Goal: Information Seeking & Learning: Learn about a topic

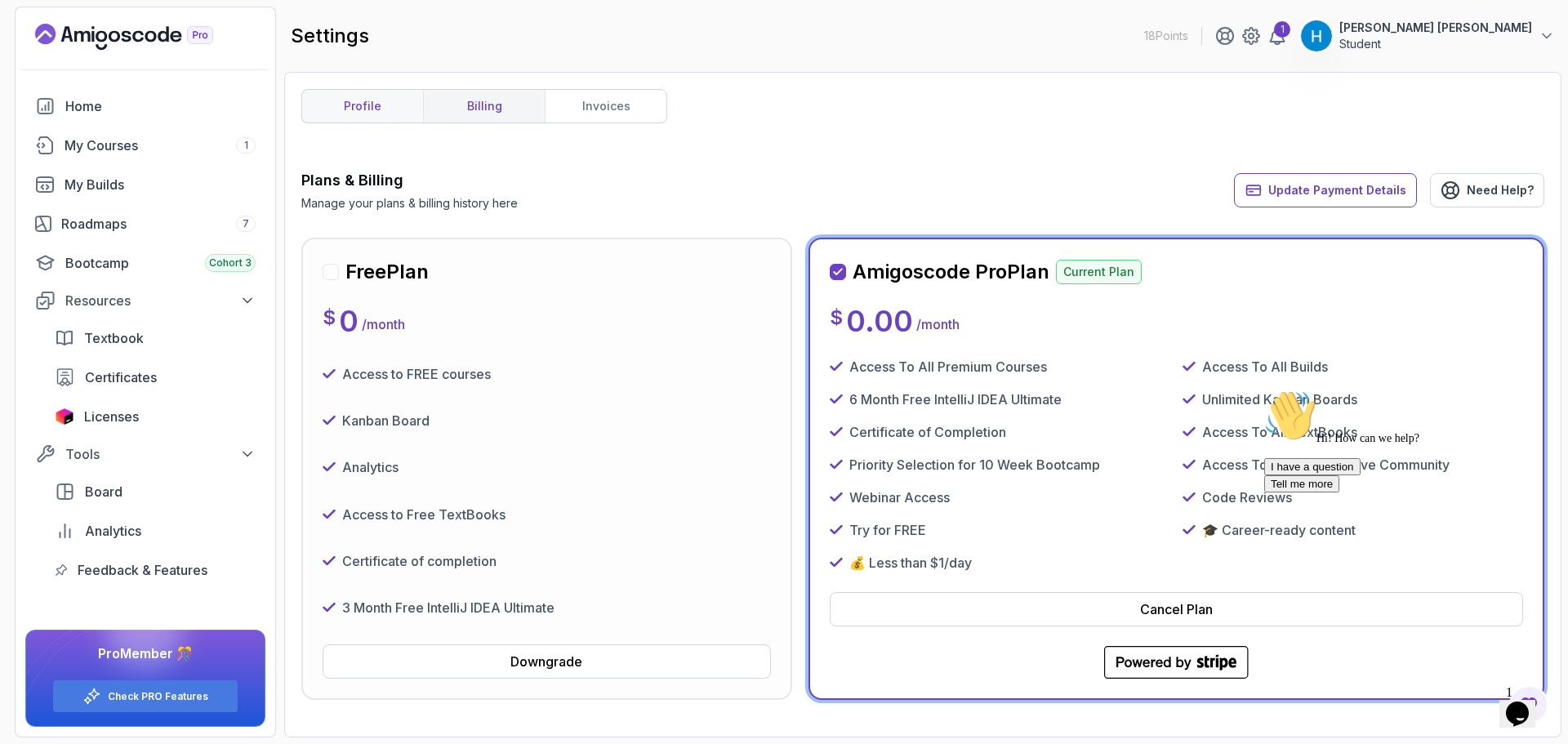
click at [363, 93] on link "profile" at bounding box center [362, 106] width 121 height 33
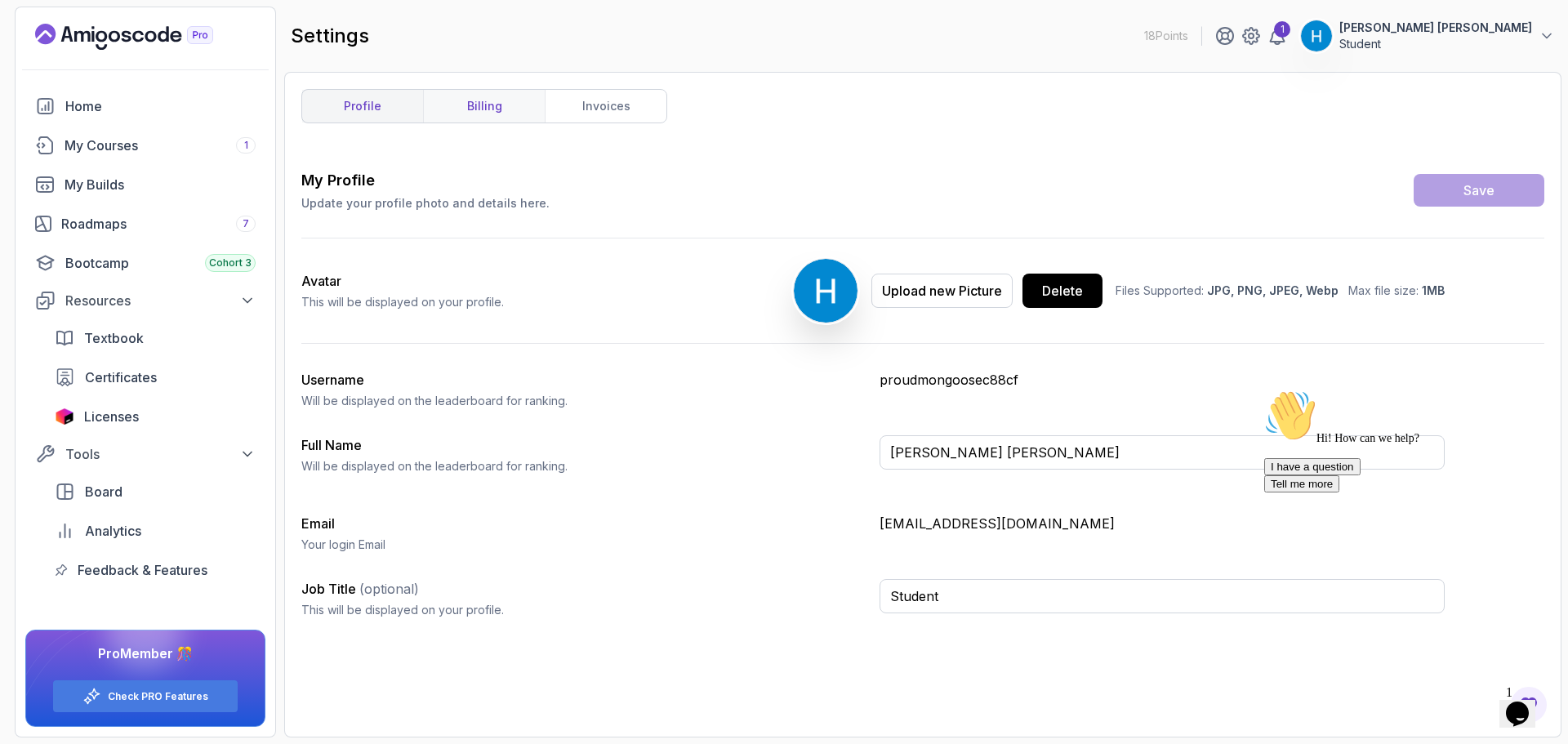
click at [470, 105] on link "billing" at bounding box center [484, 106] width 122 height 33
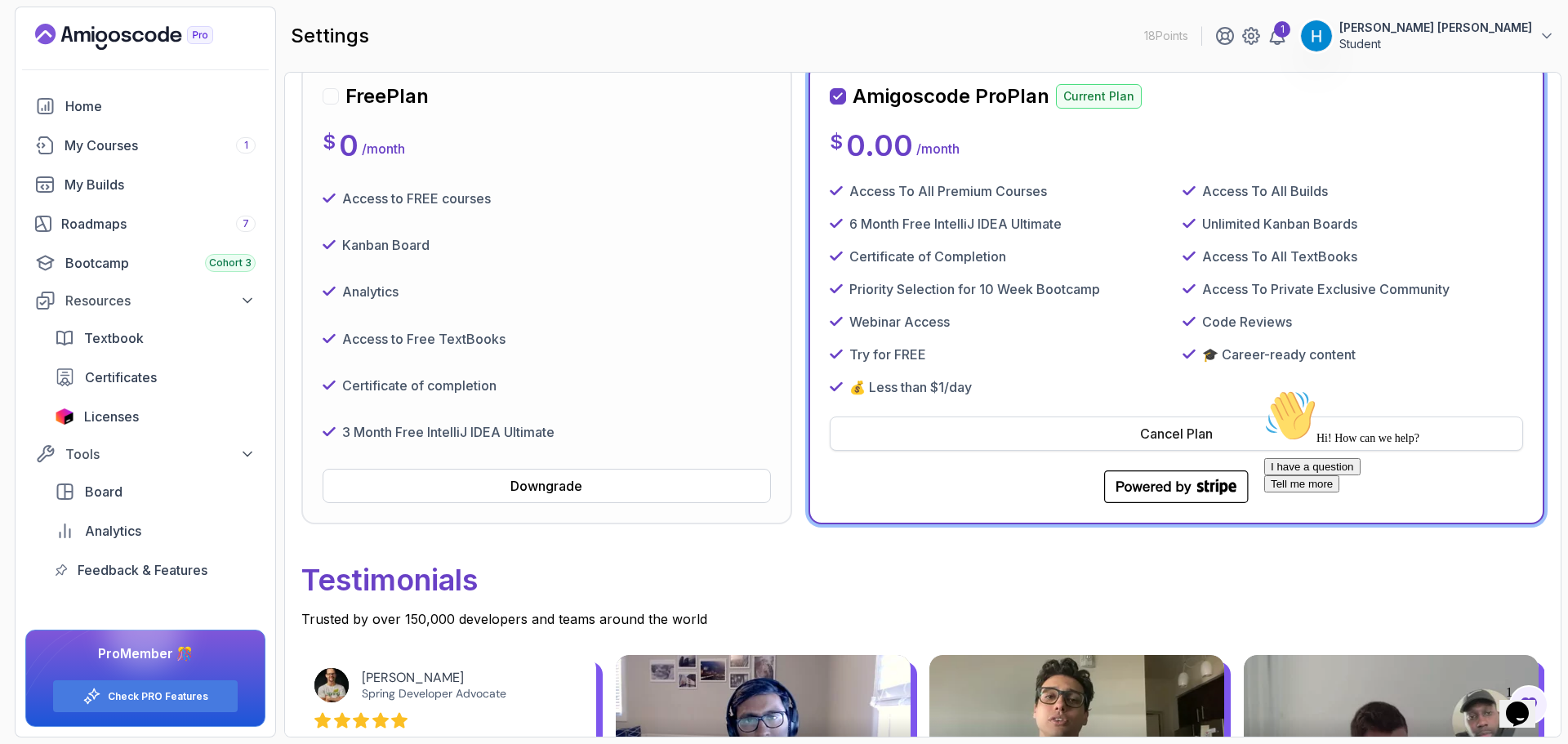
scroll to position [82, 0]
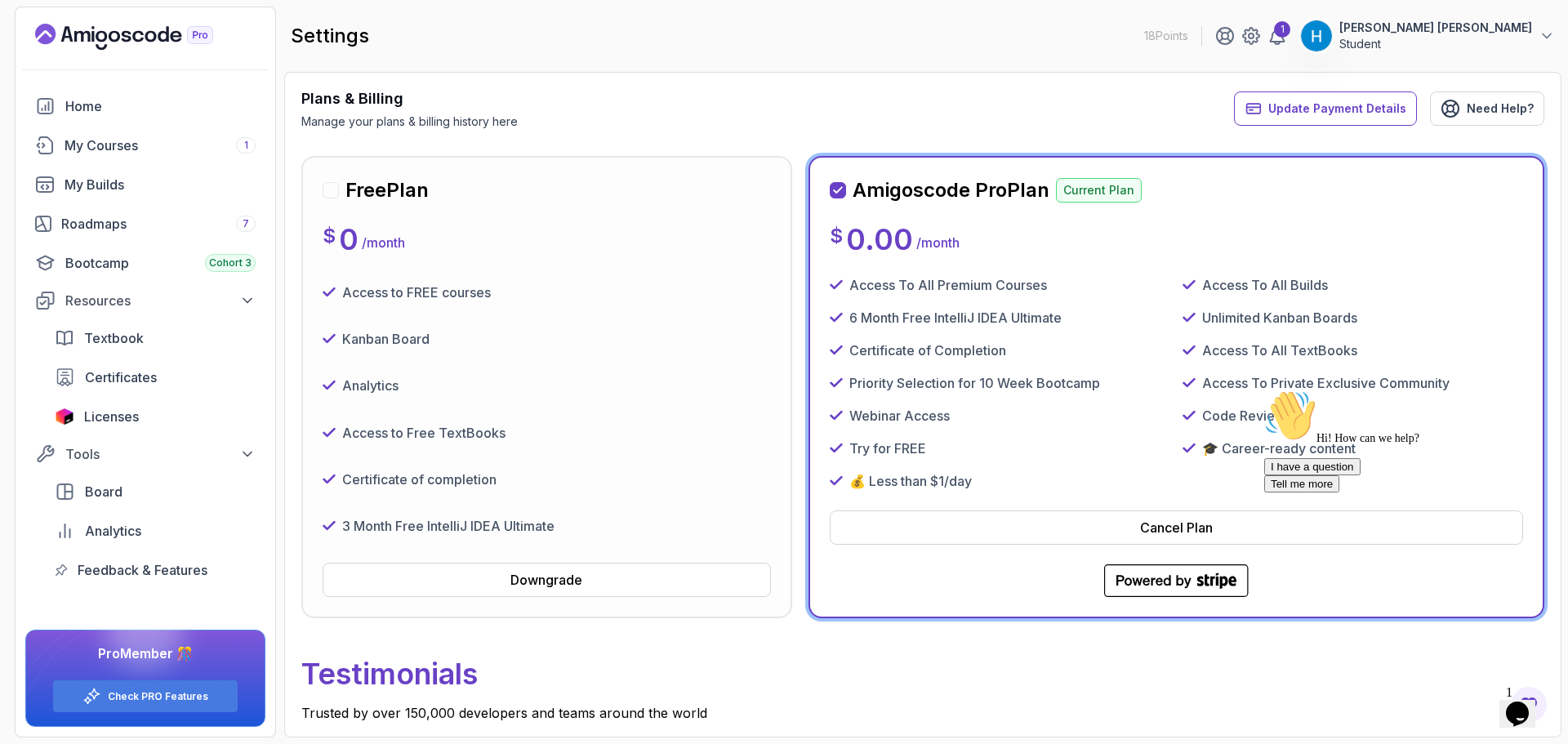
click at [904, 243] on p "0.00" at bounding box center [880, 239] width 67 height 33
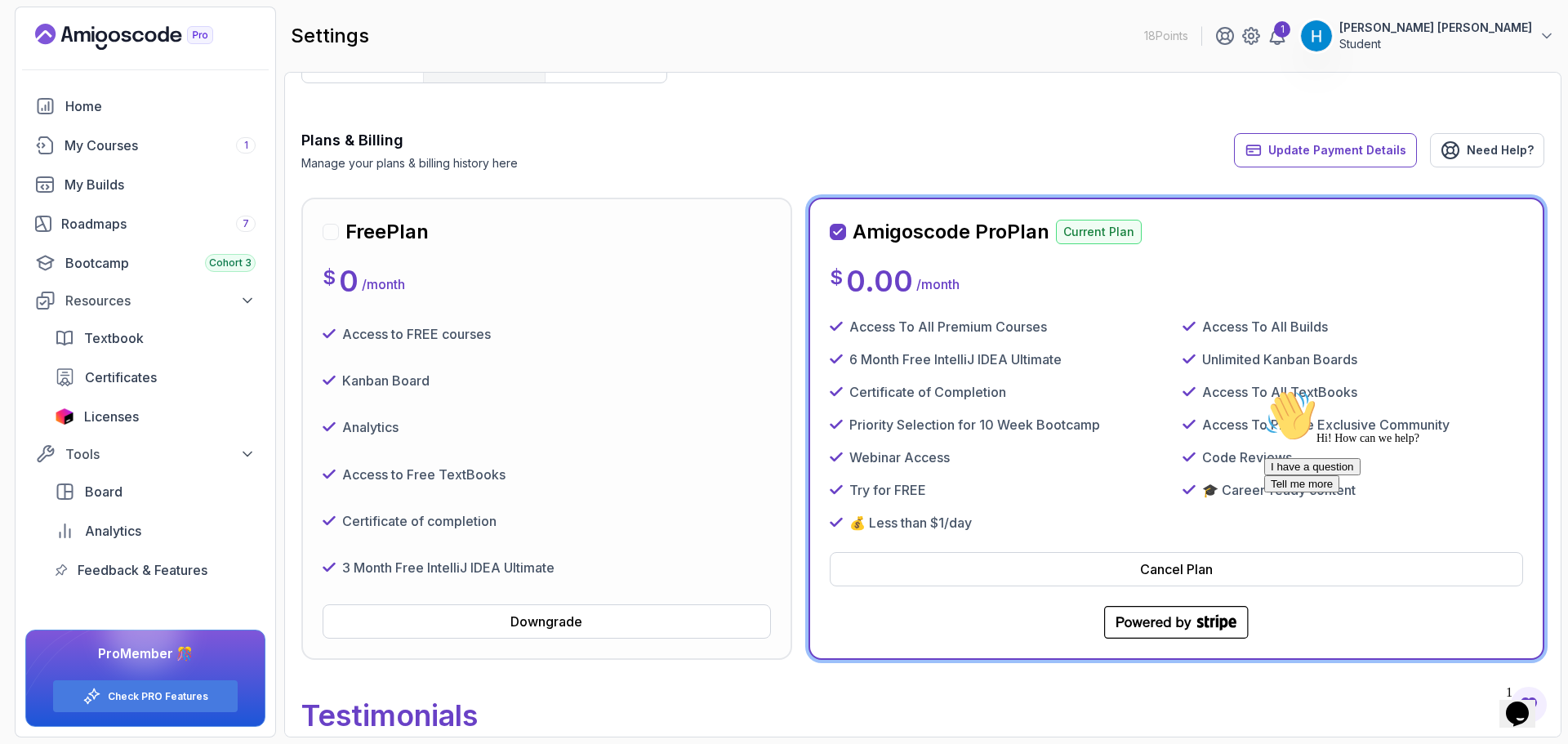
scroll to position [0, 0]
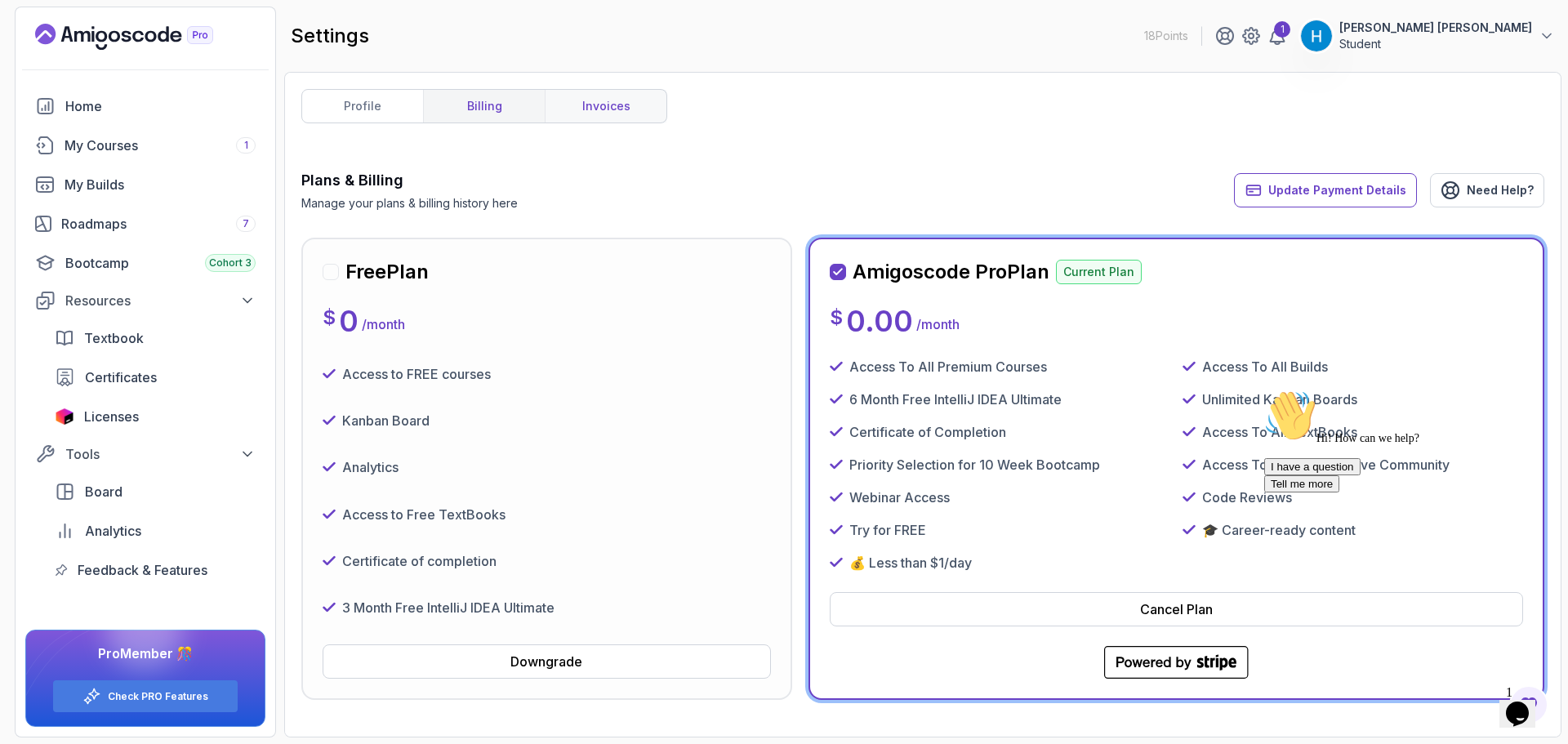
click at [580, 101] on link "invoices" at bounding box center [606, 106] width 122 height 33
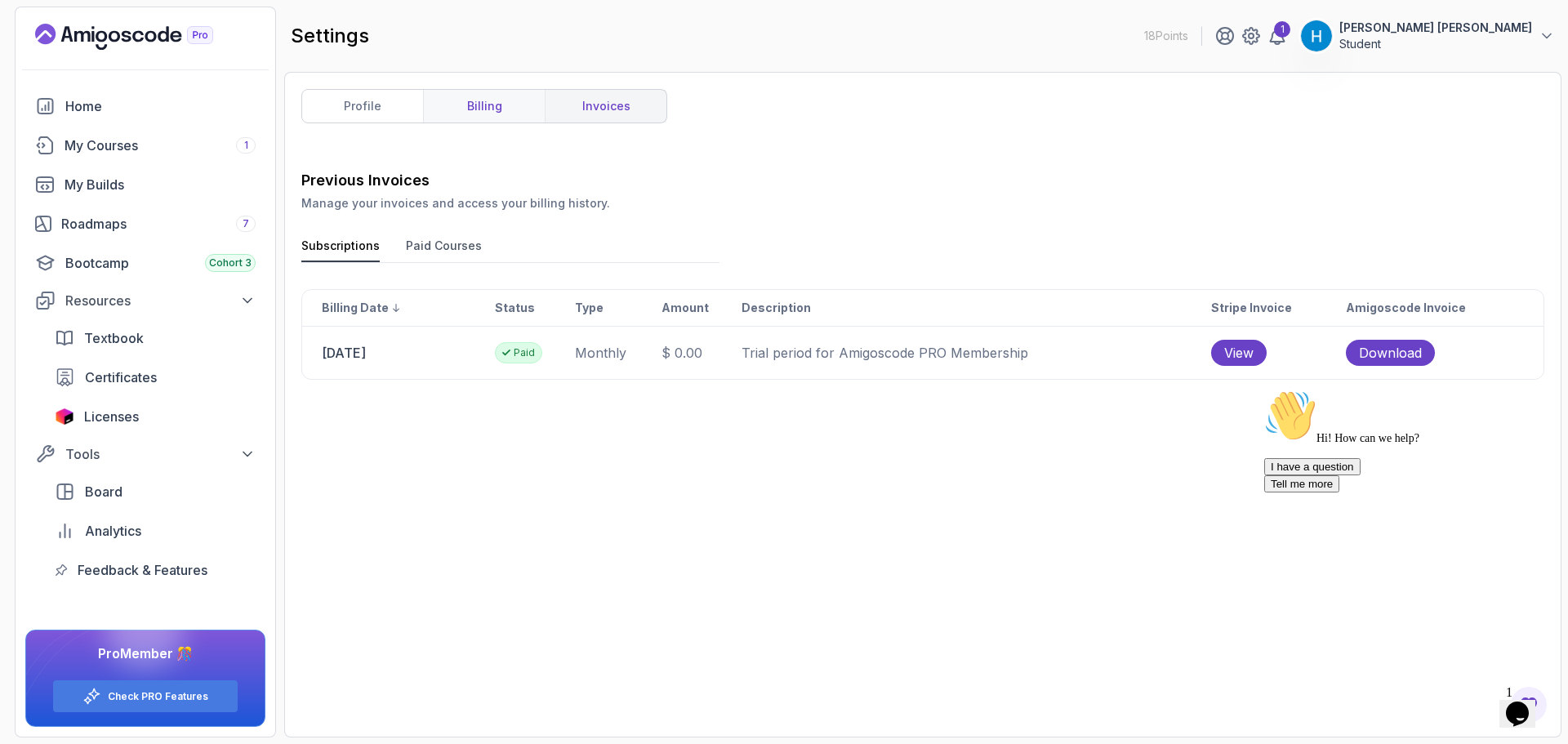
click at [489, 105] on link "billing" at bounding box center [484, 106] width 122 height 33
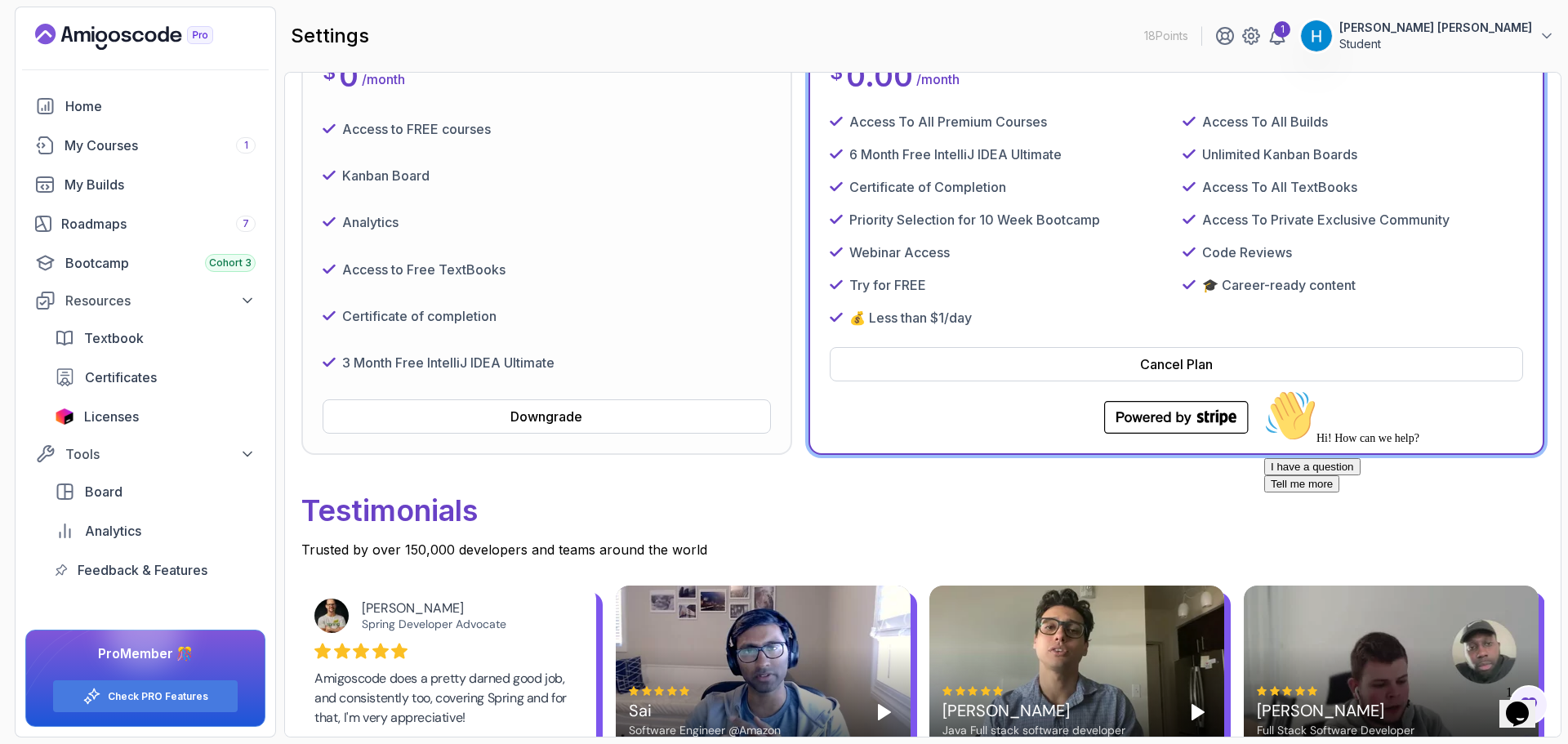
click at [1258, 225] on p "Access To Private Exclusive Community" at bounding box center [1326, 220] width 247 height 20
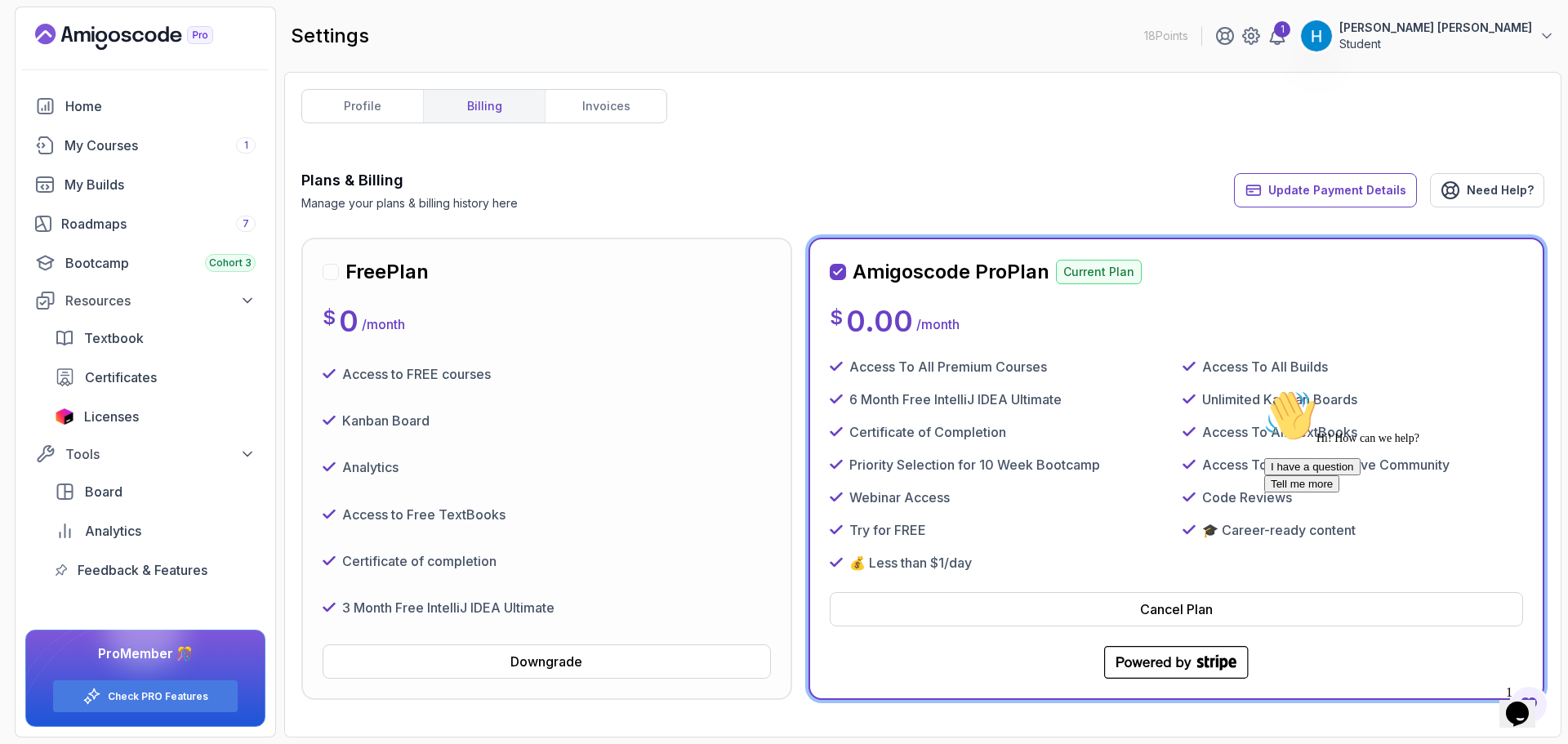
click at [633, 470] on div "Analytics" at bounding box center [547, 467] width 448 height 33
click at [916, 307] on div "$ 0.00 / month" at bounding box center [894, 321] width 130 height 33
click at [1323, 184] on span "Update Payment Details" at bounding box center [1337, 190] width 138 height 16
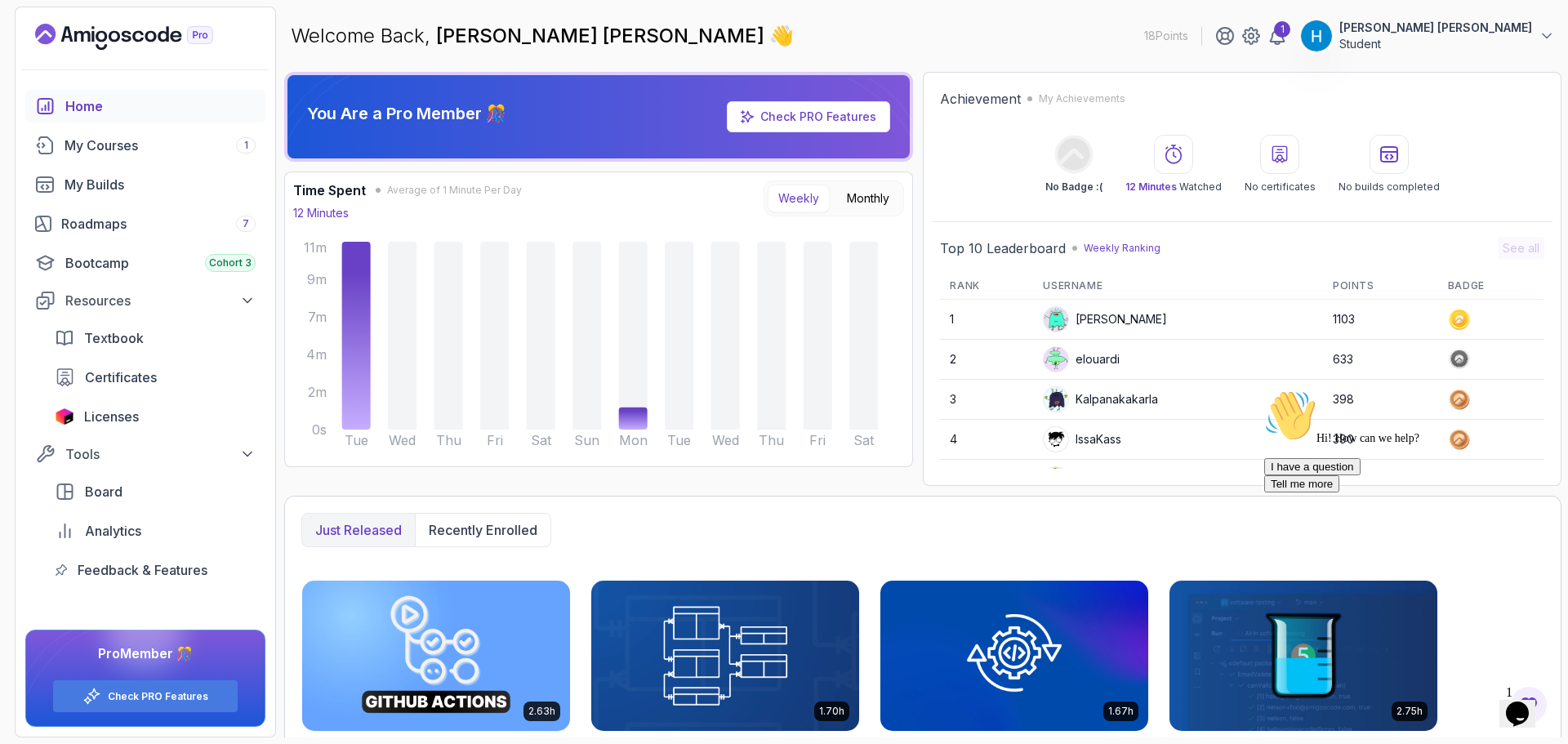
click at [465, 119] on p "You Are a Pro Member 🎊" at bounding box center [407, 113] width 199 height 23
click at [834, 124] on div "Check PRO Features" at bounding box center [818, 117] width 116 height 16
click at [823, 110] on link "Check PRO Features" at bounding box center [818, 117] width 116 height 14
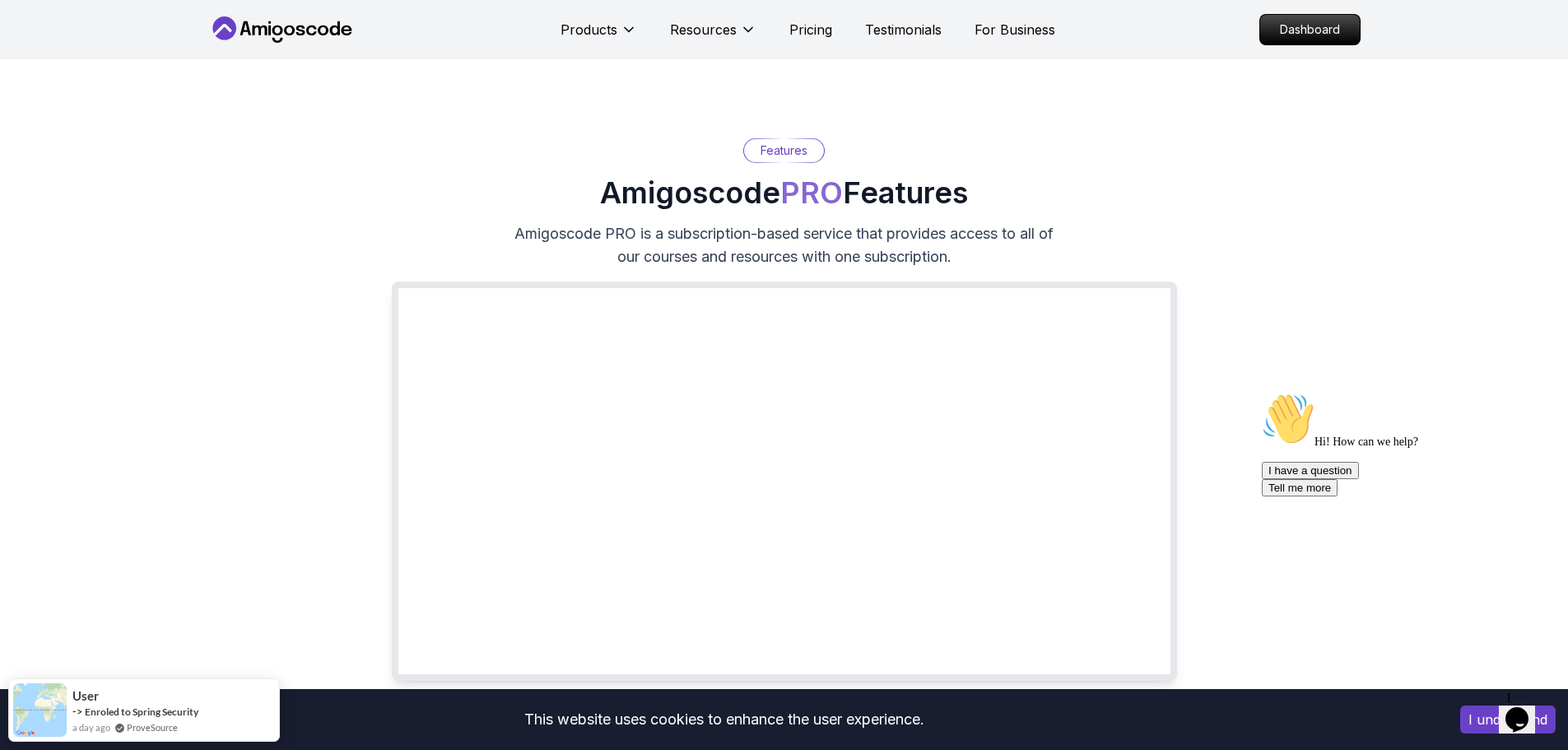
click at [655, 193] on h2 "Amigoscode PRO Features" at bounding box center [784, 193] width 368 height 33
drag, startPoint x: 655, startPoint y: 193, endPoint x: 913, endPoint y: 199, distance: 258.1
click at [913, 199] on h2 "Amigoscode PRO Features" at bounding box center [784, 193] width 368 height 33
click at [541, 236] on p "Amigoscode PRO is a subscription-based service that provides access to all of o…" at bounding box center [784, 245] width 554 height 46
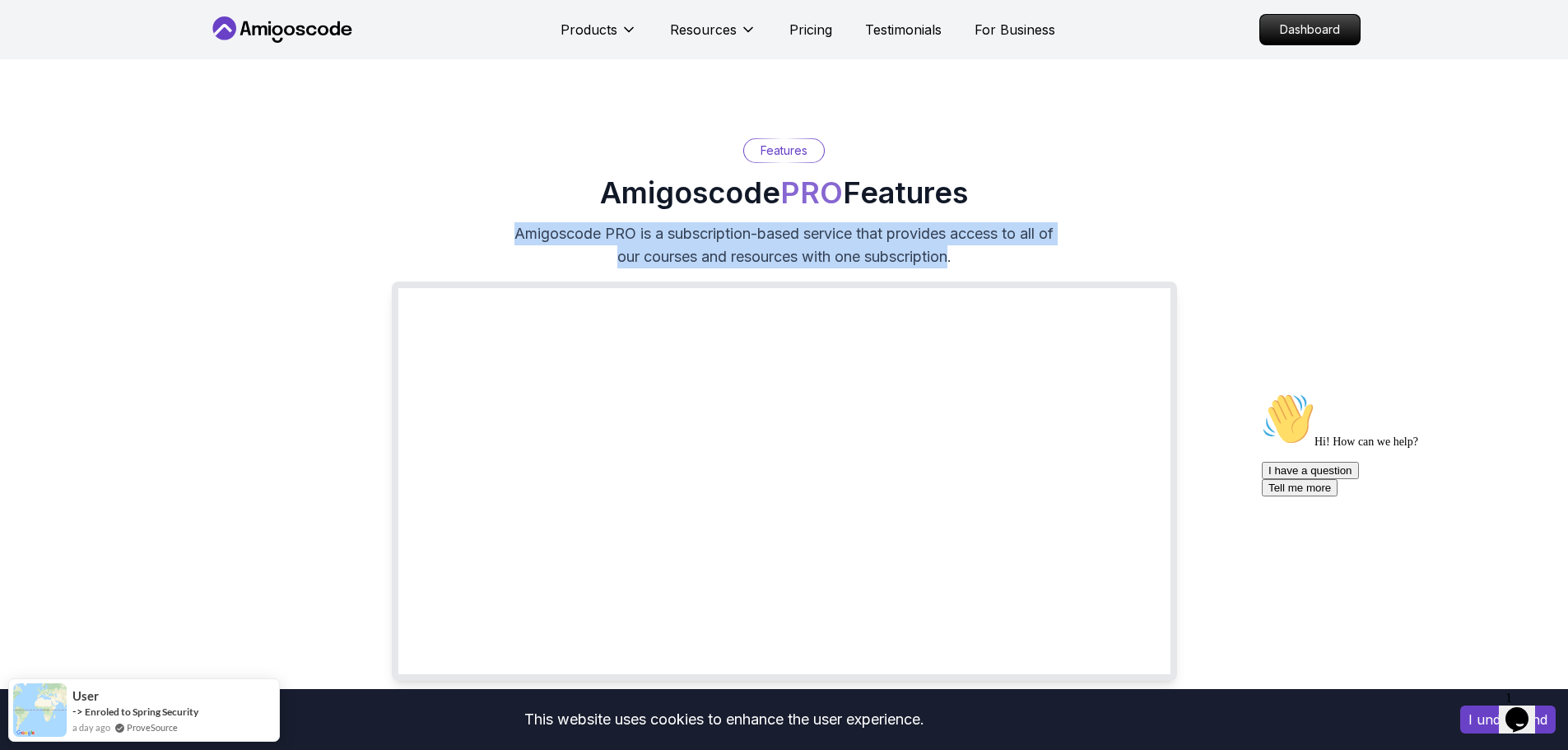
drag, startPoint x: 541, startPoint y: 236, endPoint x: 930, endPoint y: 260, distance: 389.7
click at [930, 260] on p "Amigoscode PRO is a subscription-based service that provides access to all of o…" at bounding box center [784, 245] width 554 height 46
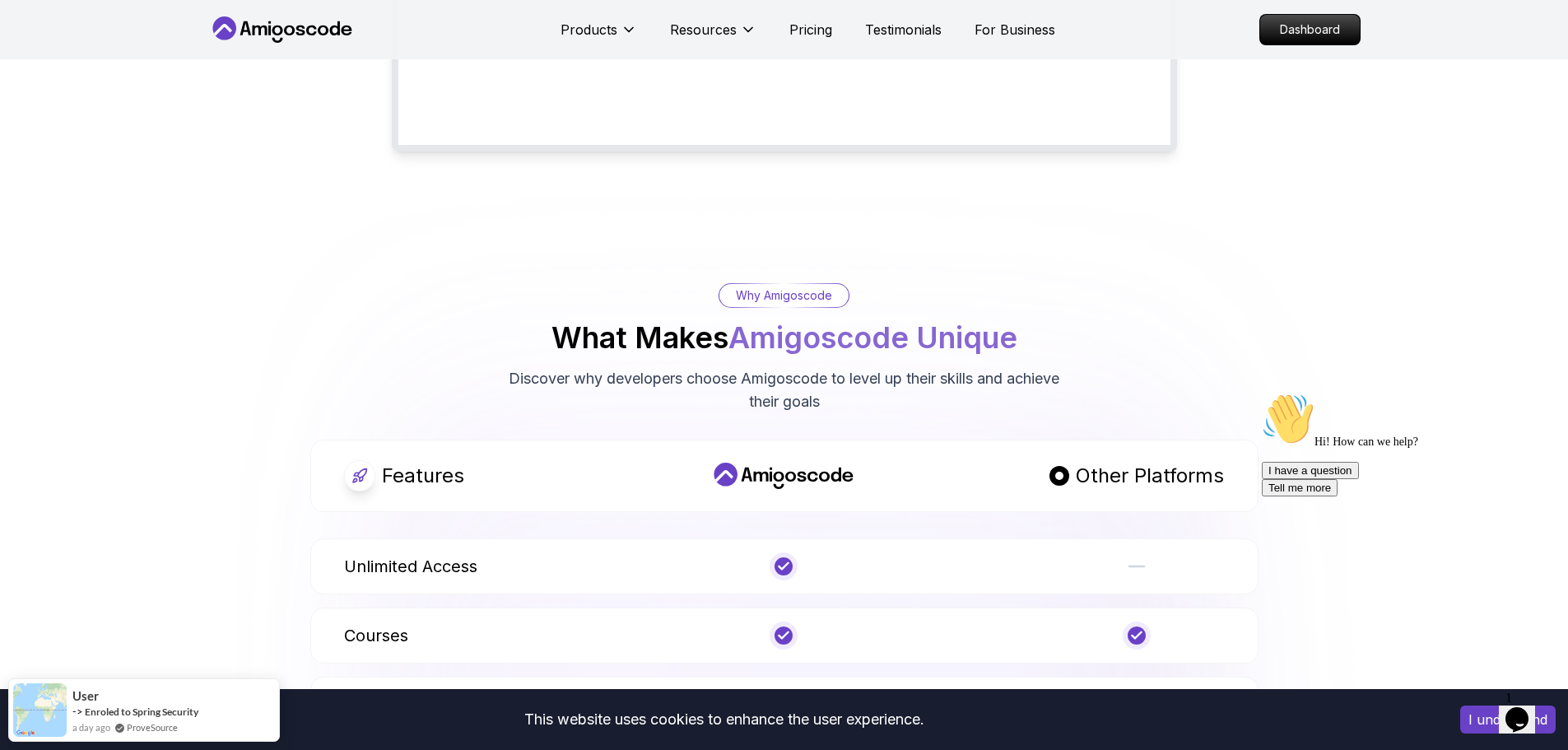
scroll to position [576, 0]
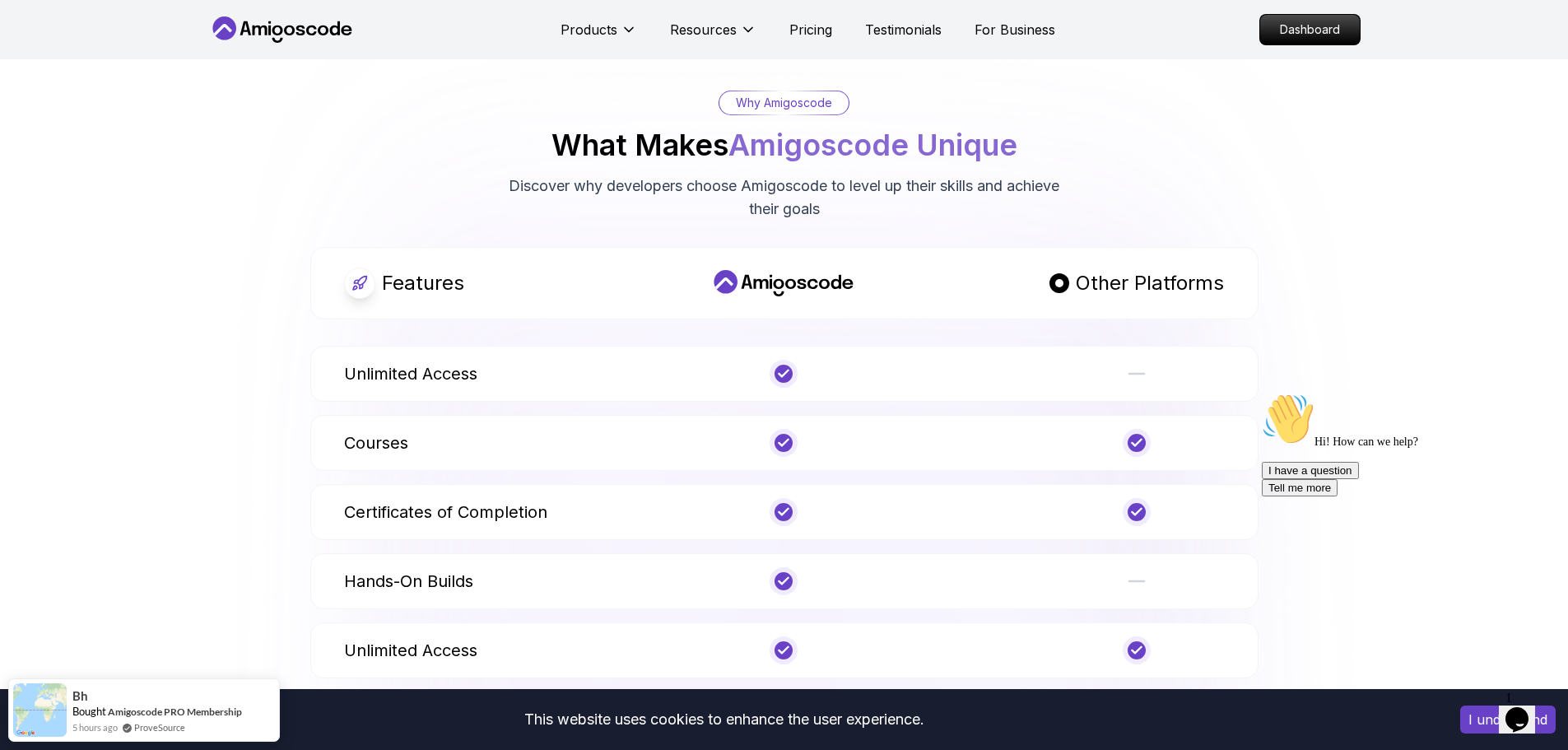
scroll to position [740, 0]
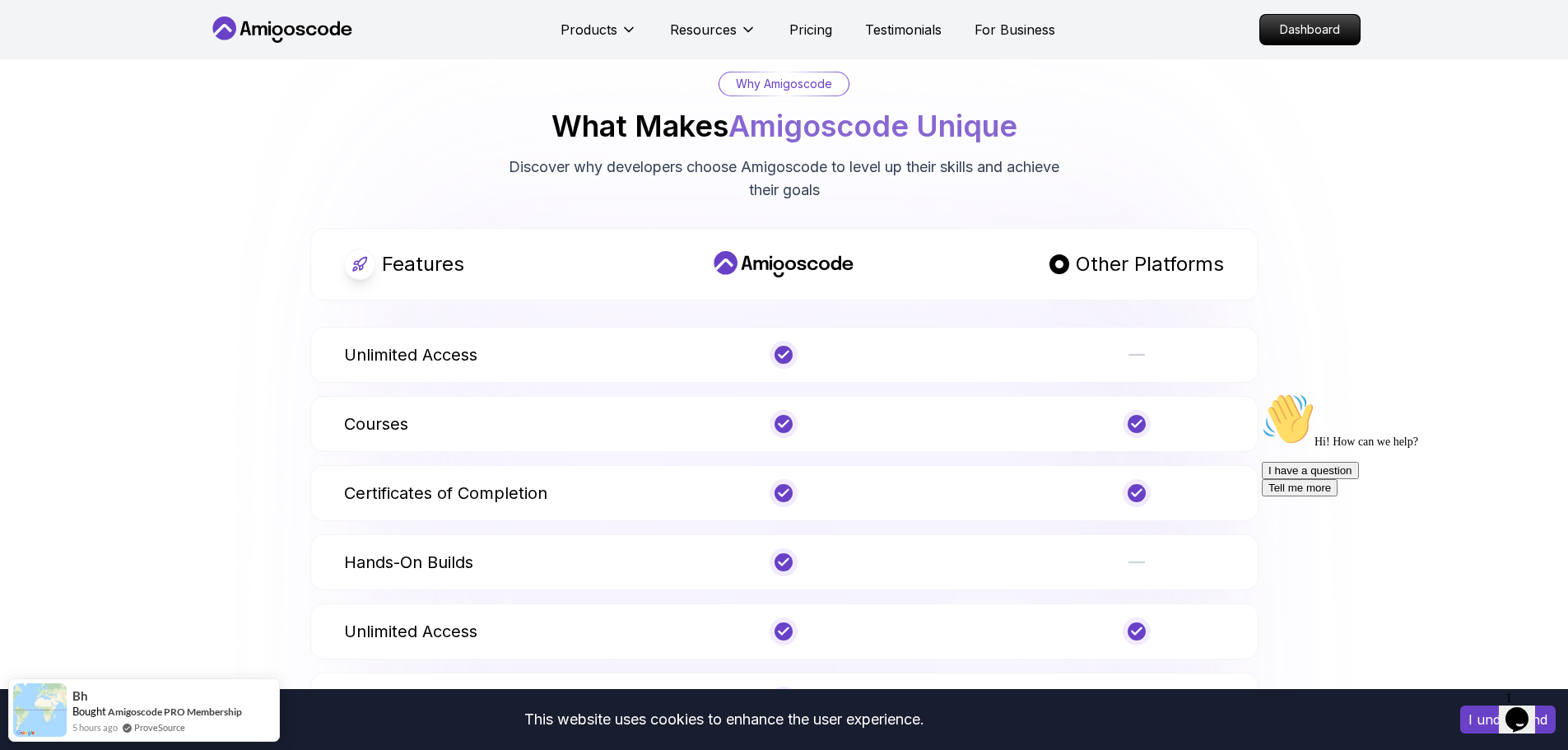
click at [351, 366] on p "Unlimited Access" at bounding box center [411, 355] width 133 height 23
click at [401, 366] on p "Unlimited Access" at bounding box center [411, 355] width 133 height 23
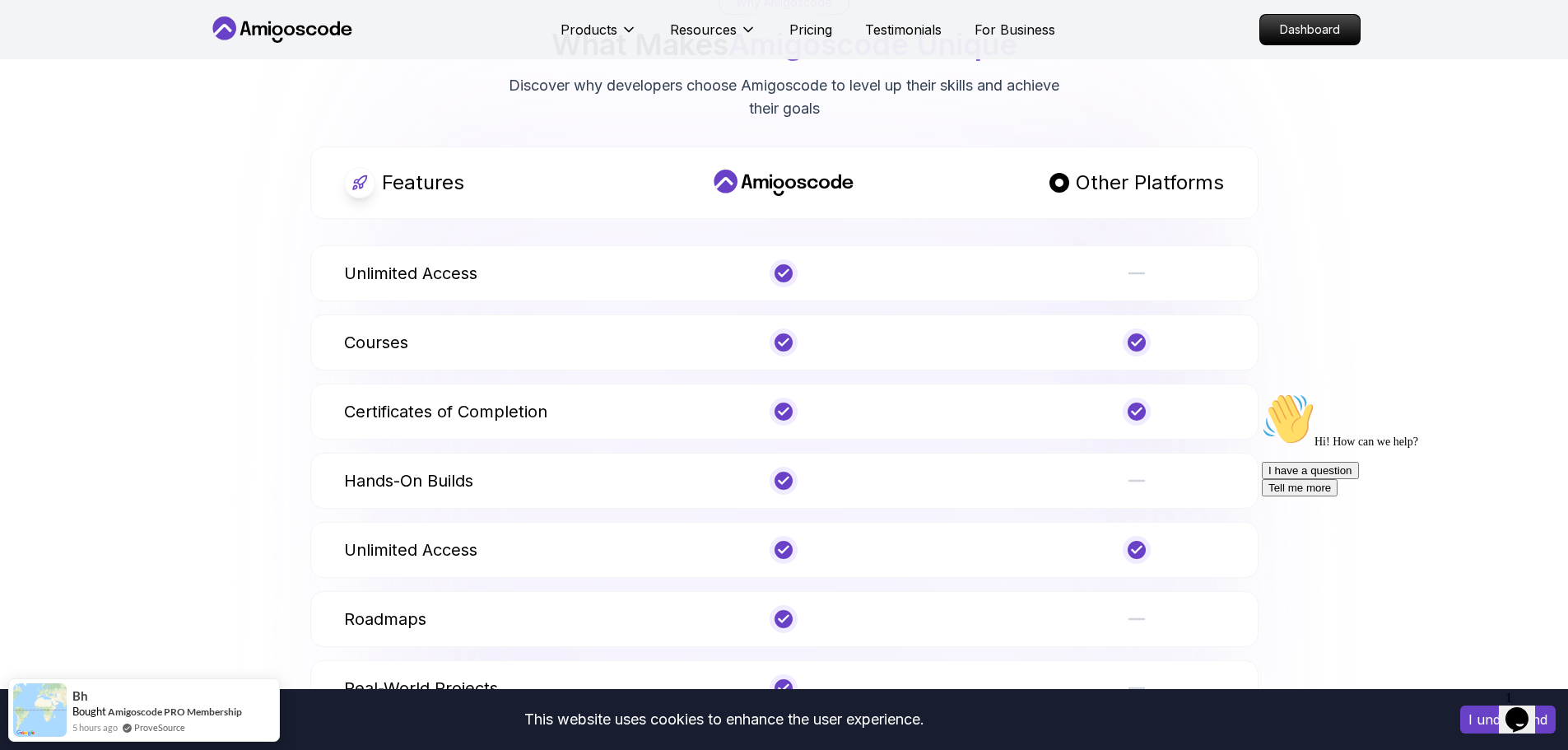
scroll to position [824, 0]
click at [377, 353] on p "Courses" at bounding box center [376, 342] width 64 height 23
click at [391, 422] on p "Certificates of Completion" at bounding box center [445, 411] width 203 height 23
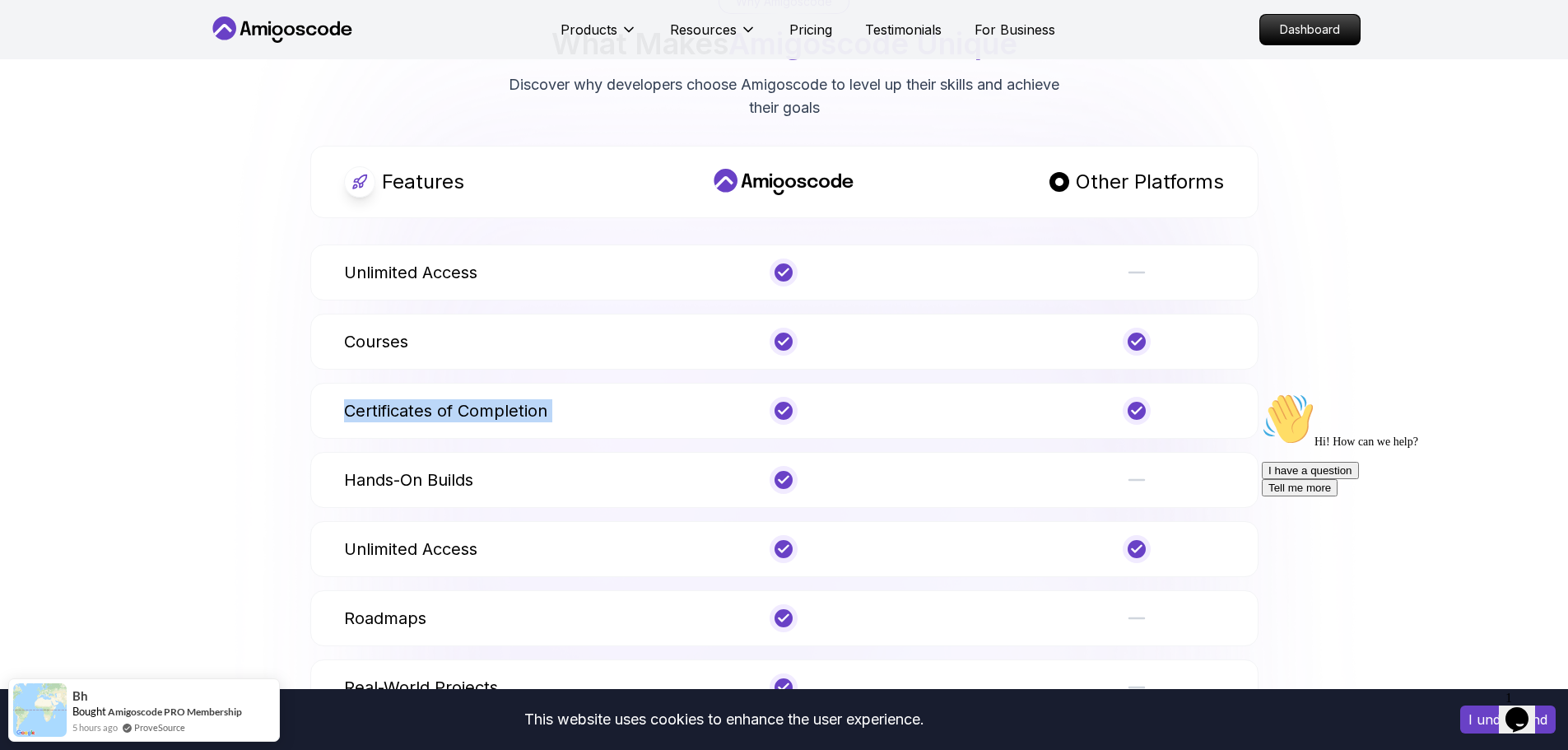
click at [435, 422] on p "Certificates of Completion" at bounding box center [445, 411] width 203 height 23
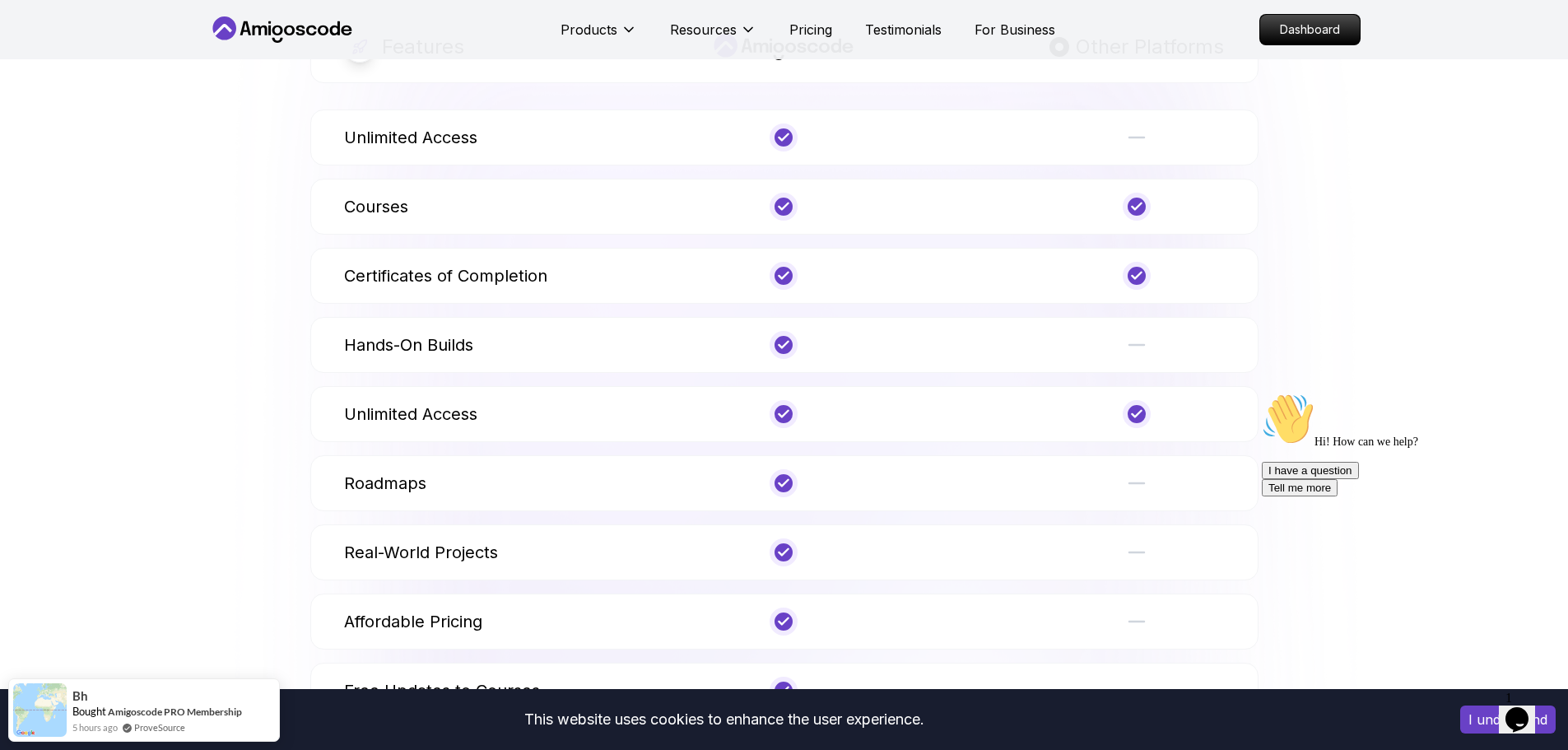
scroll to position [988, 0]
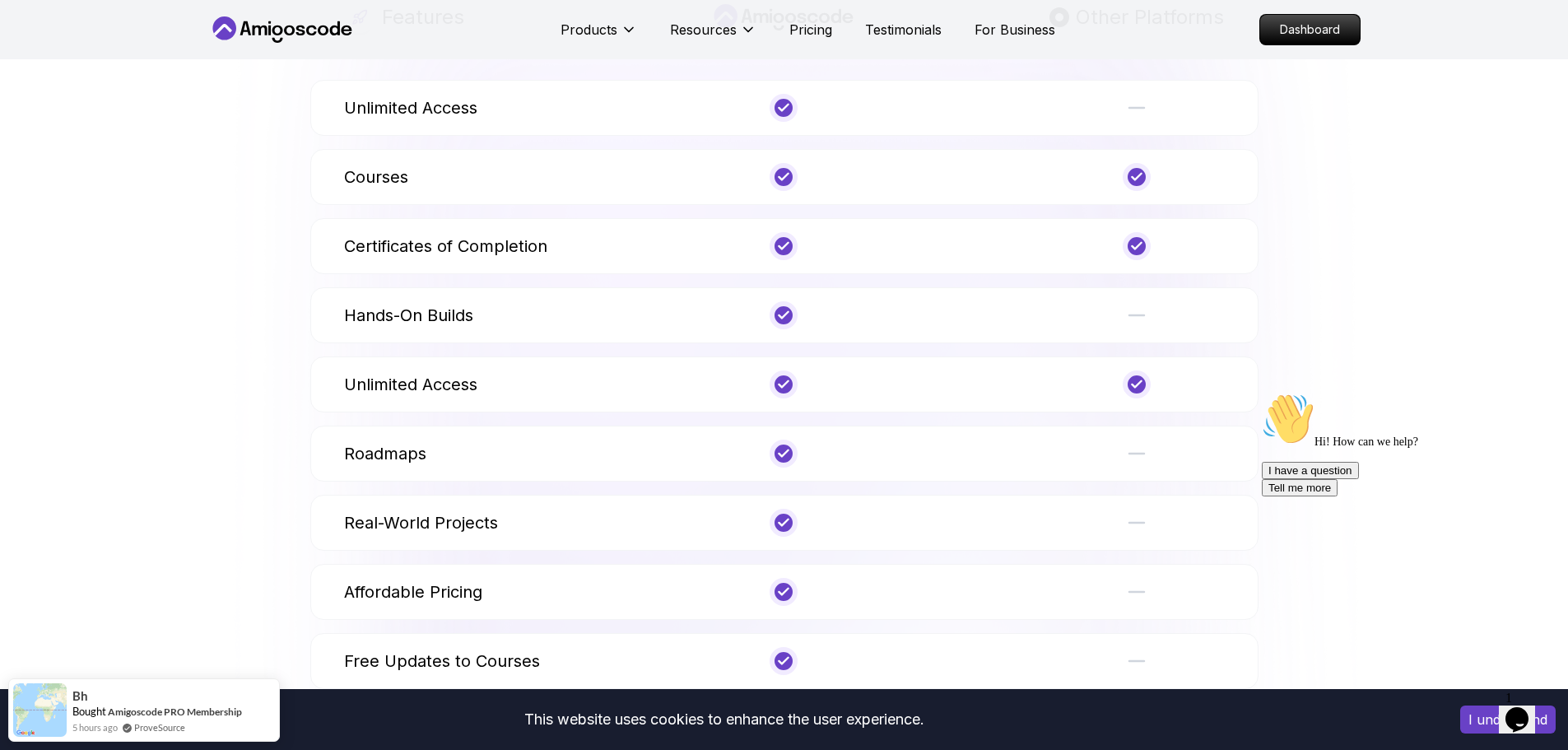
click at [397, 396] on p "Unlimited Access" at bounding box center [411, 384] width 133 height 23
click at [452, 396] on p "Unlimited Access" at bounding box center [411, 384] width 133 height 23
click at [478, 468] on div "Roadmaps" at bounding box center [484, 453] width 281 height 28
click at [391, 465] on p "Roadmaps" at bounding box center [385, 453] width 82 height 23
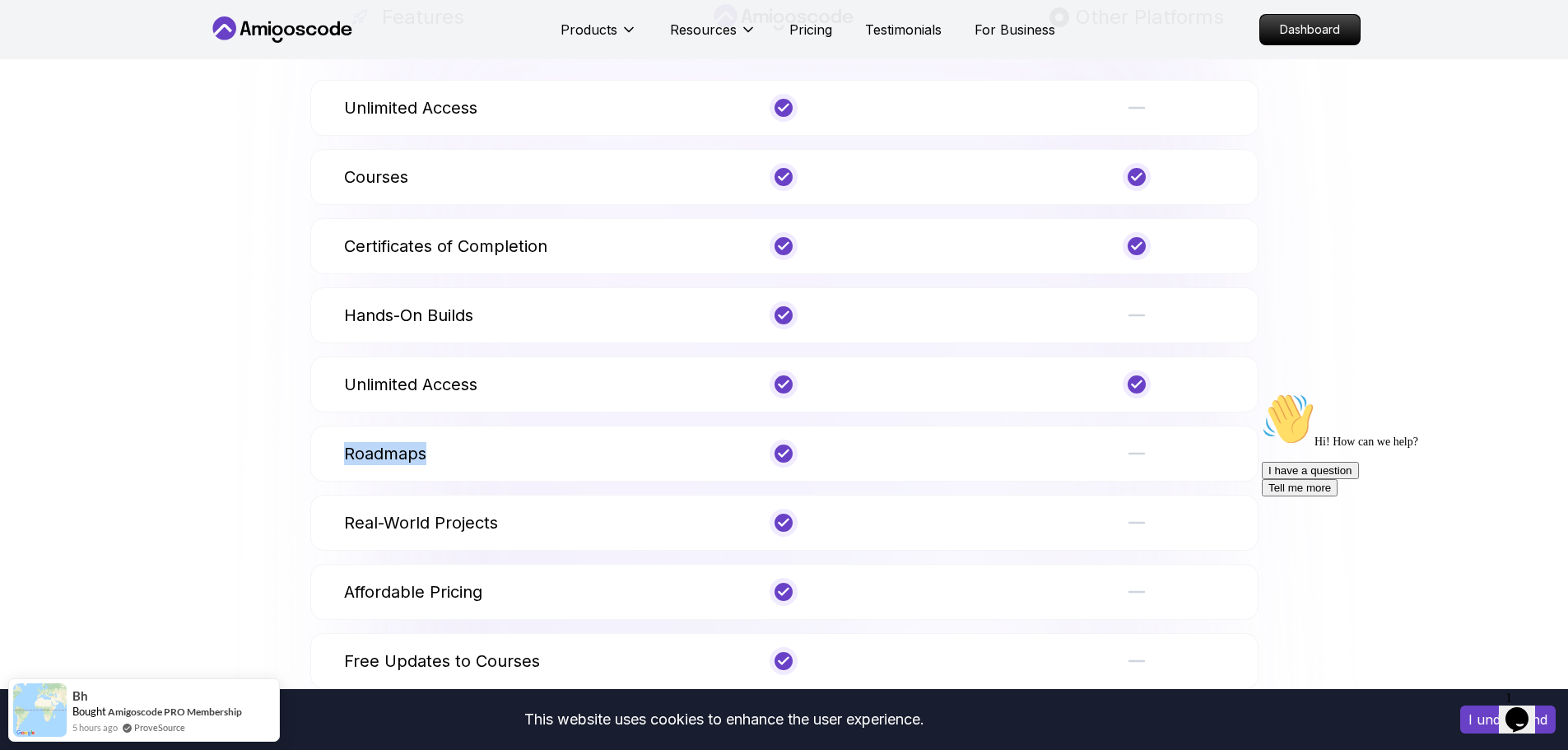
click at [391, 465] on p "Roadmaps" at bounding box center [385, 453] width 82 height 23
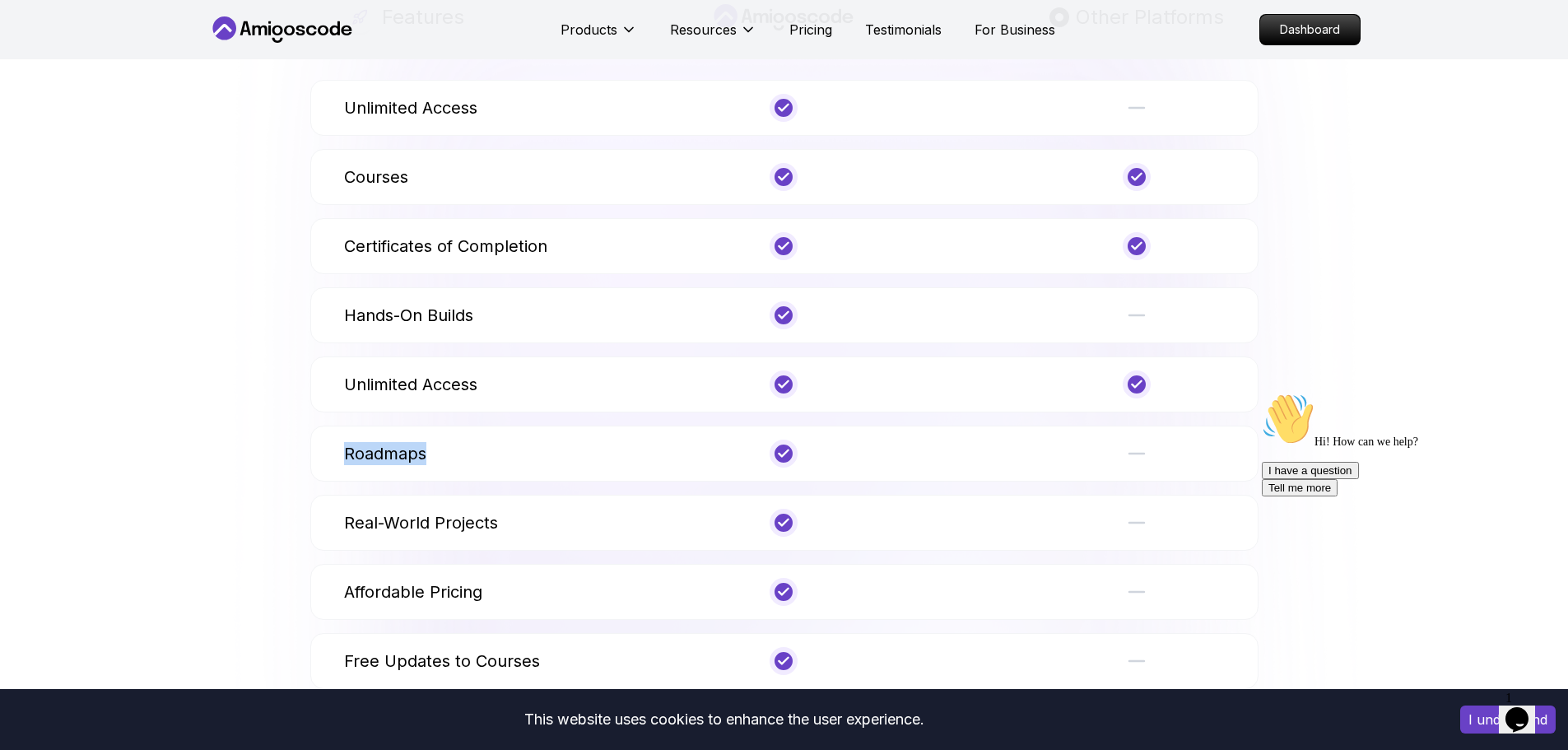
click at [381, 513] on div at bounding box center [381, 513] width 0 height 0
click at [405, 465] on p "Roadmaps" at bounding box center [385, 453] width 82 height 23
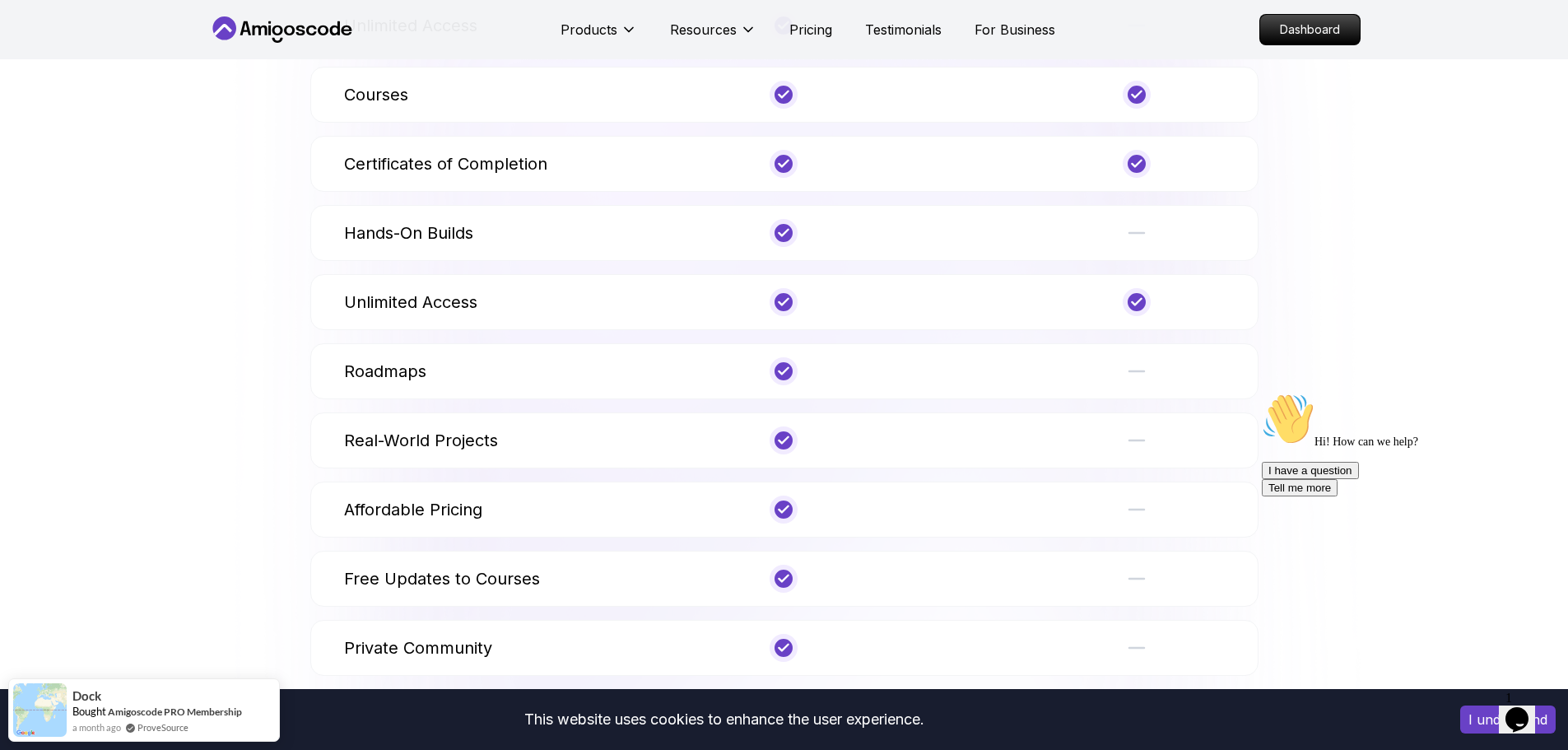
click at [485, 452] on p "Real-World Projects" at bounding box center [421, 440] width 154 height 23
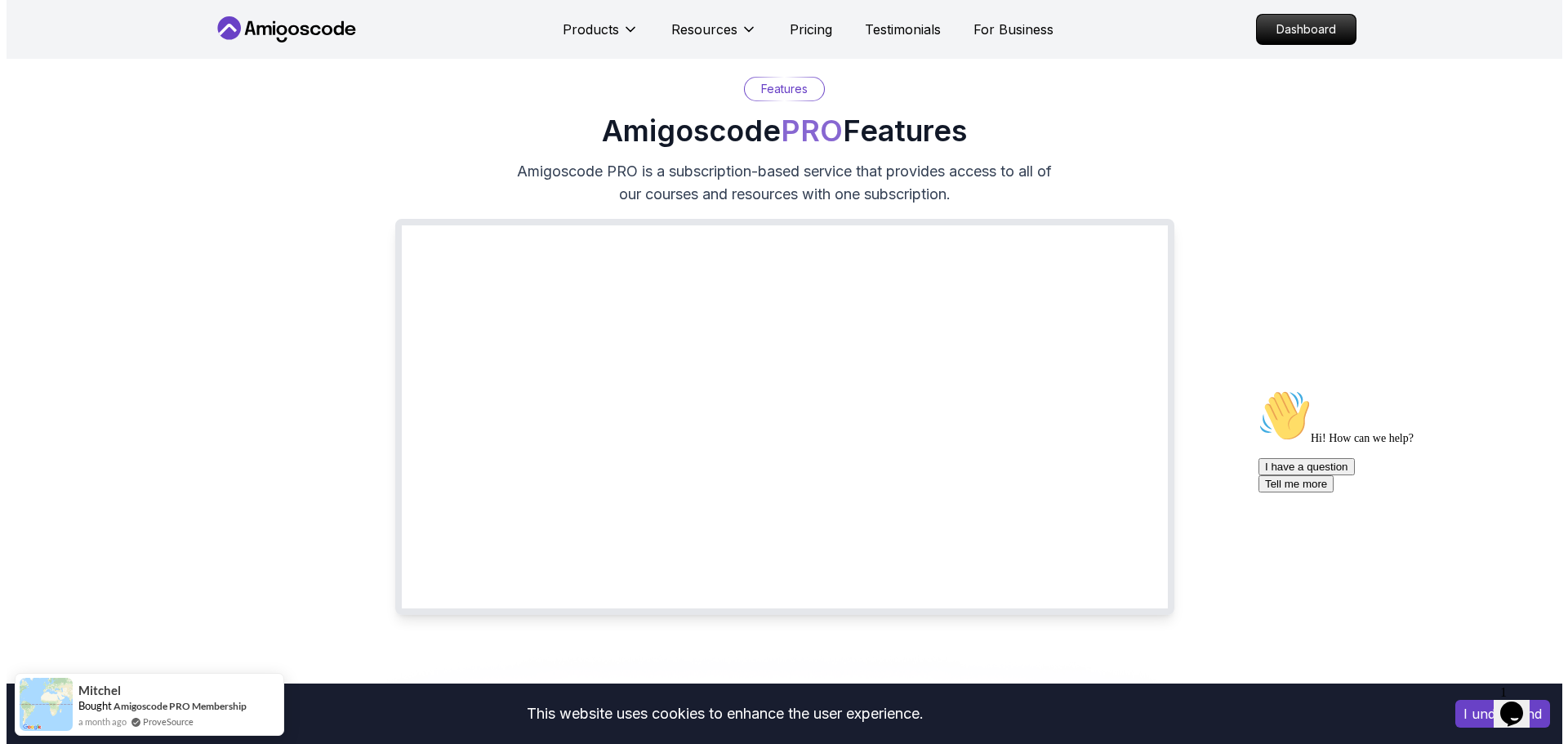
scroll to position [0, 0]
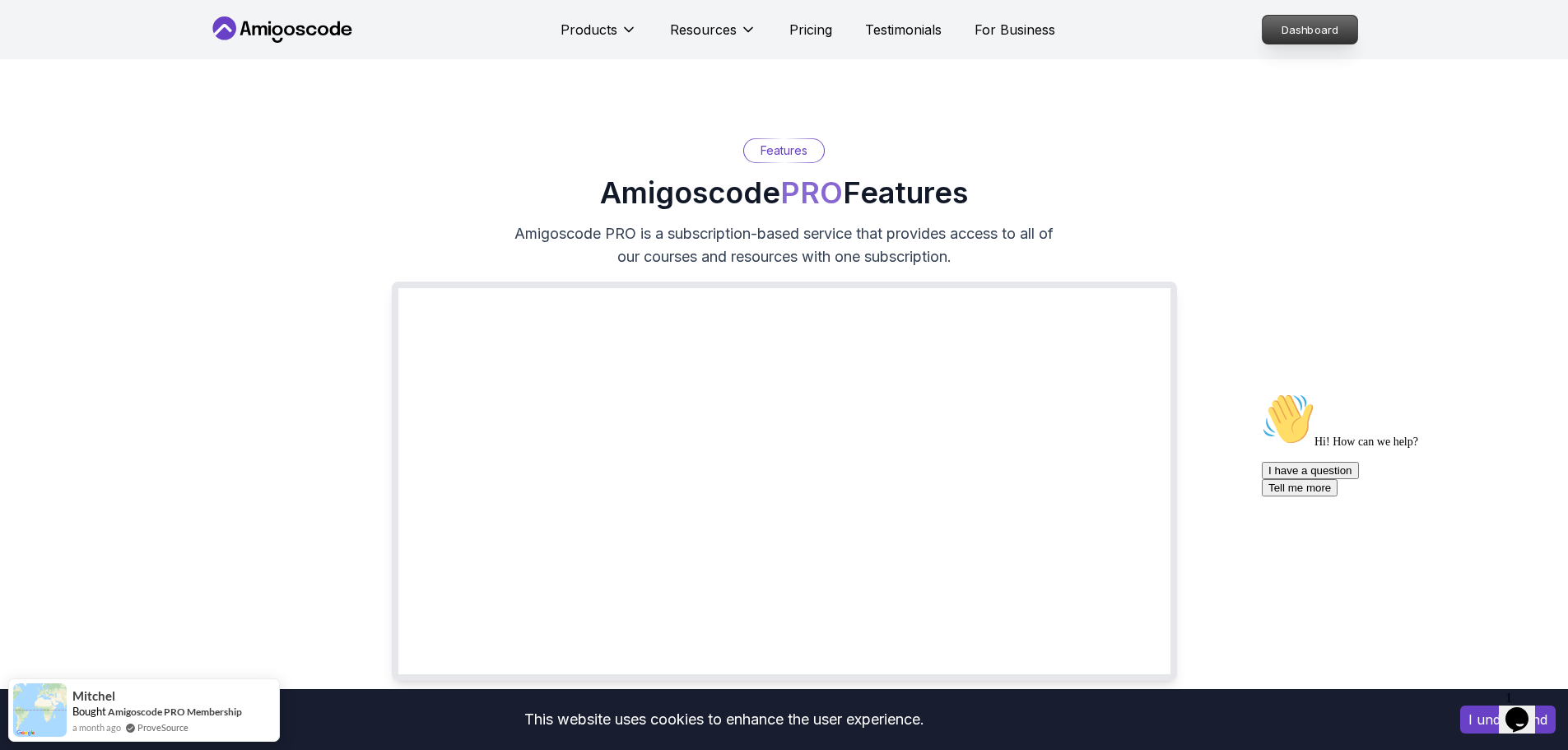
click at [1270, 44] on link "Dashboard" at bounding box center [1309, 29] width 96 height 29
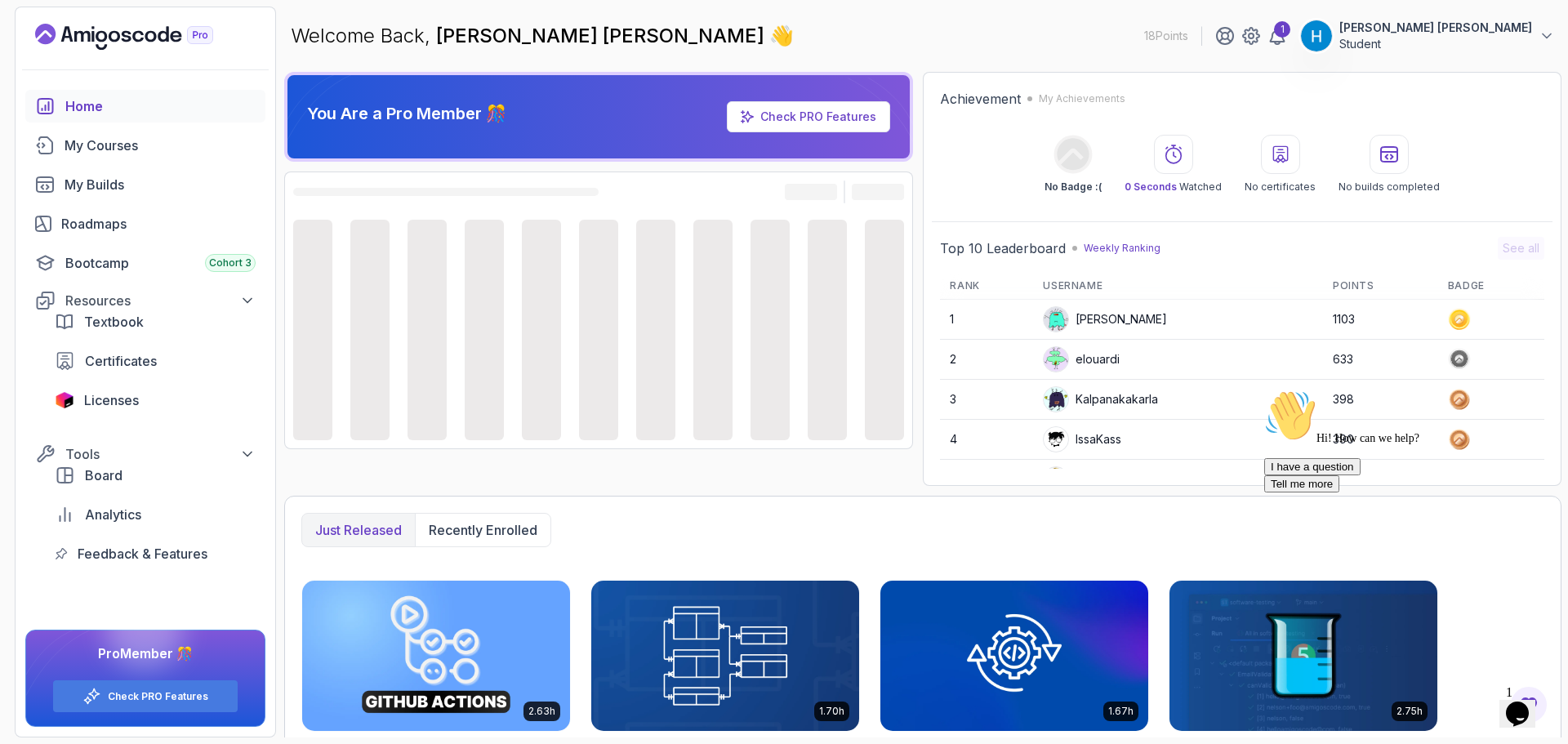
click at [1264, 390] on icon "Chat attention grabber" at bounding box center [1264, 390] width 0 height 0
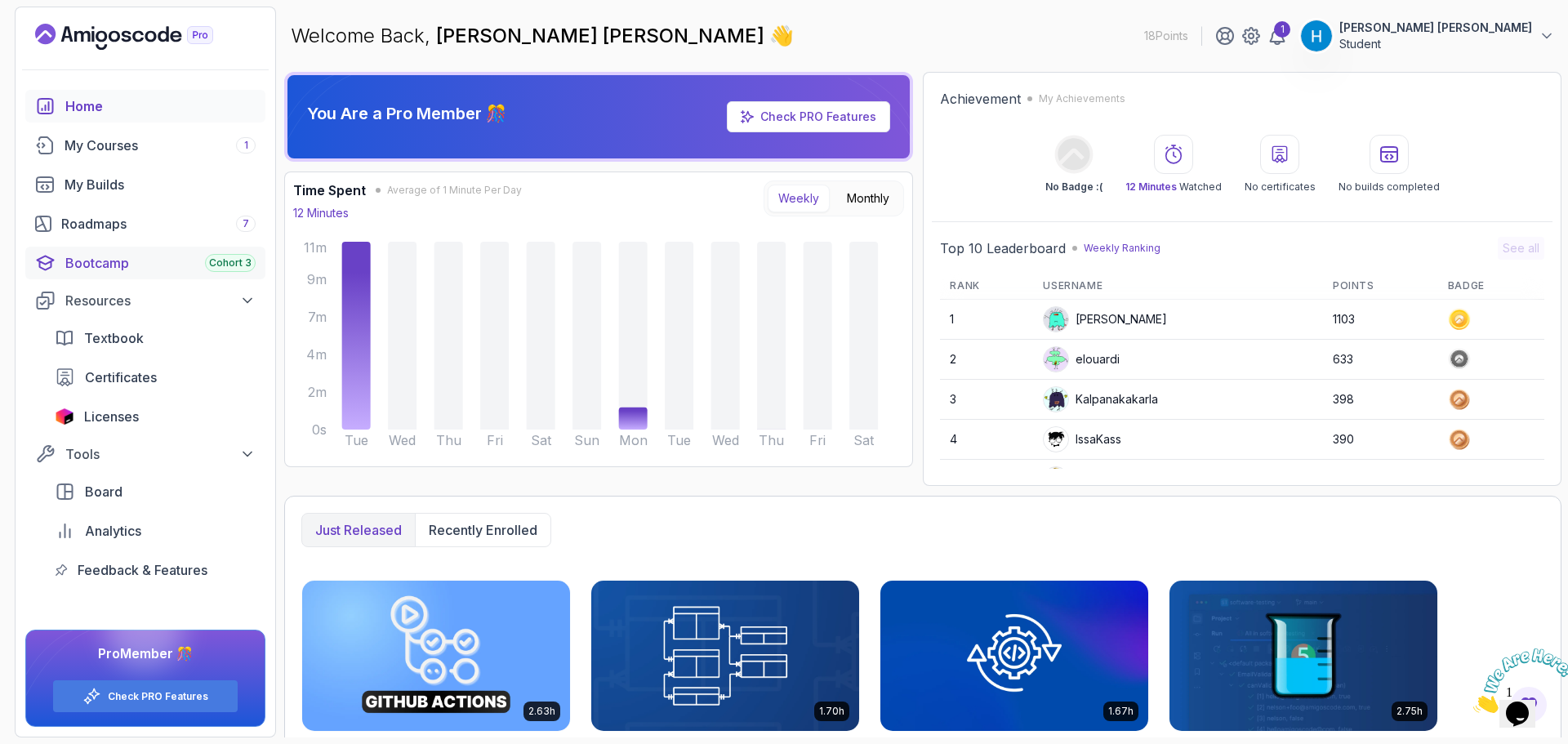
click at [132, 269] on div "Bootcamp Cohort 3" at bounding box center [160, 263] width 191 height 20
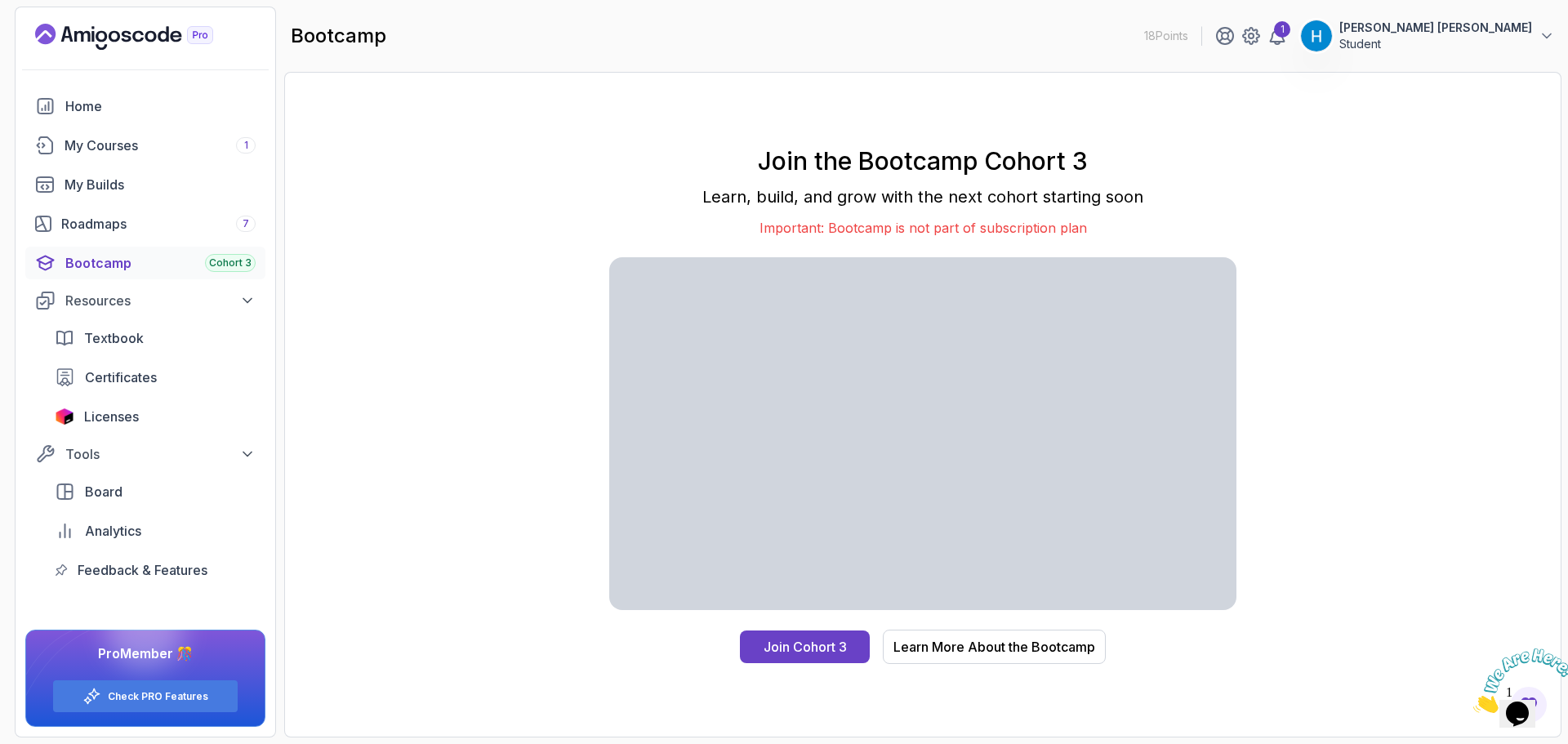
click at [780, 198] on p "Learn, build, and grow with the next cohort starting soon" at bounding box center [923, 197] width 627 height 23
drag, startPoint x: 780, startPoint y: 198, endPoint x: 1122, endPoint y: 200, distance: 342.0
click at [1122, 200] on p "Learn, build, and grow with the next cohort starting soon" at bounding box center [923, 197] width 627 height 23
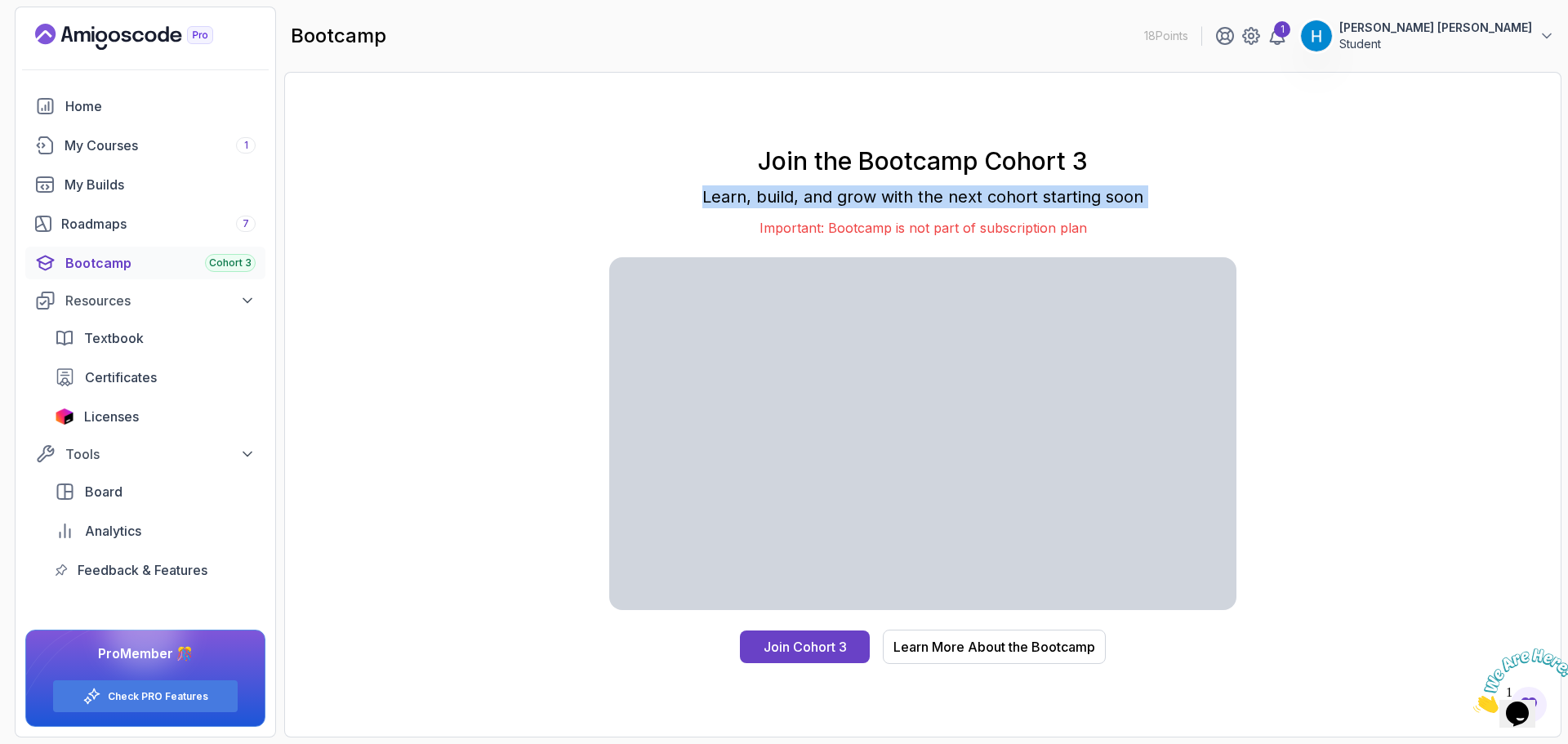
click at [1122, 200] on p "Learn, build, and grow with the next cohort starting soon" at bounding box center [923, 197] width 627 height 23
click at [1123, 194] on p "Learn, build, and grow with the next cohort starting soon" at bounding box center [923, 197] width 627 height 23
click at [860, 227] on p "Important: Bootcamp is not part of subscription plan" at bounding box center [923, 227] width 627 height 20
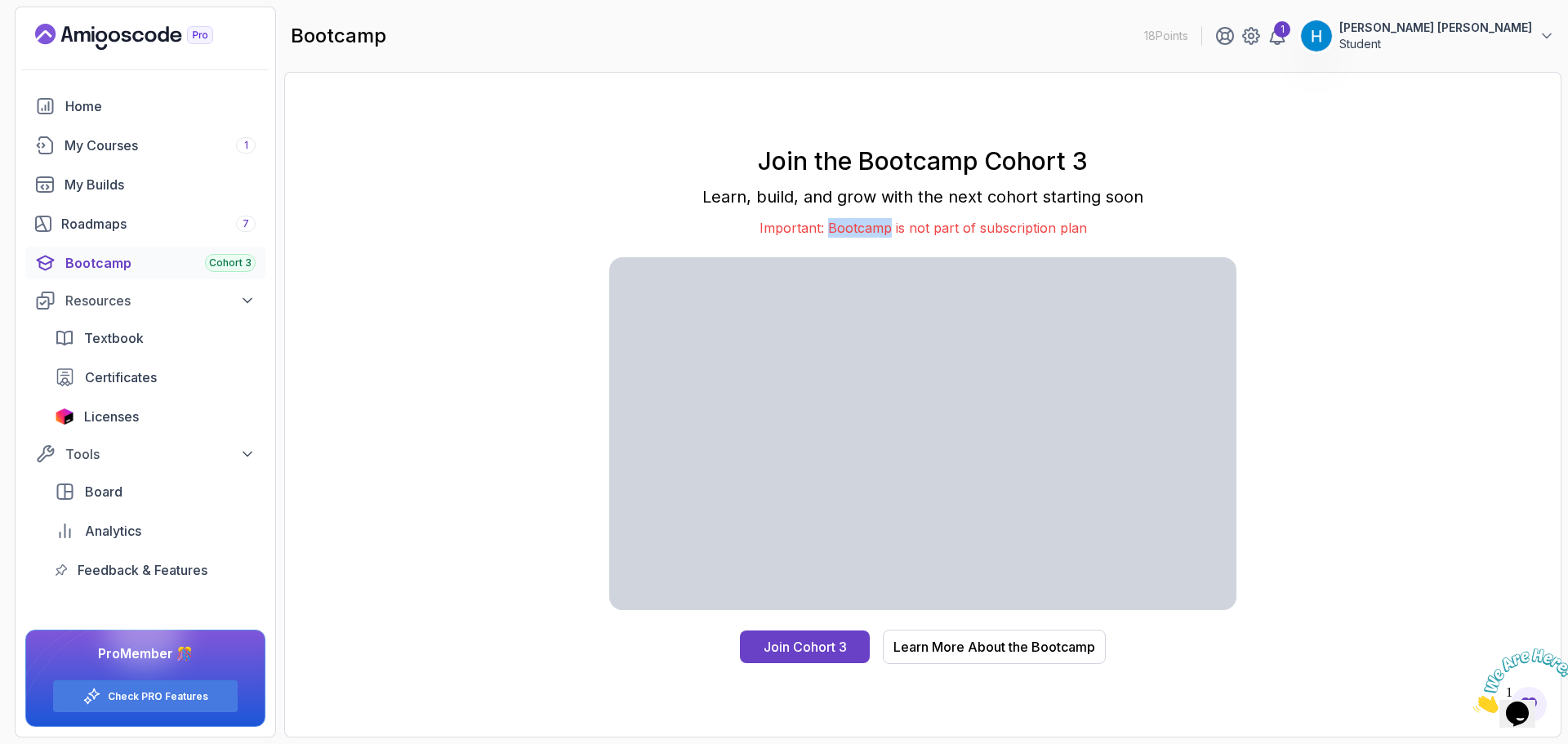
drag, startPoint x: 860, startPoint y: 227, endPoint x: 851, endPoint y: 233, distance: 10.8
click at [851, 233] on p "Important: Bootcamp is not part of subscription plan" at bounding box center [923, 227] width 627 height 20
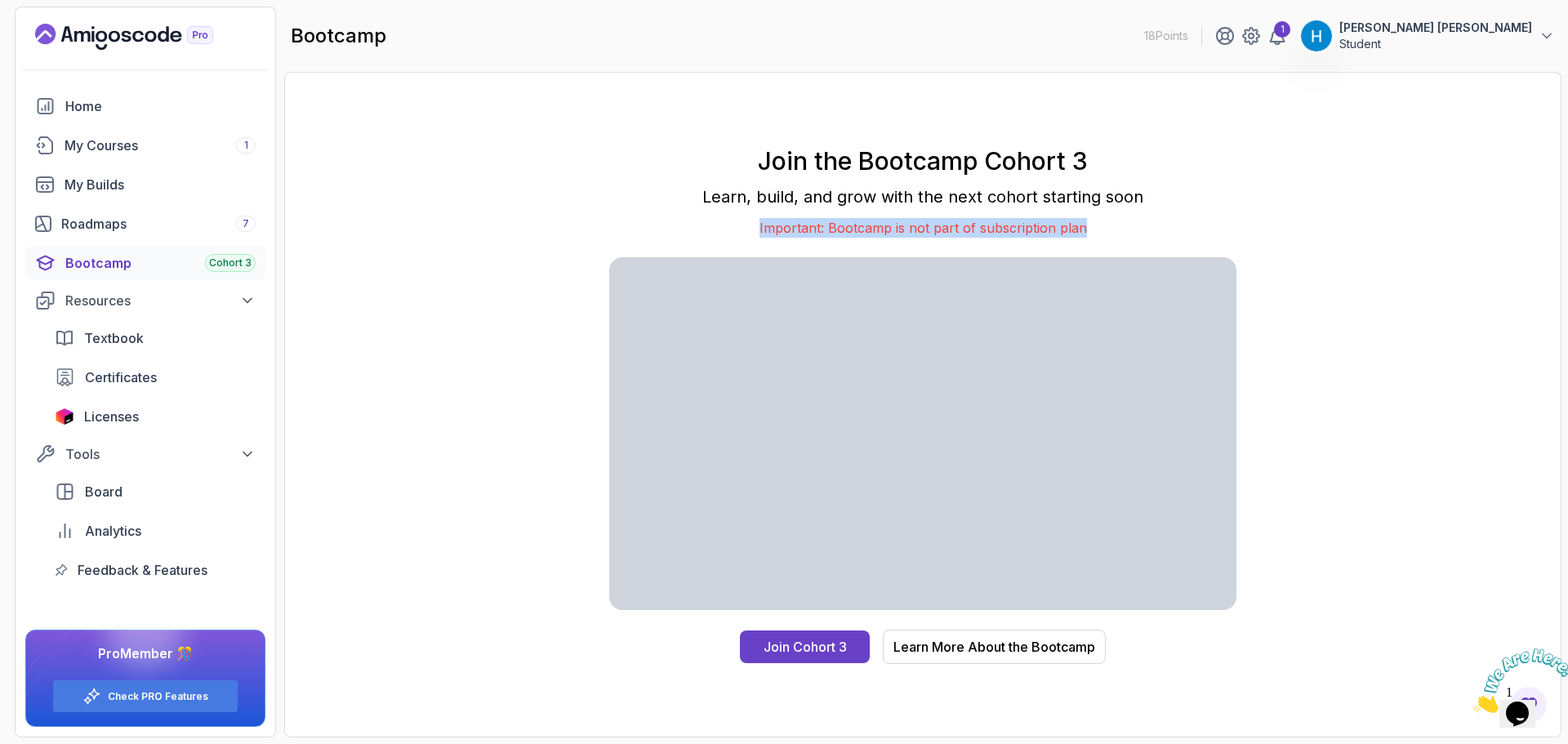
click at [851, 233] on p "Important: Bootcamp is not part of subscription plan" at bounding box center [923, 227] width 627 height 20
click at [418, 446] on div "Join the Bootcamp Cohort 3 Learn, build, and grow with the next cohort starting…" at bounding box center [923, 405] width 1243 height 632
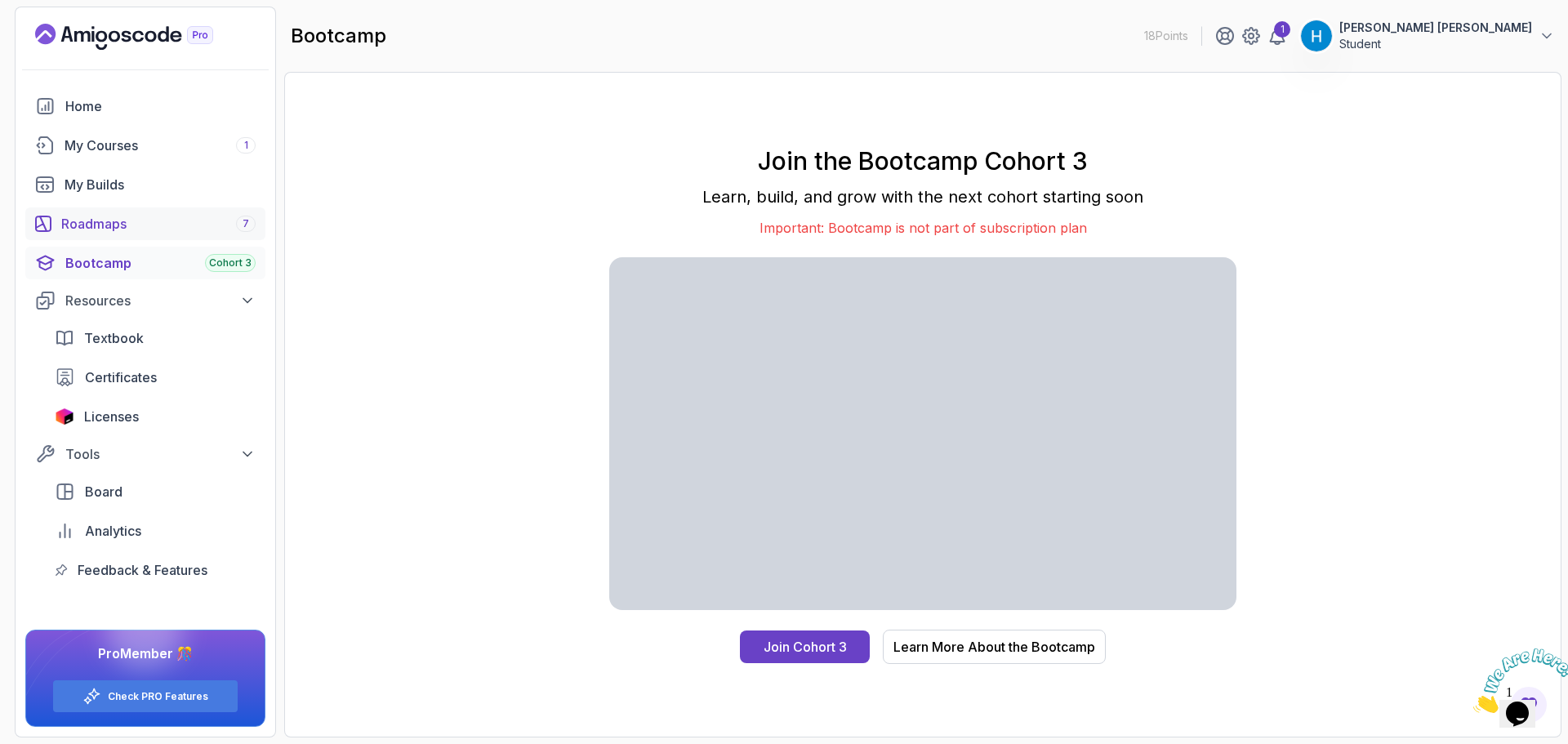
click at [160, 222] on div "Roadmaps 7" at bounding box center [158, 223] width 194 height 20
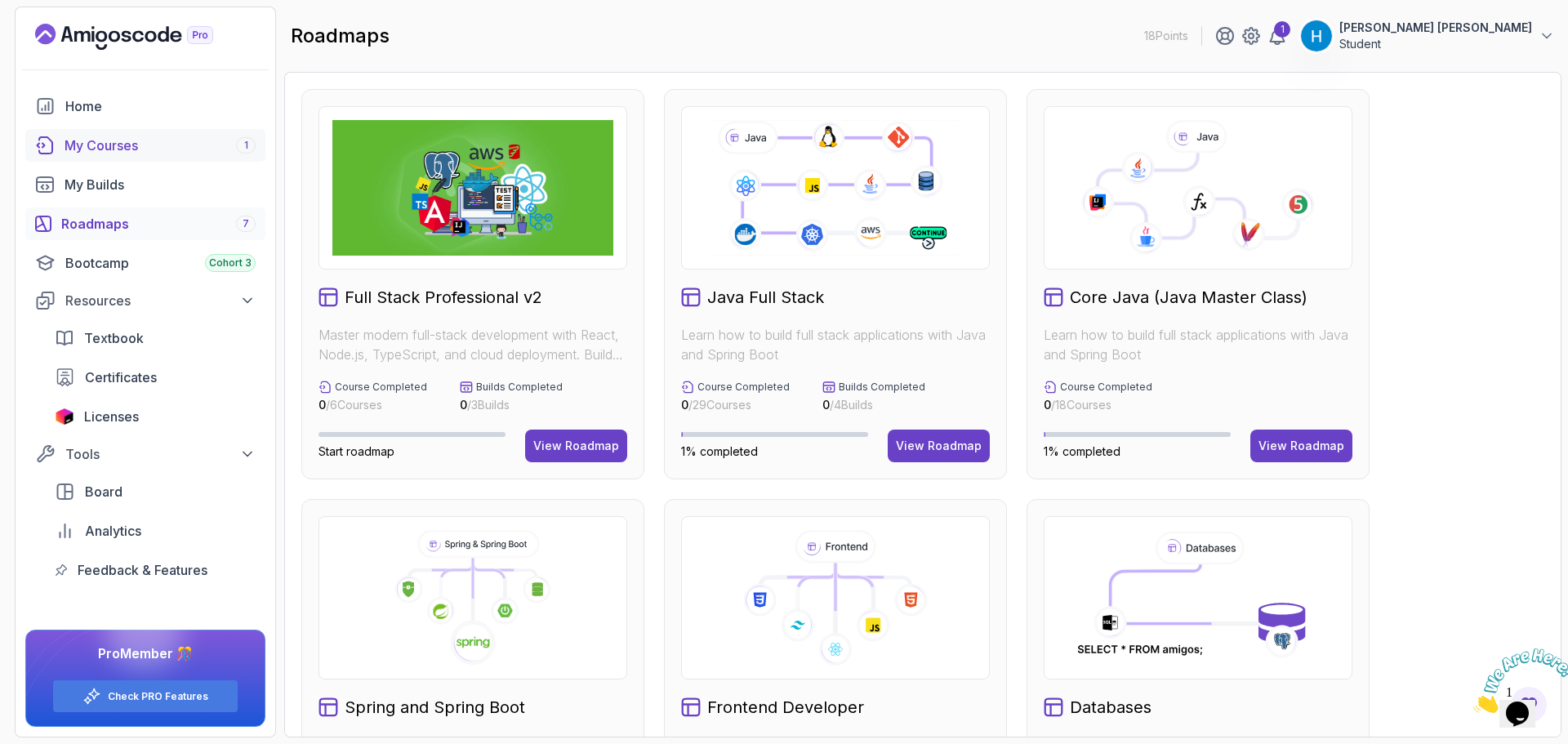
click at [261, 145] on link "My Courses 1" at bounding box center [146, 145] width 240 height 33
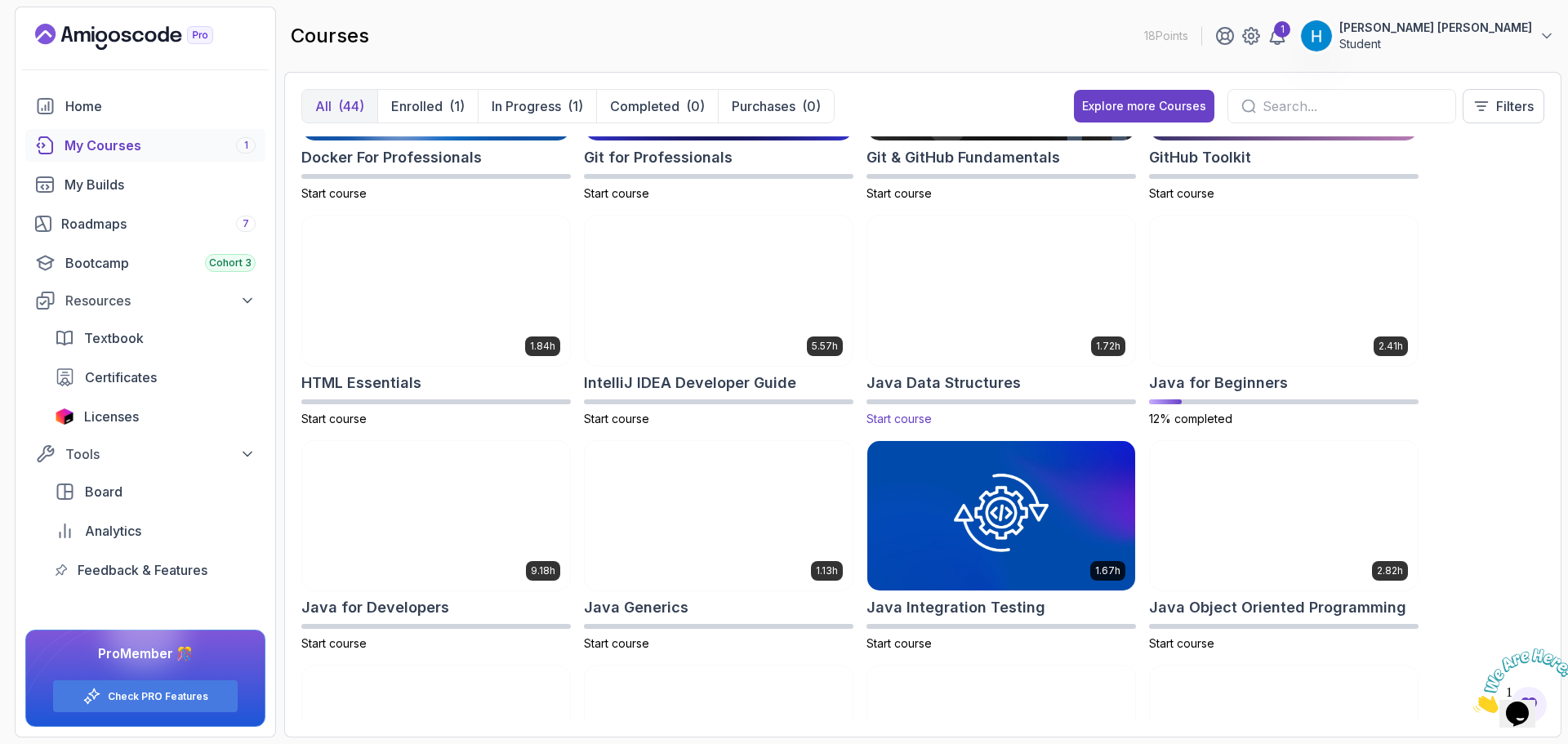
scroll to position [572, 0]
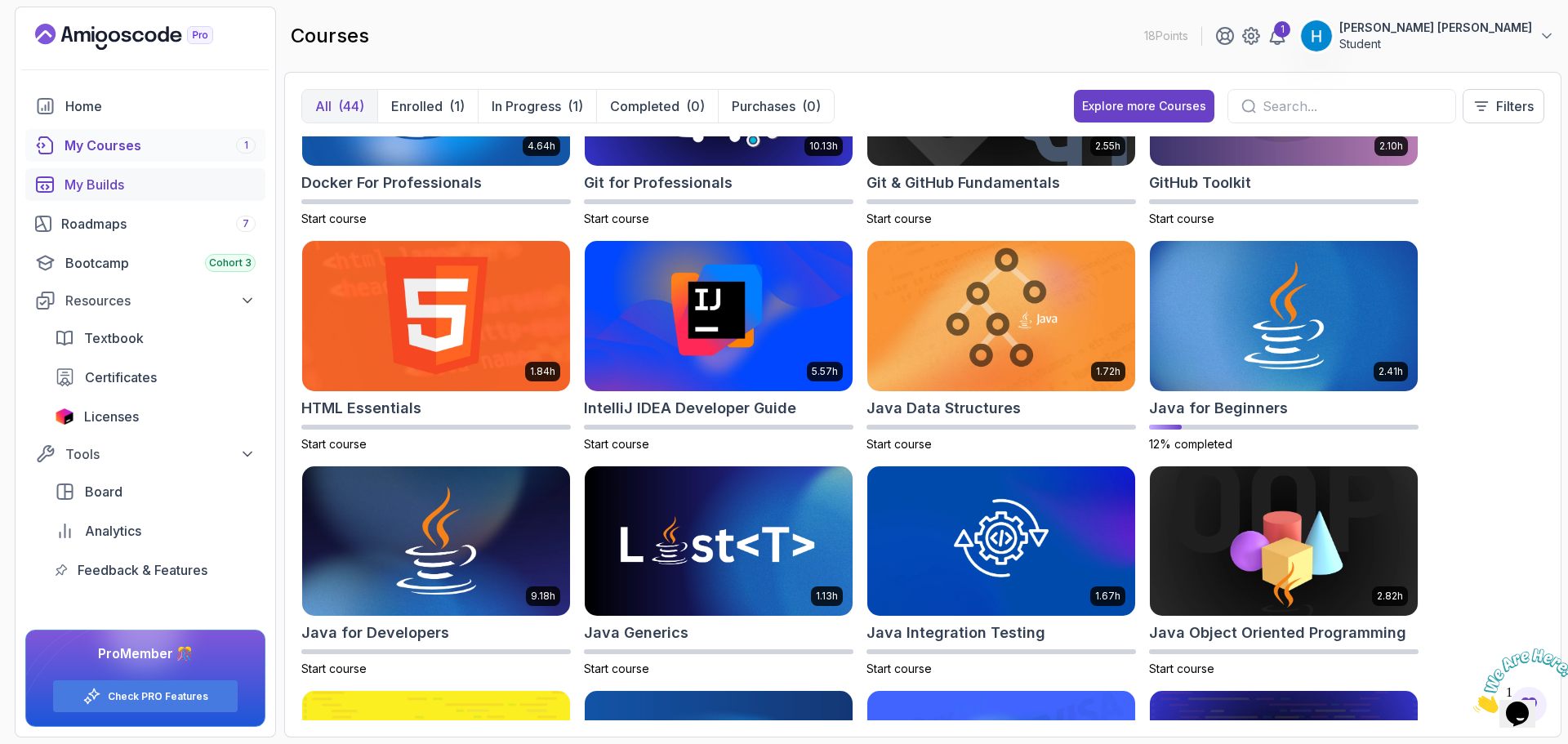
click at [94, 187] on div "My Builds" at bounding box center [160, 184] width 191 height 20
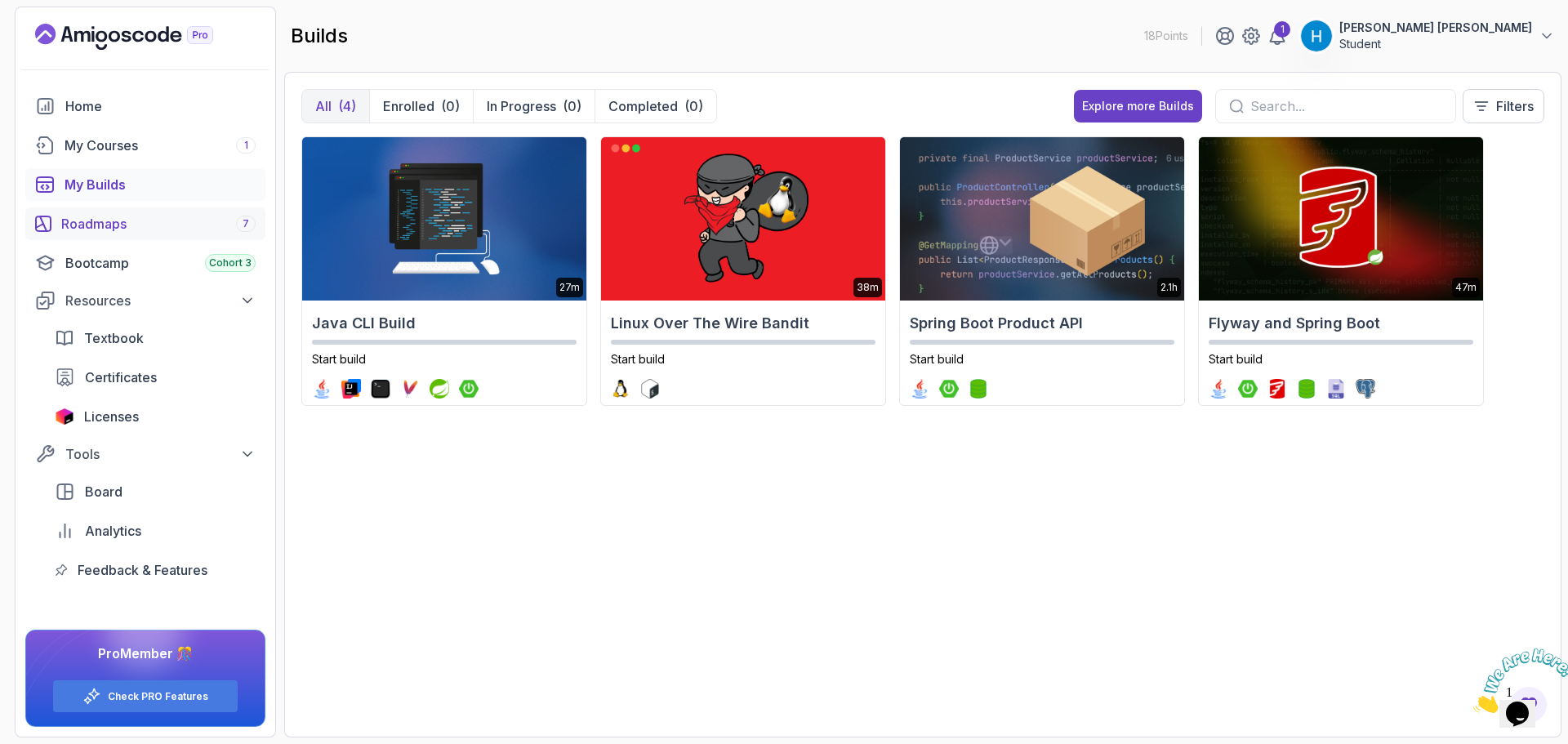
click at [90, 221] on div "Roadmaps 7" at bounding box center [158, 223] width 194 height 20
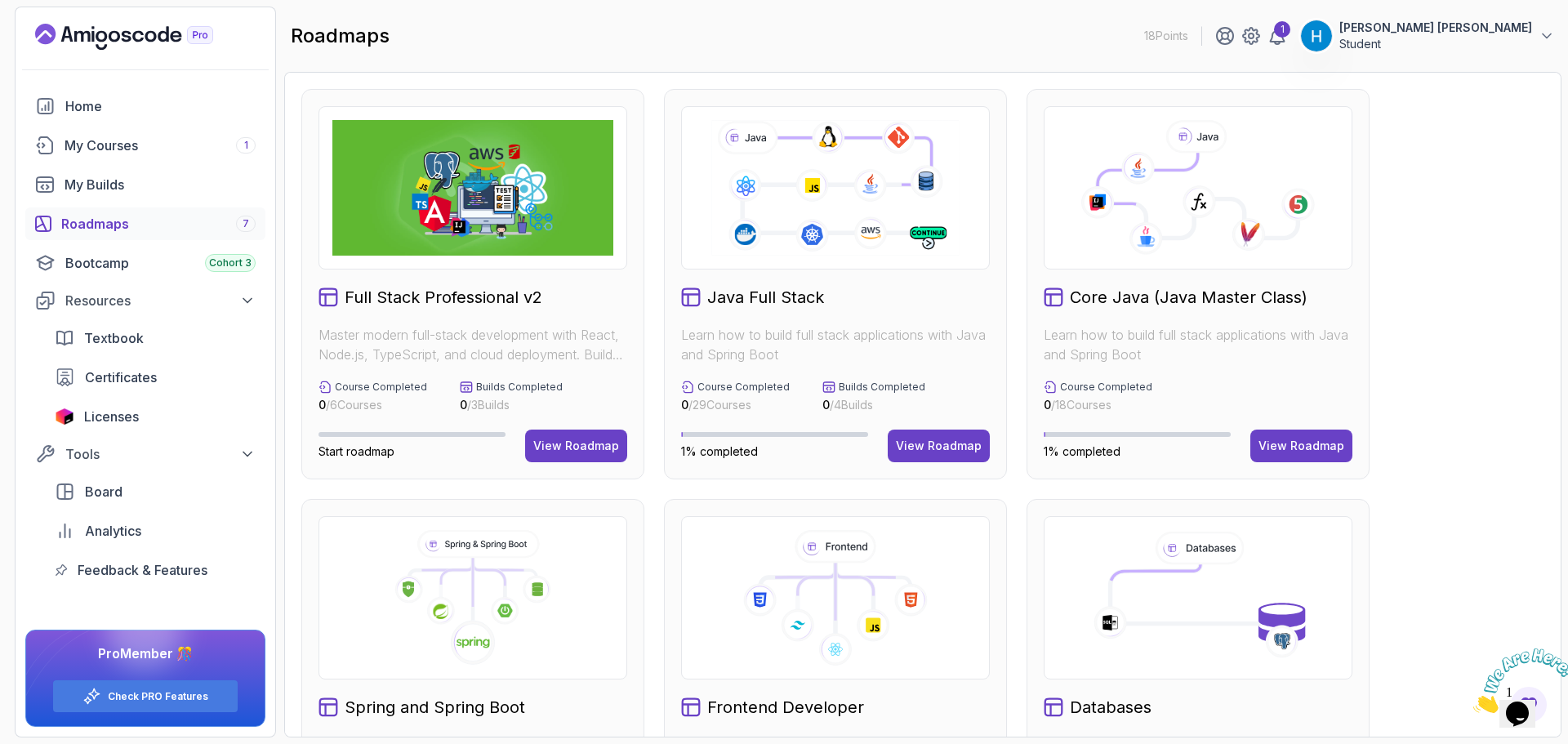
click at [1190, 151] on icon at bounding box center [1196, 136] width 61 height 33
click at [1317, 448] on div "View Roadmap" at bounding box center [1301, 445] width 86 height 16
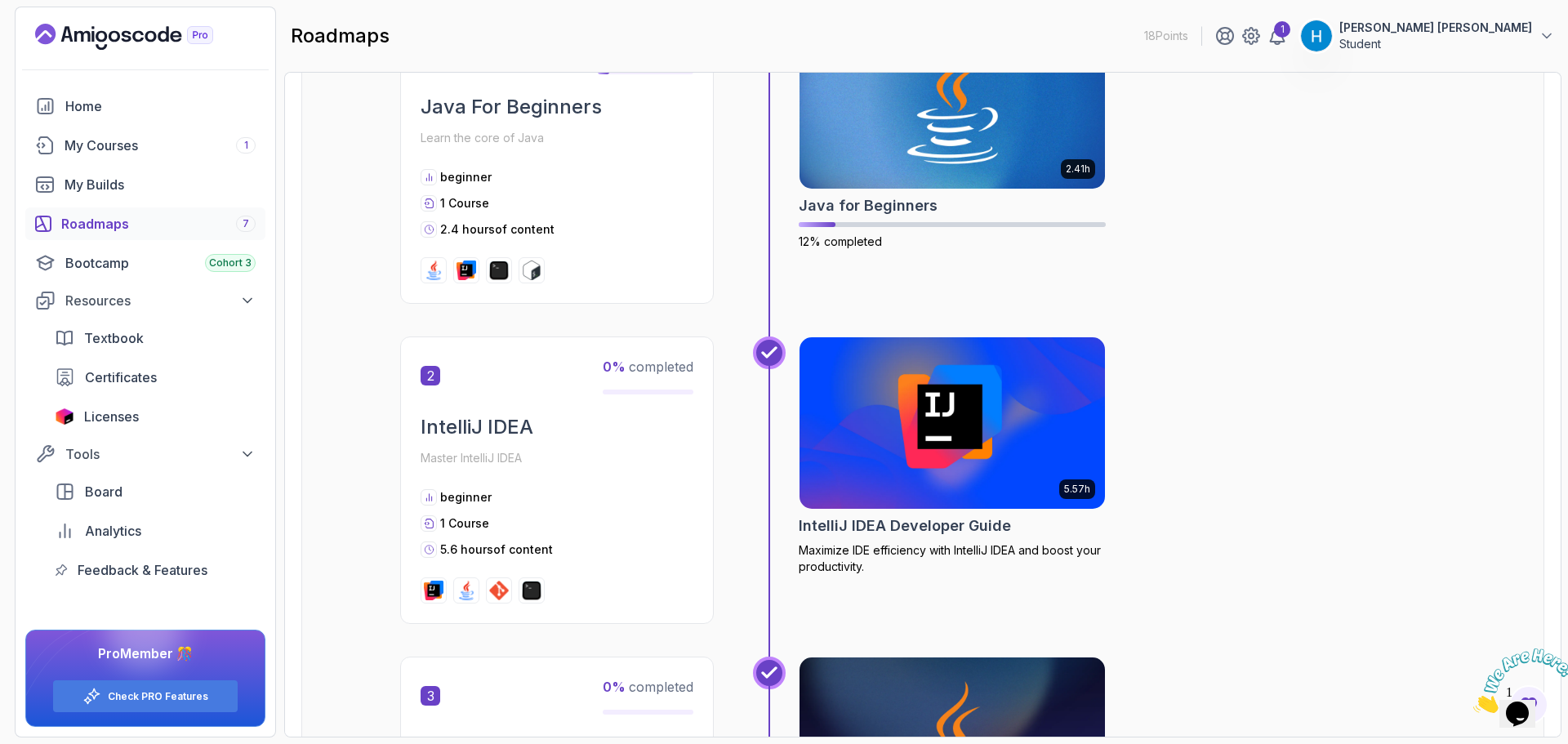
scroll to position [327, 0]
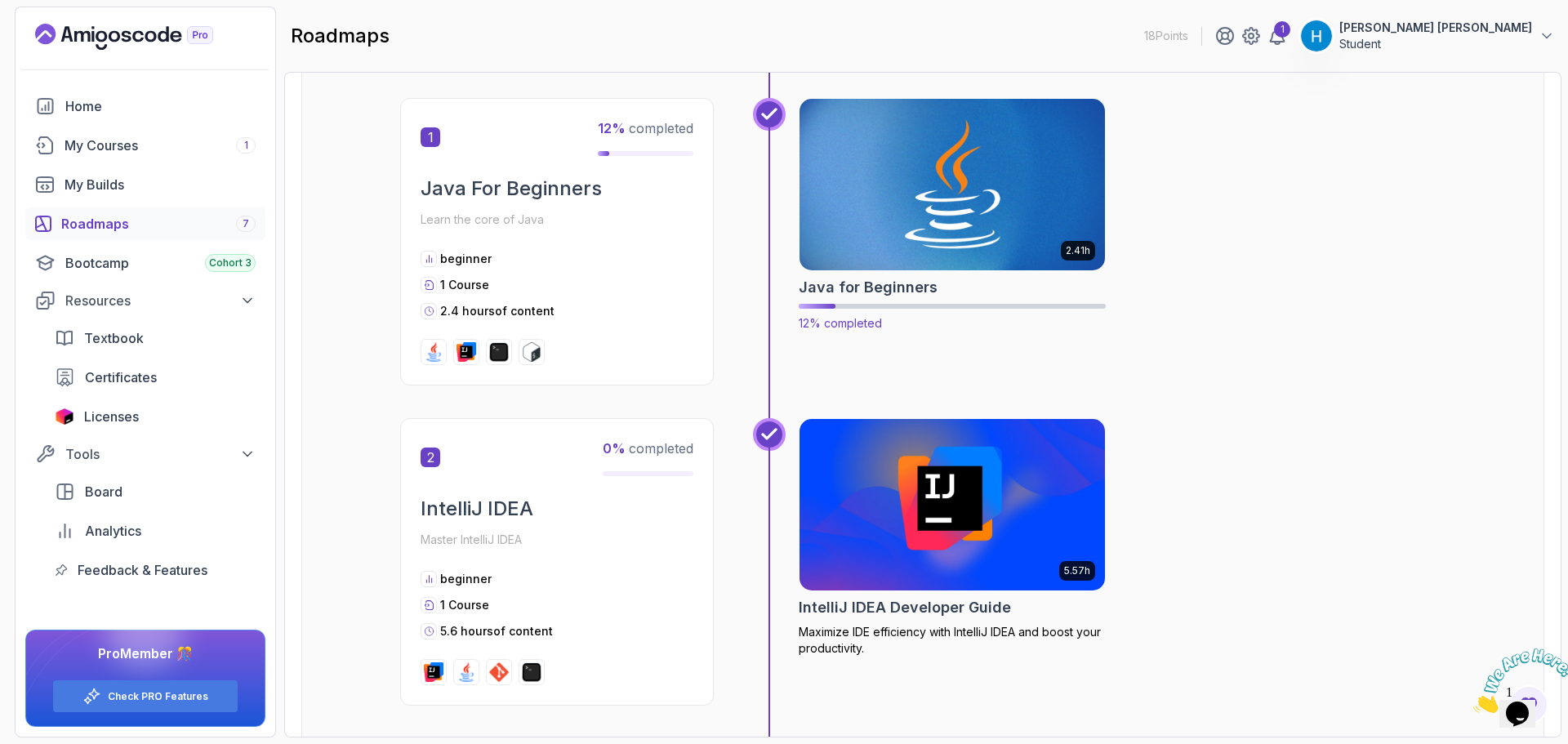
click at [1023, 174] on img at bounding box center [953, 184] width 321 height 179
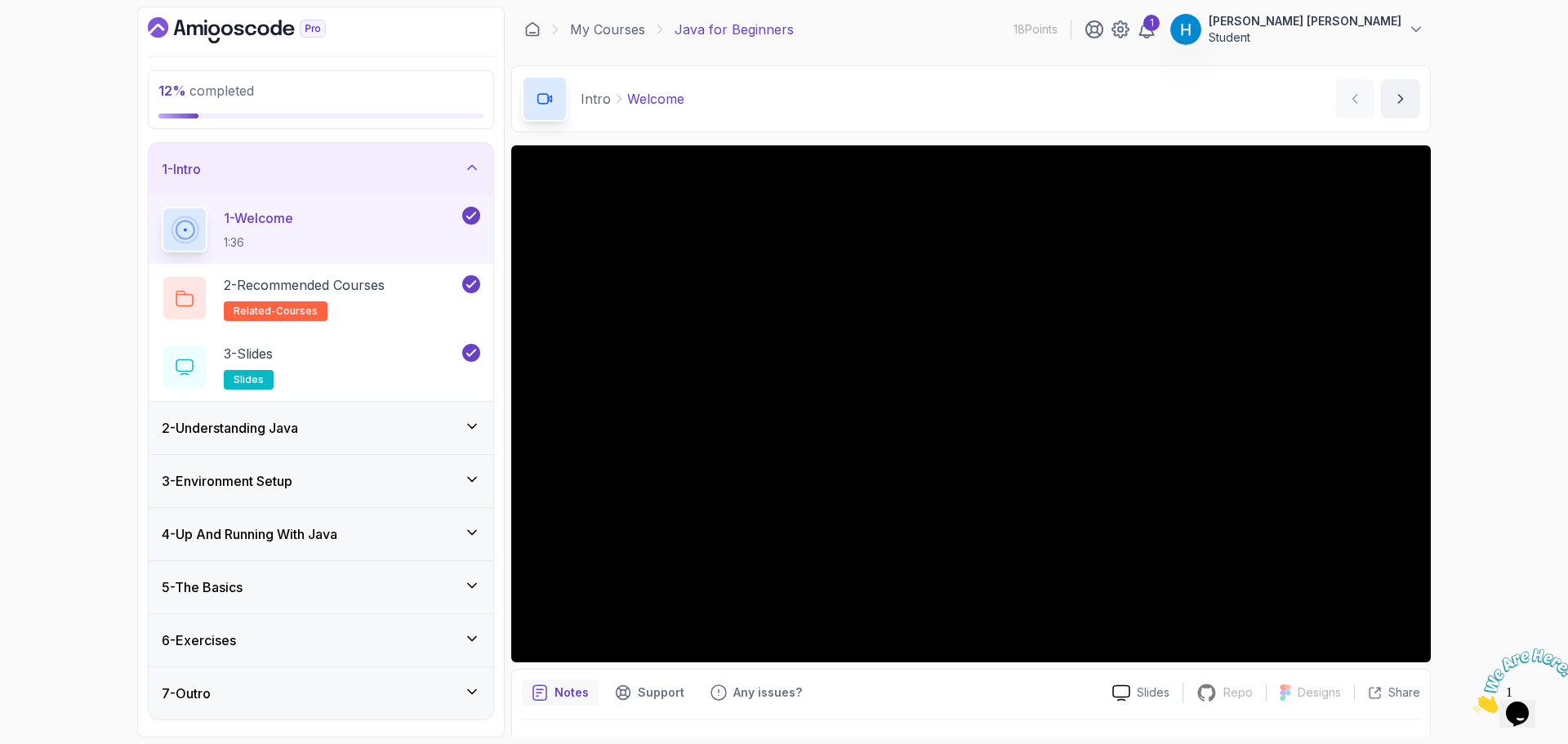
click at [363, 413] on div "2 - Understanding Java" at bounding box center [321, 427] width 345 height 52
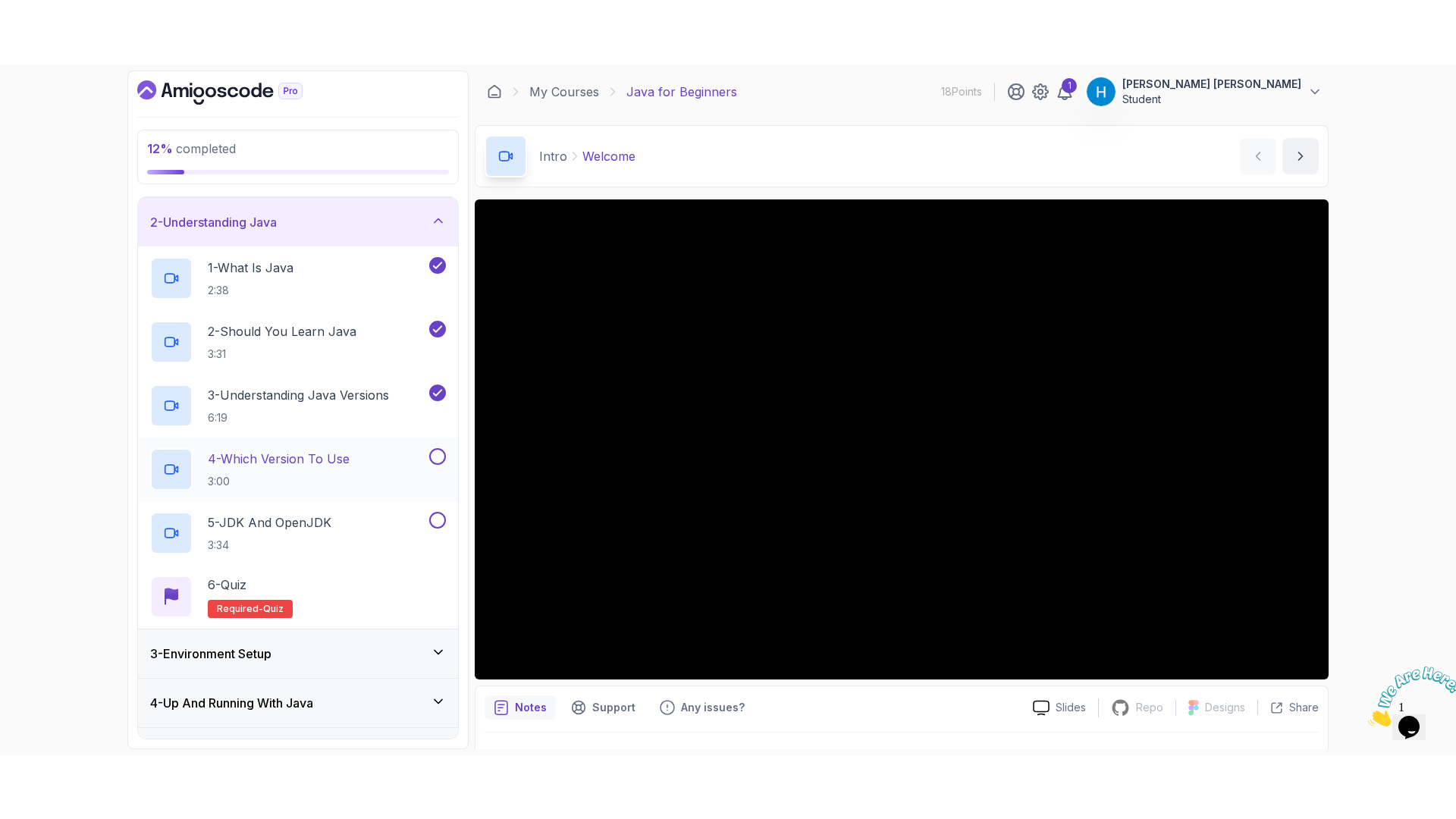
scroll to position [76, 0]
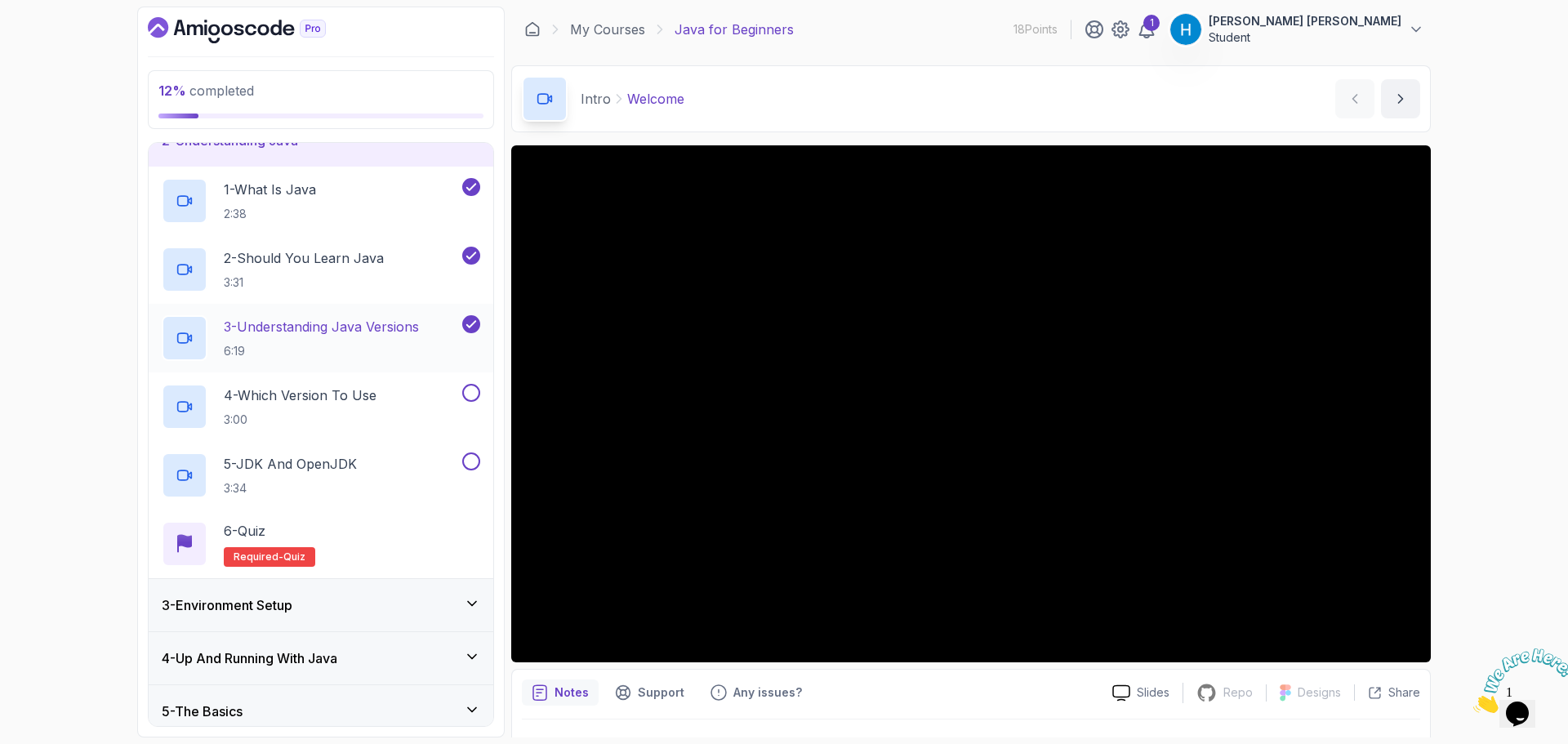
click at [409, 343] on p "6:19" at bounding box center [321, 351] width 195 height 16
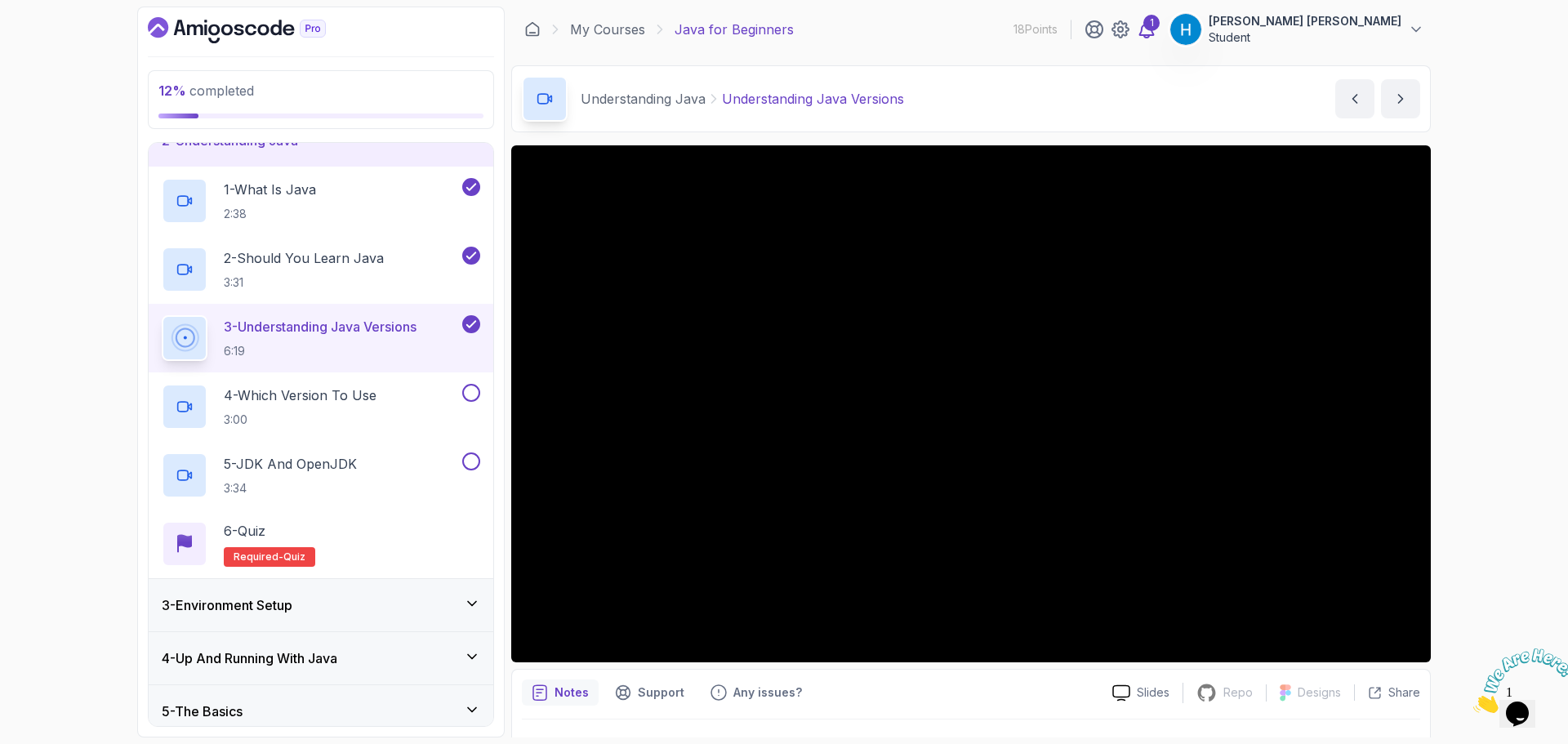
click at [1157, 39] on icon at bounding box center [1147, 29] width 20 height 20
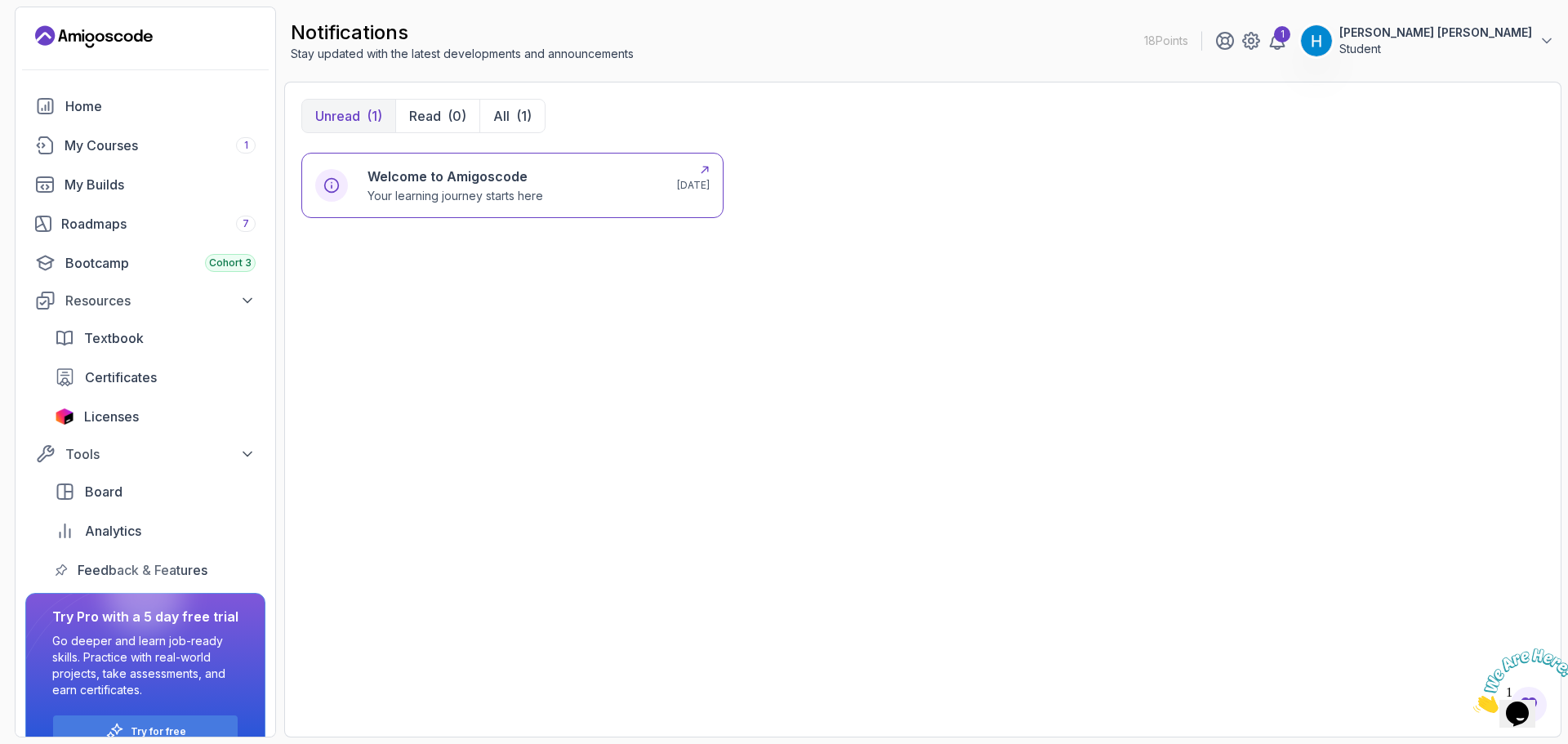
click at [441, 198] on p "Your learning journey starts here" at bounding box center [455, 196] width 176 height 16
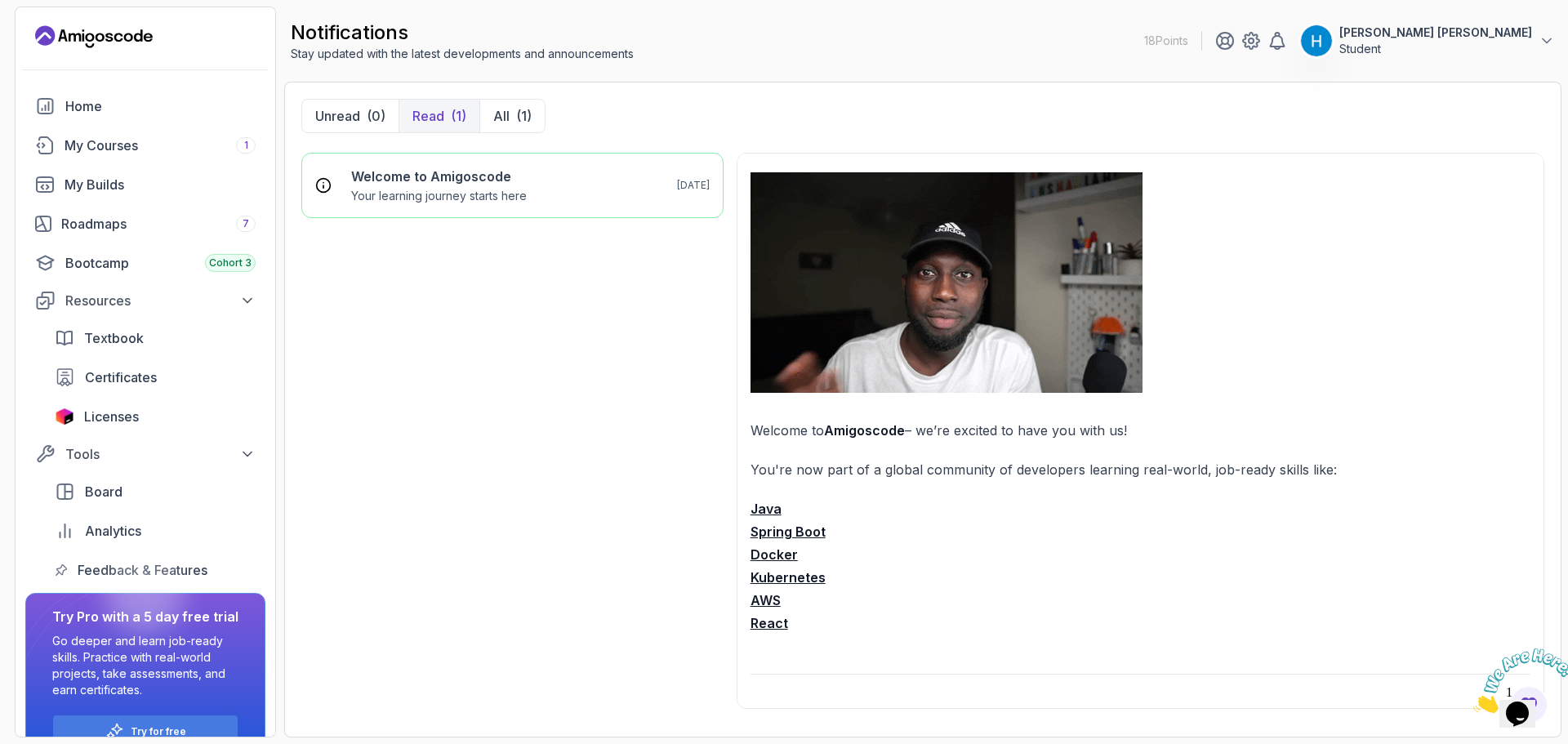
scroll to position [82, 0]
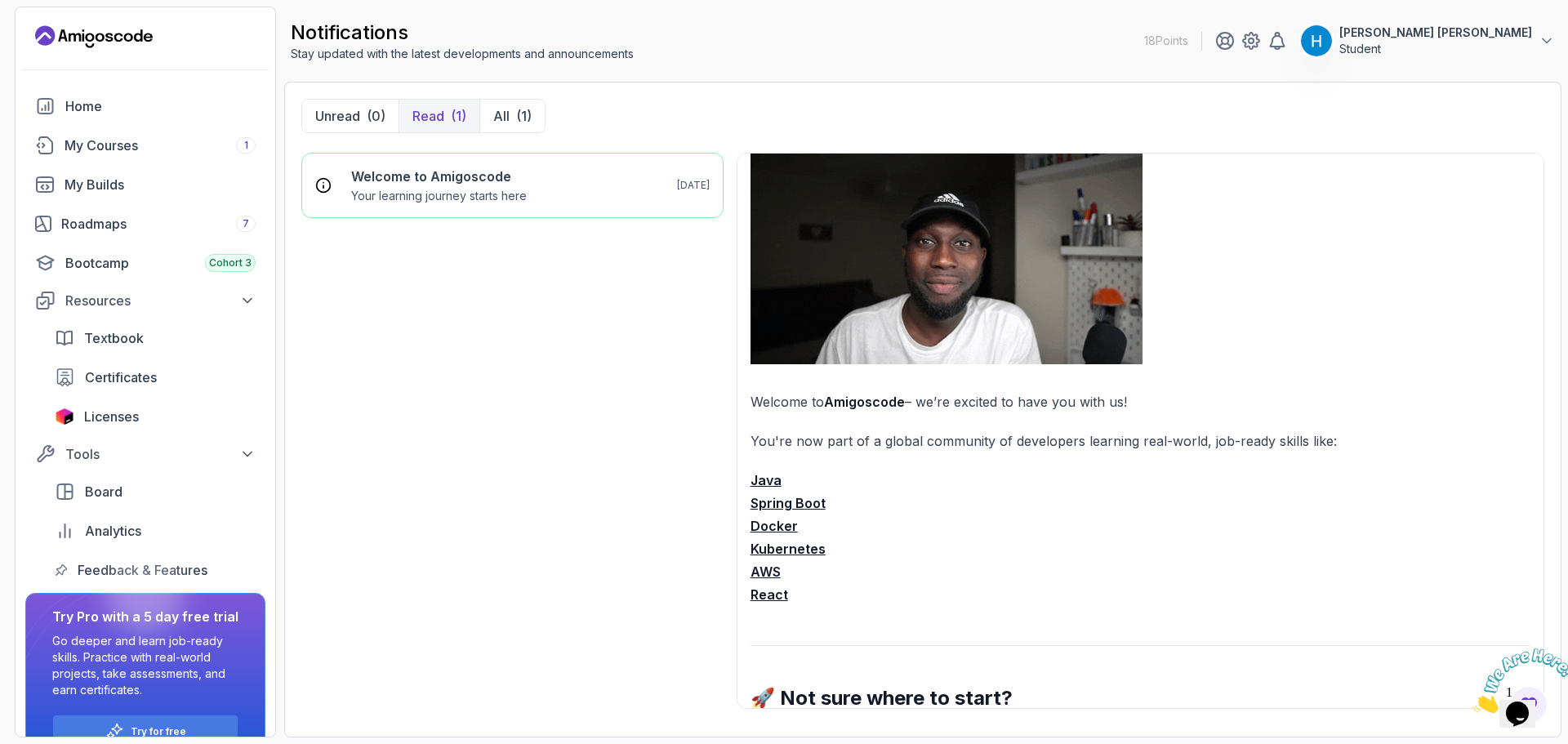
click at [833, 441] on p "You're now part of a global community of developers learning real-world, job-re…" at bounding box center [1141, 441] width 780 height 23
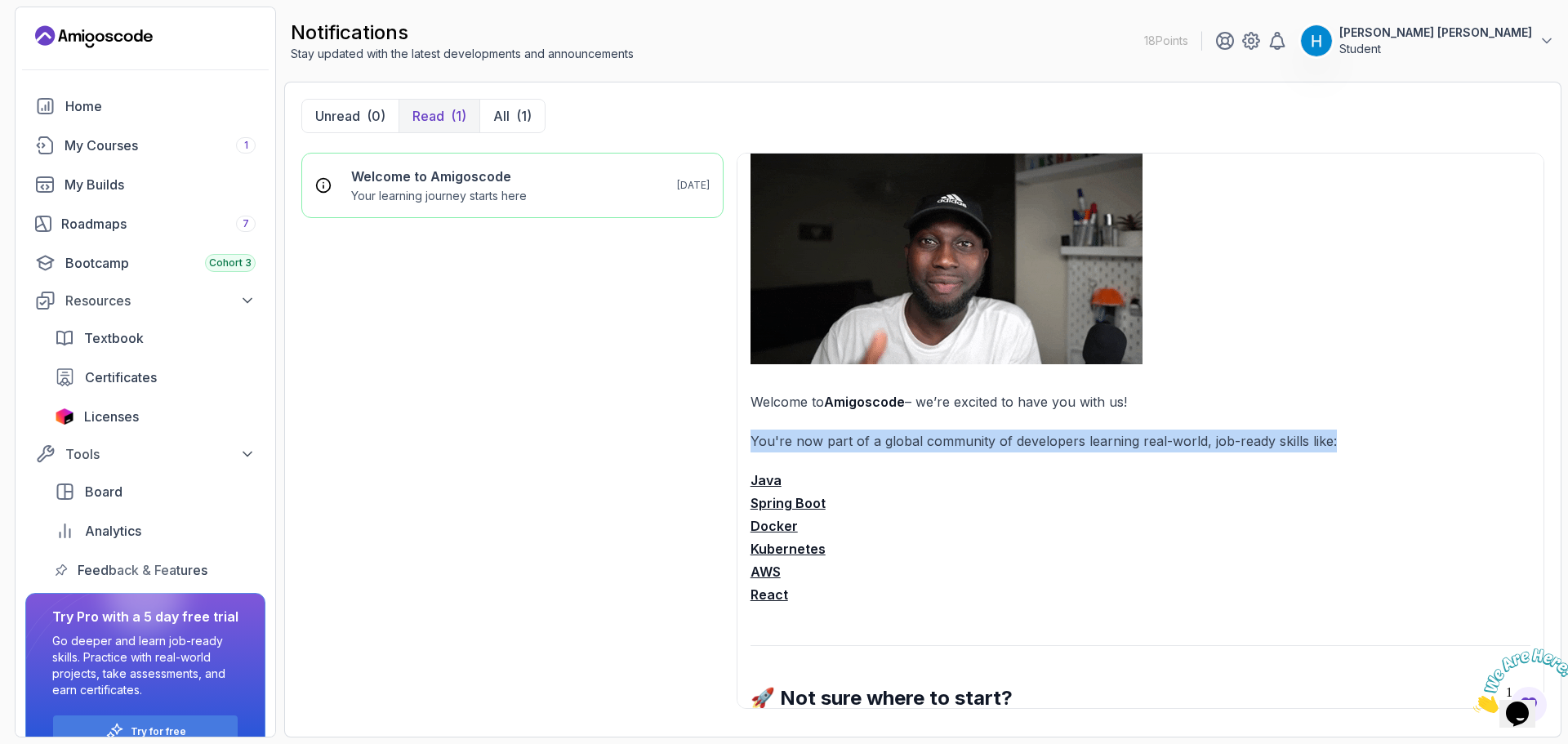
click at [833, 441] on p "You're now part of a global community of developers learning real-world, job-re…" at bounding box center [1141, 441] width 780 height 23
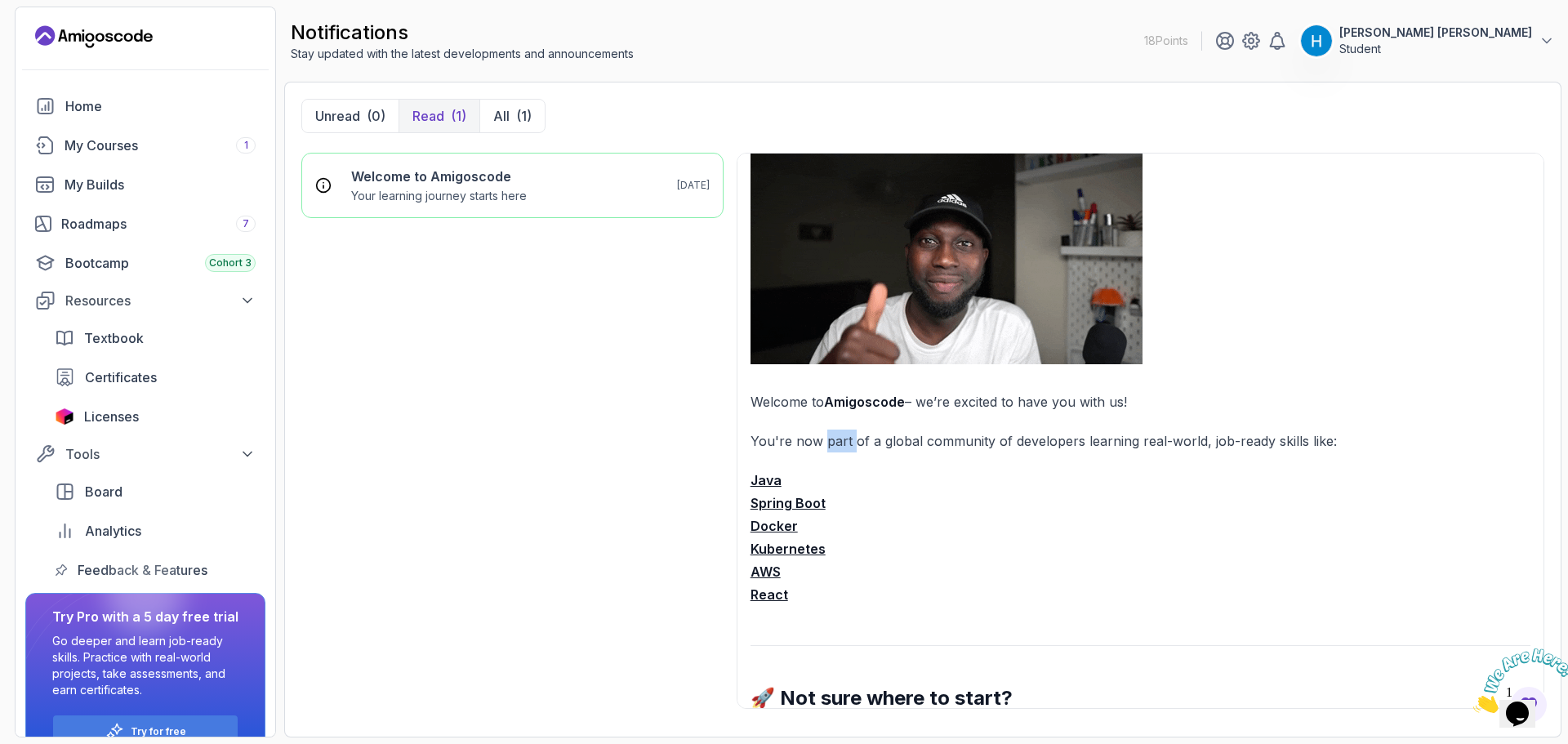
click at [833, 441] on p "You're now part of a global community of developers learning real-world, job-re…" at bounding box center [1141, 441] width 780 height 23
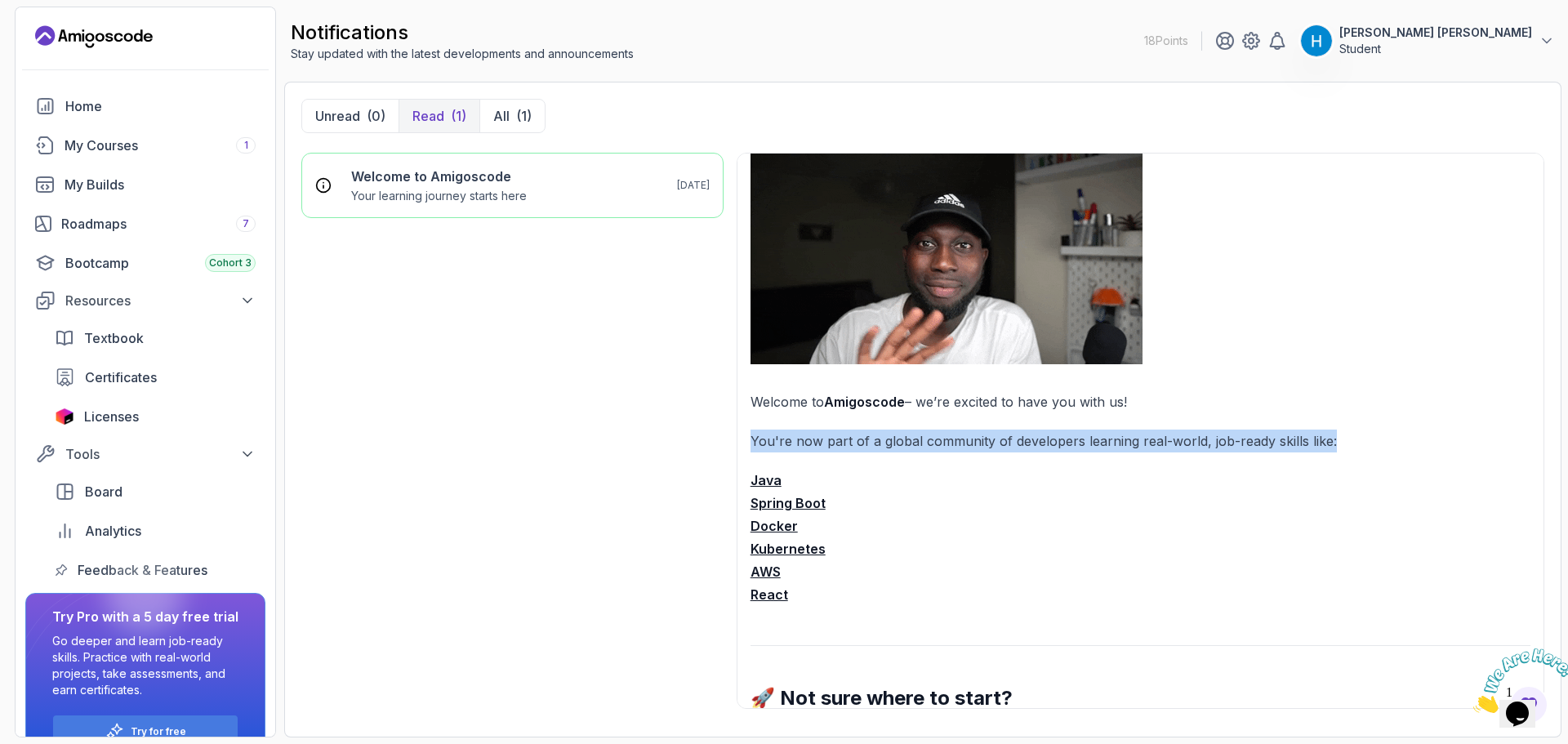
click at [833, 441] on p "You're now part of a global community of developers learning real-world, job-re…" at bounding box center [1141, 441] width 780 height 23
click at [839, 439] on p "You're now part of a global community of developers learning real-world, job-re…" at bounding box center [1141, 441] width 780 height 23
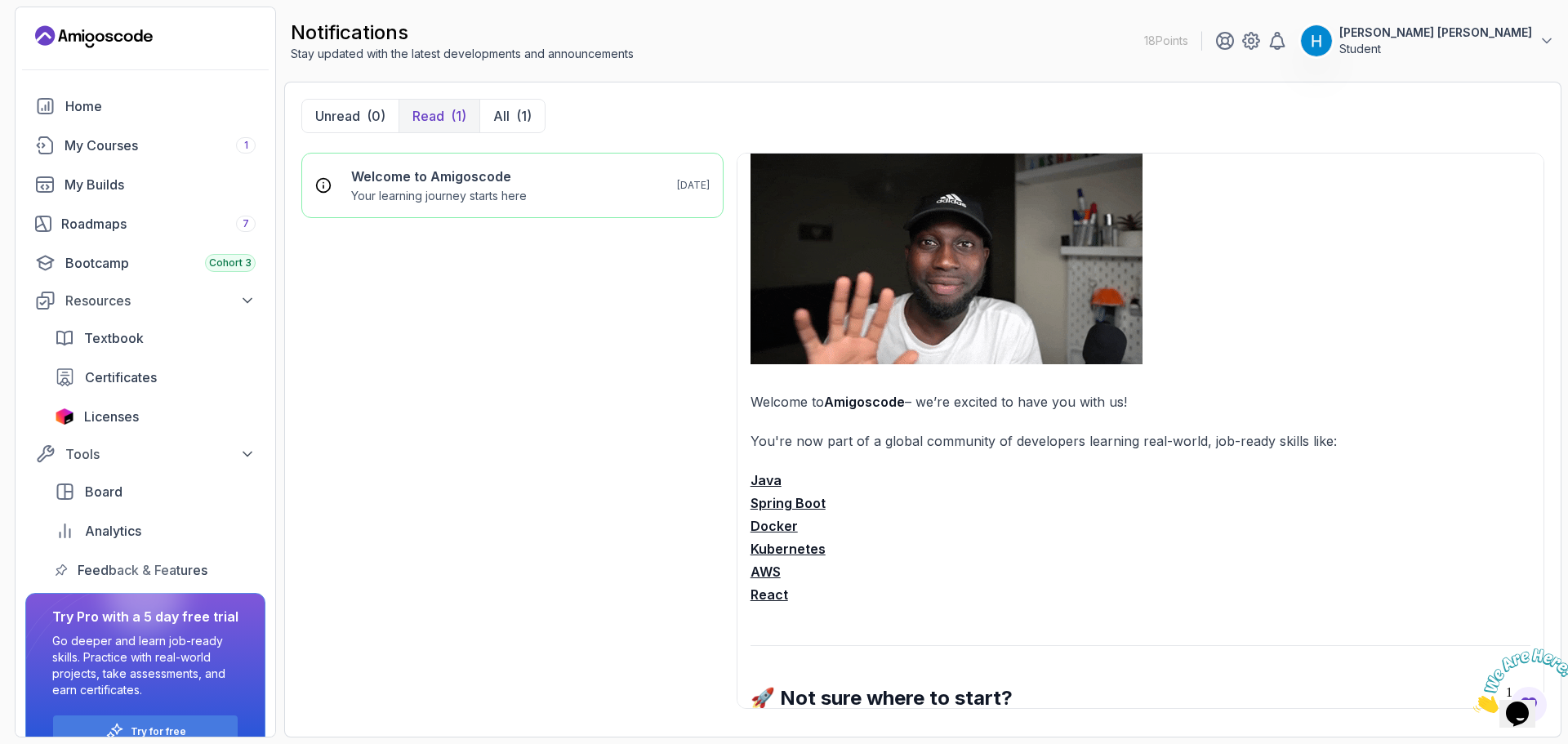
click at [763, 480] on strong "Java" at bounding box center [766, 480] width 31 height 16
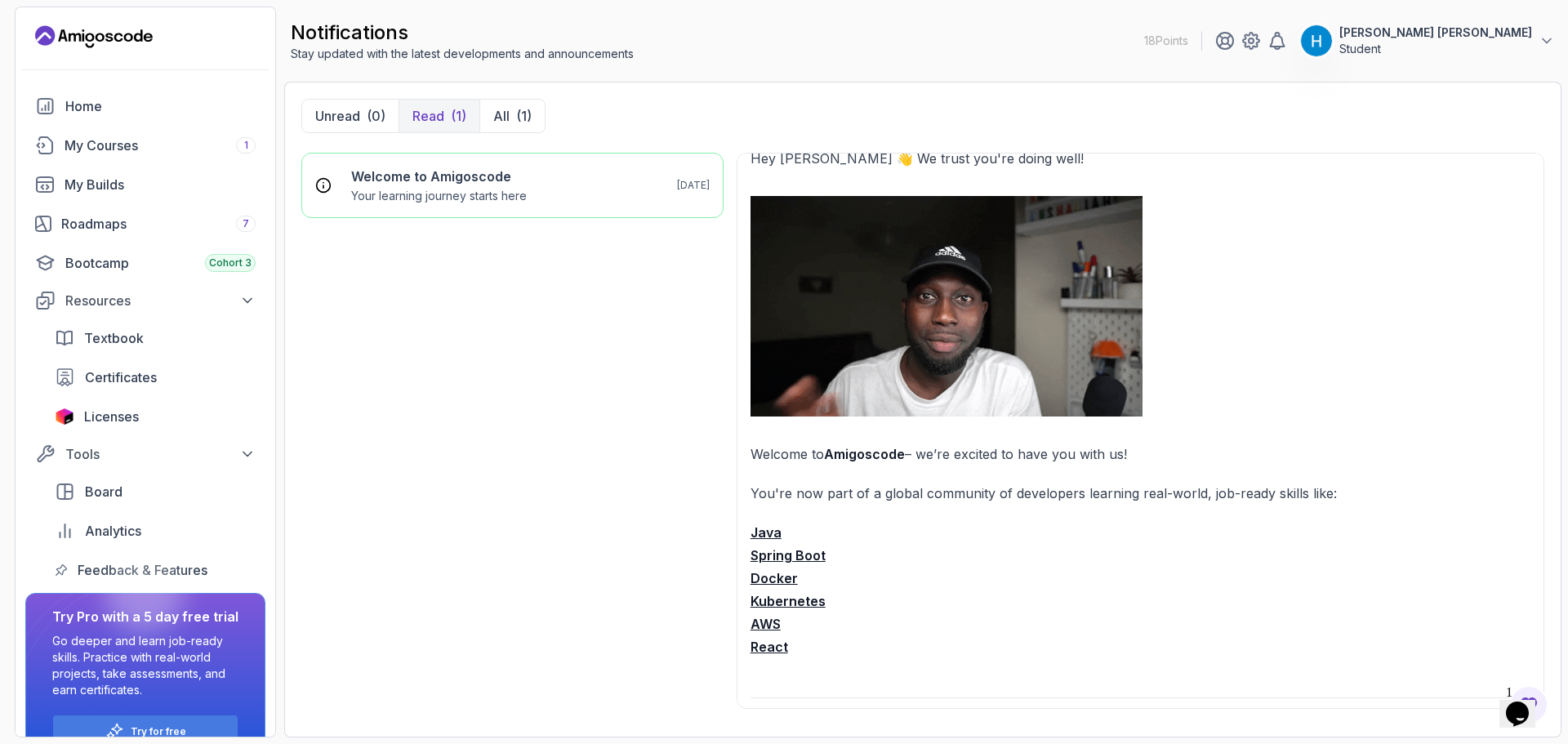
scroll to position [0, 0]
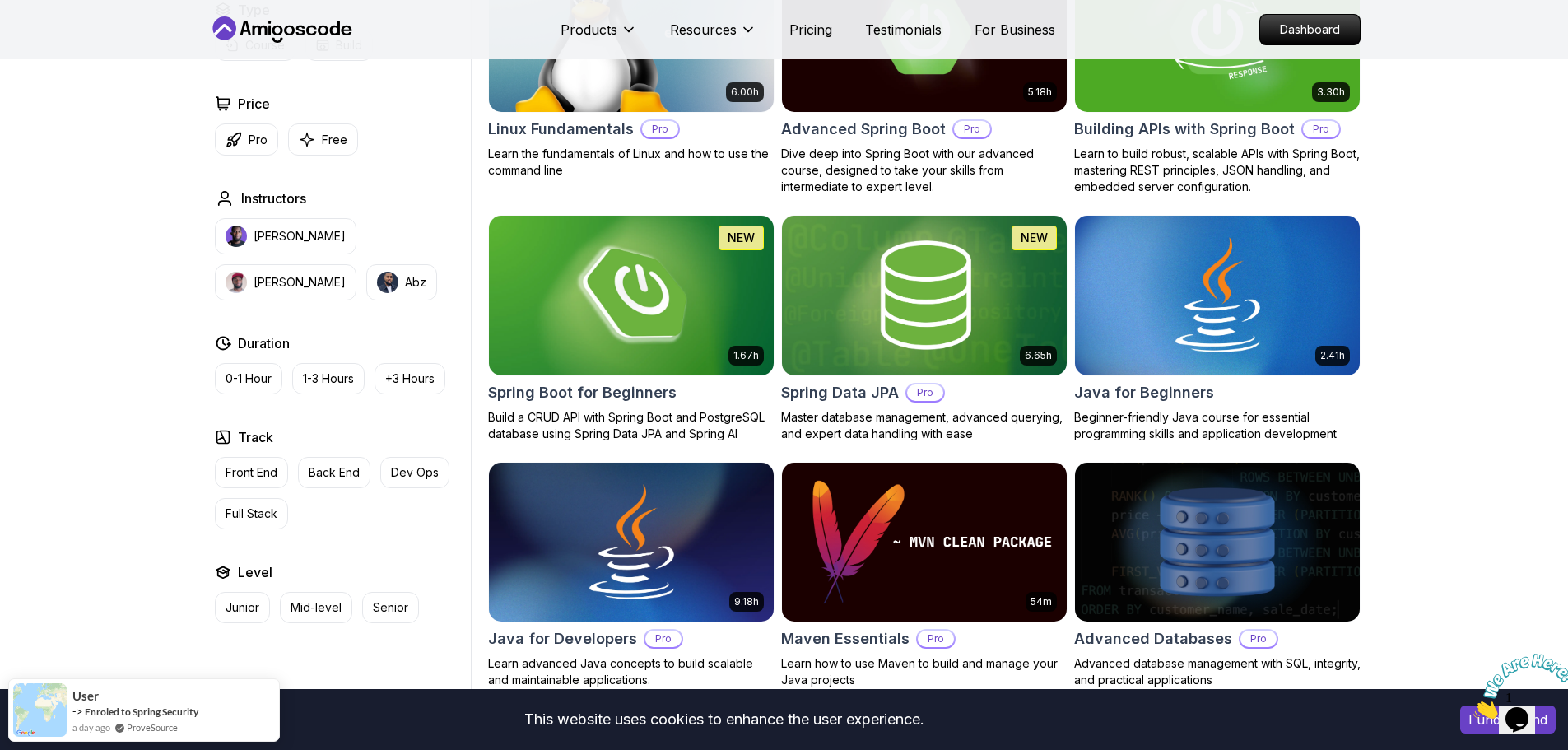
scroll to position [412, 0]
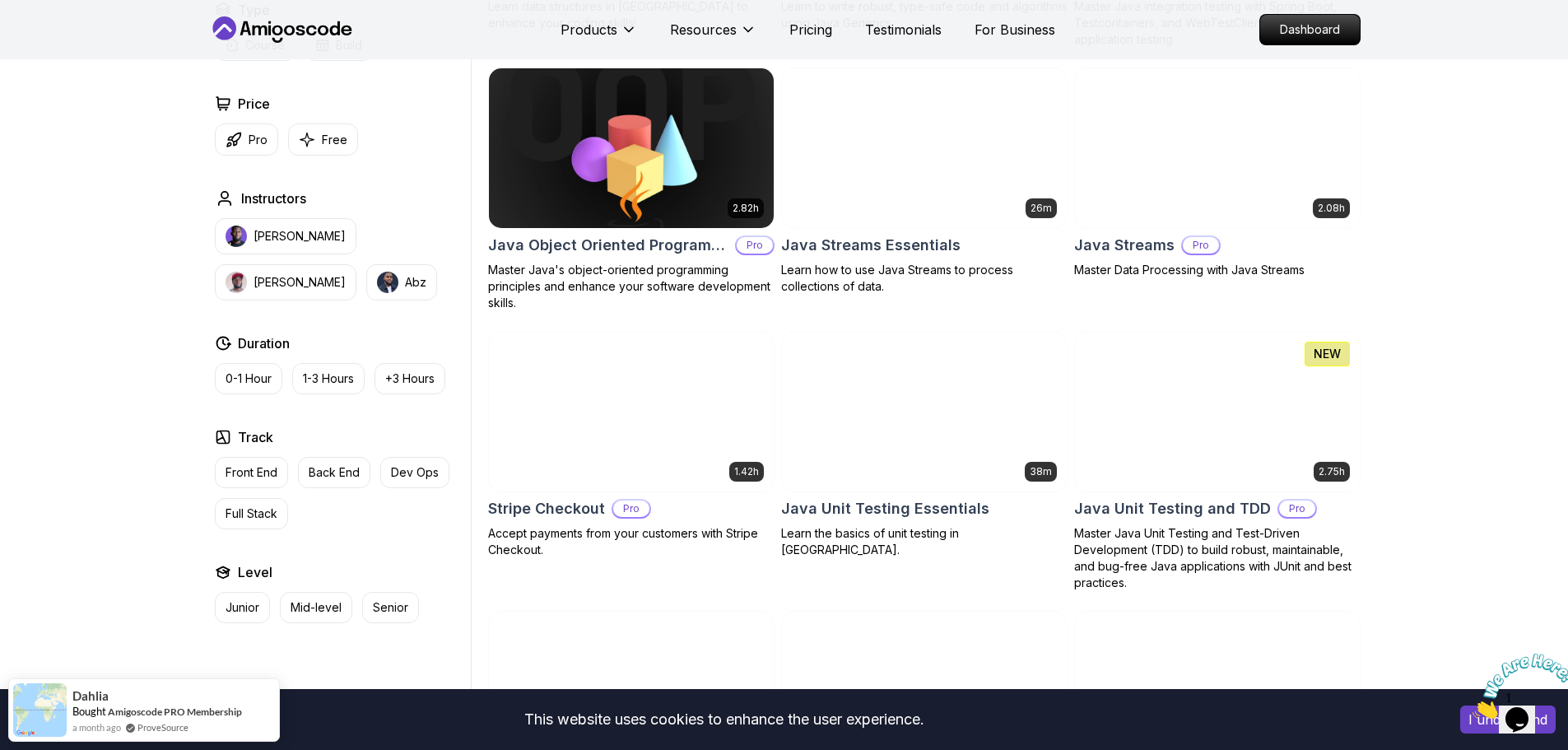
scroll to position [2552, 0]
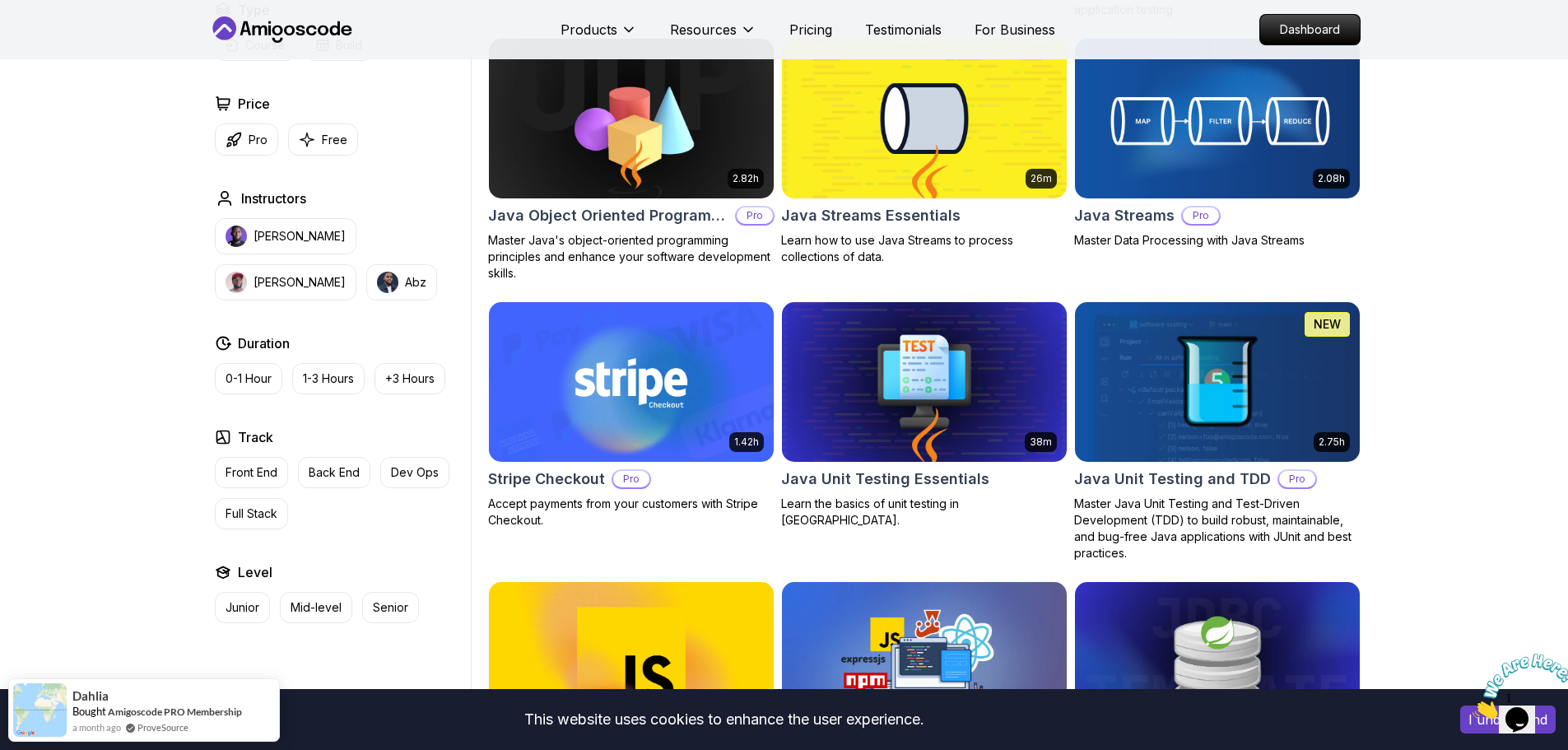
click at [1472, 707] on icon "Close" at bounding box center [1472, 714] width 0 height 14
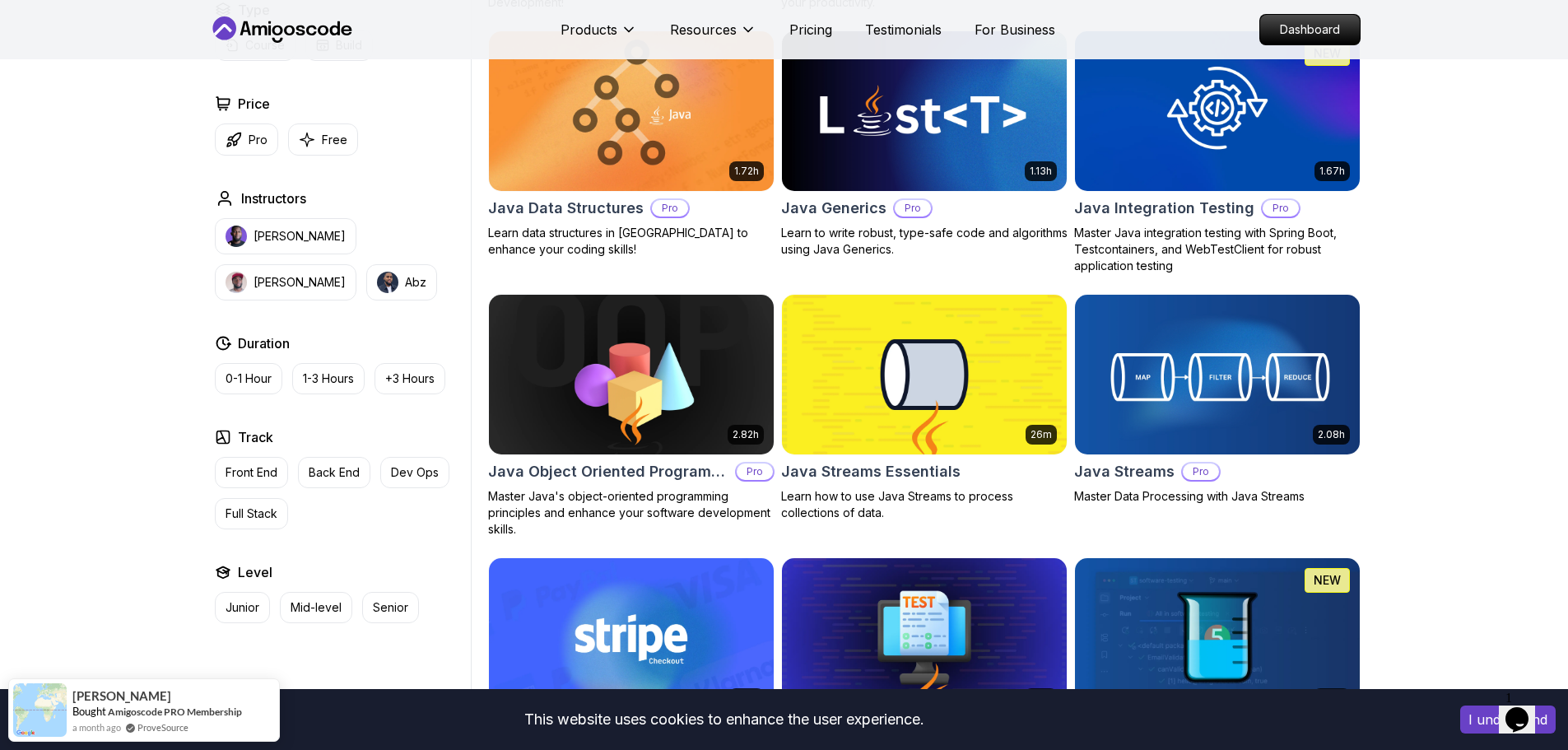
scroll to position [1976, 0]
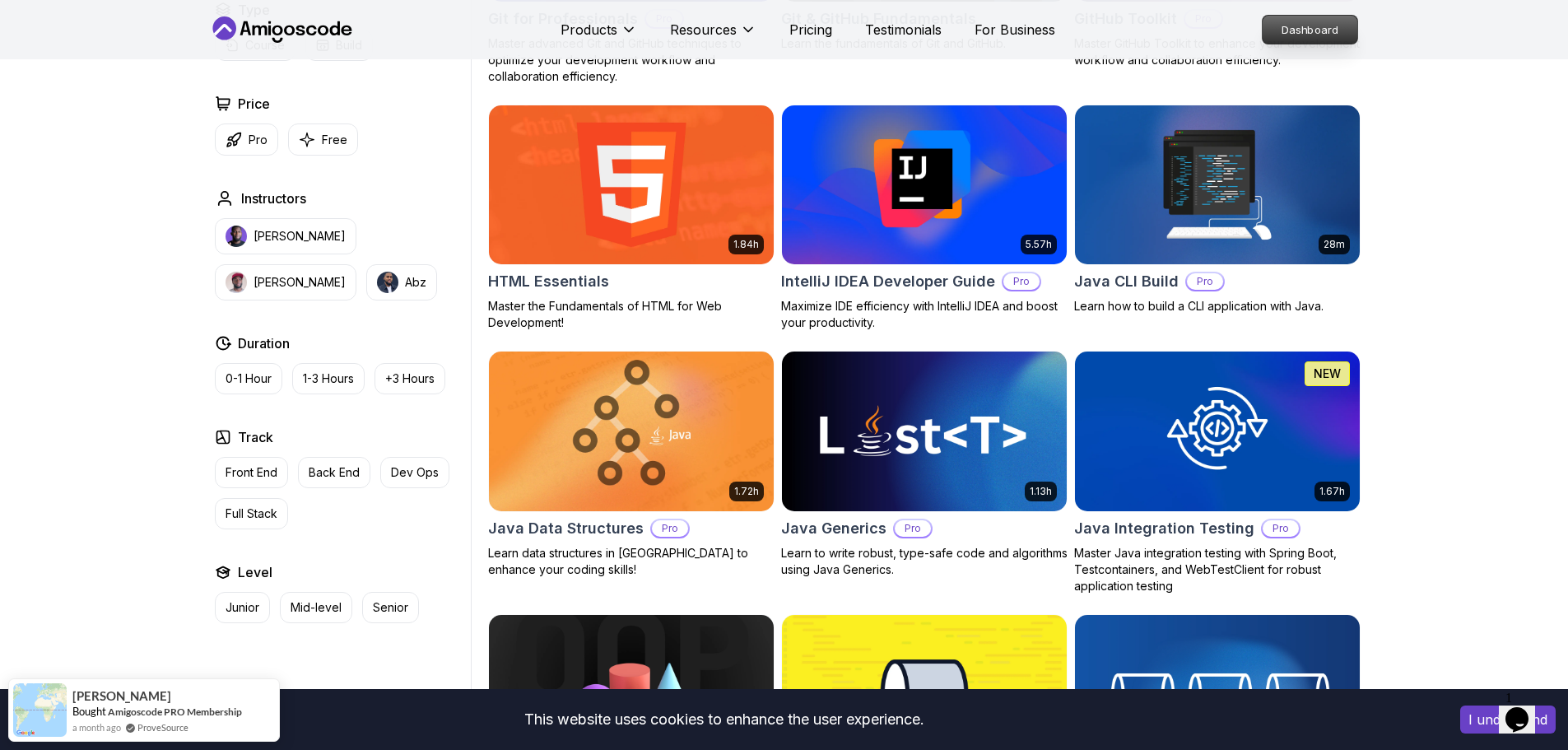
click at [1265, 29] on p "Dashboard" at bounding box center [1309, 29] width 94 height 28
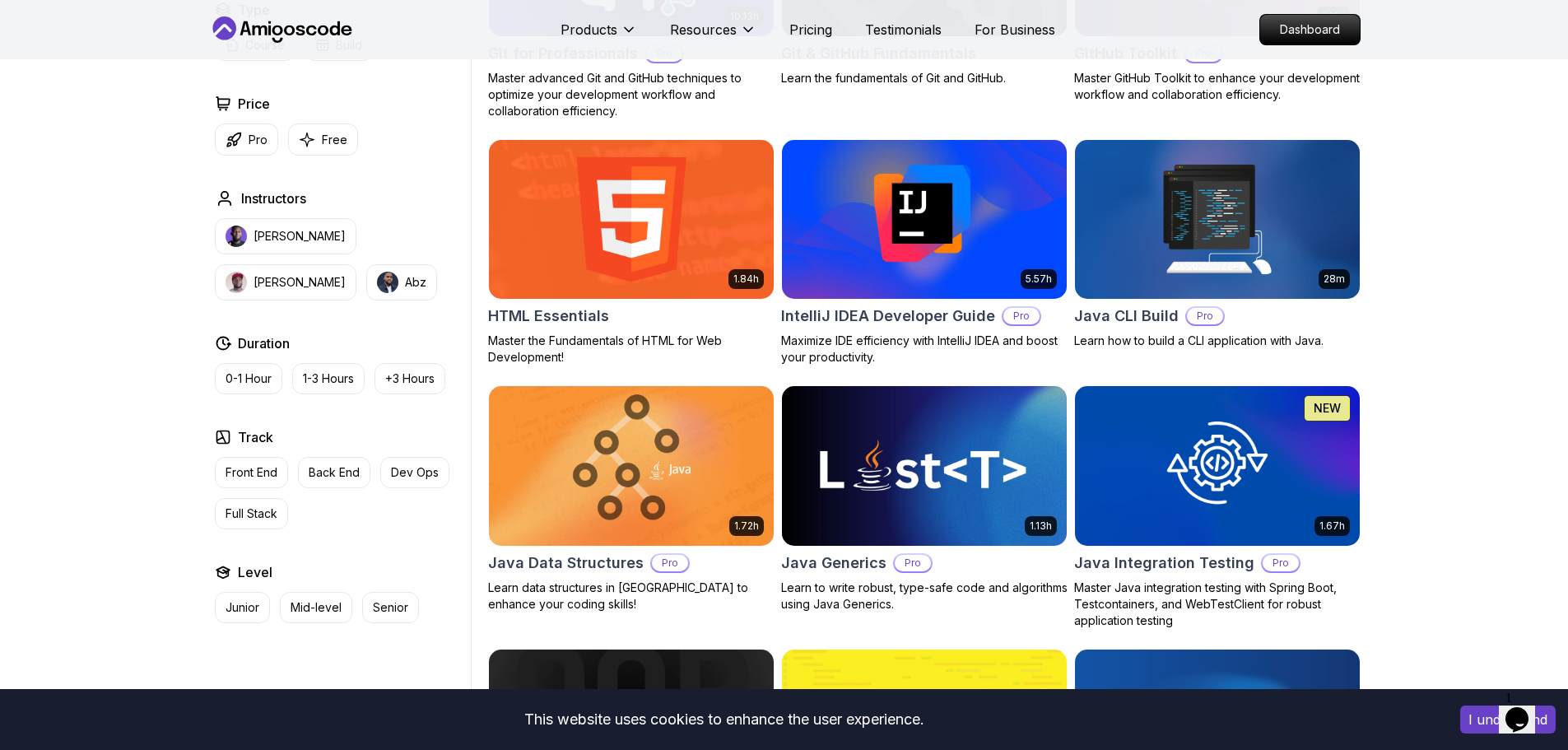
scroll to position [1976, 0]
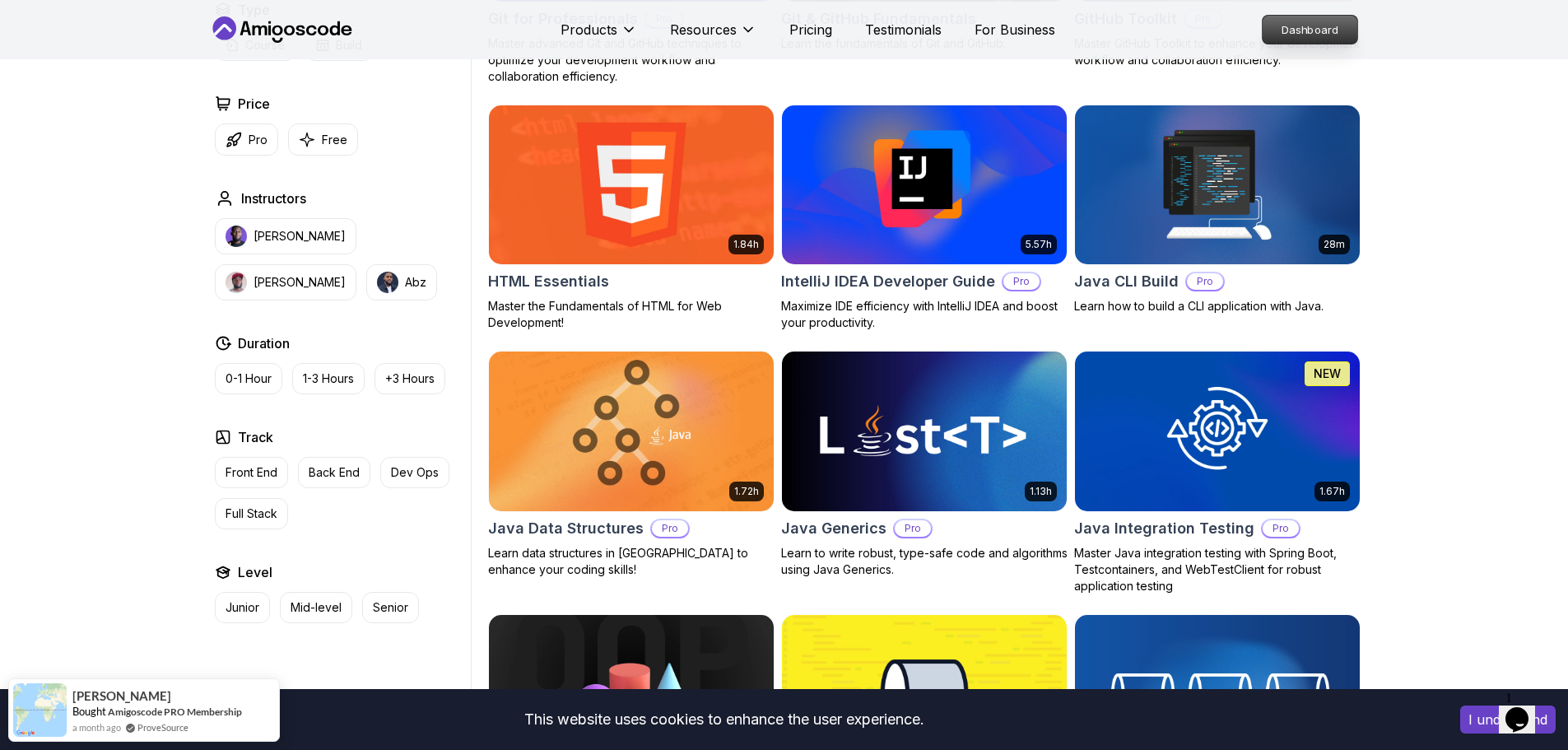
click at [1287, 26] on p "Dashboard" at bounding box center [1309, 29] width 94 height 28
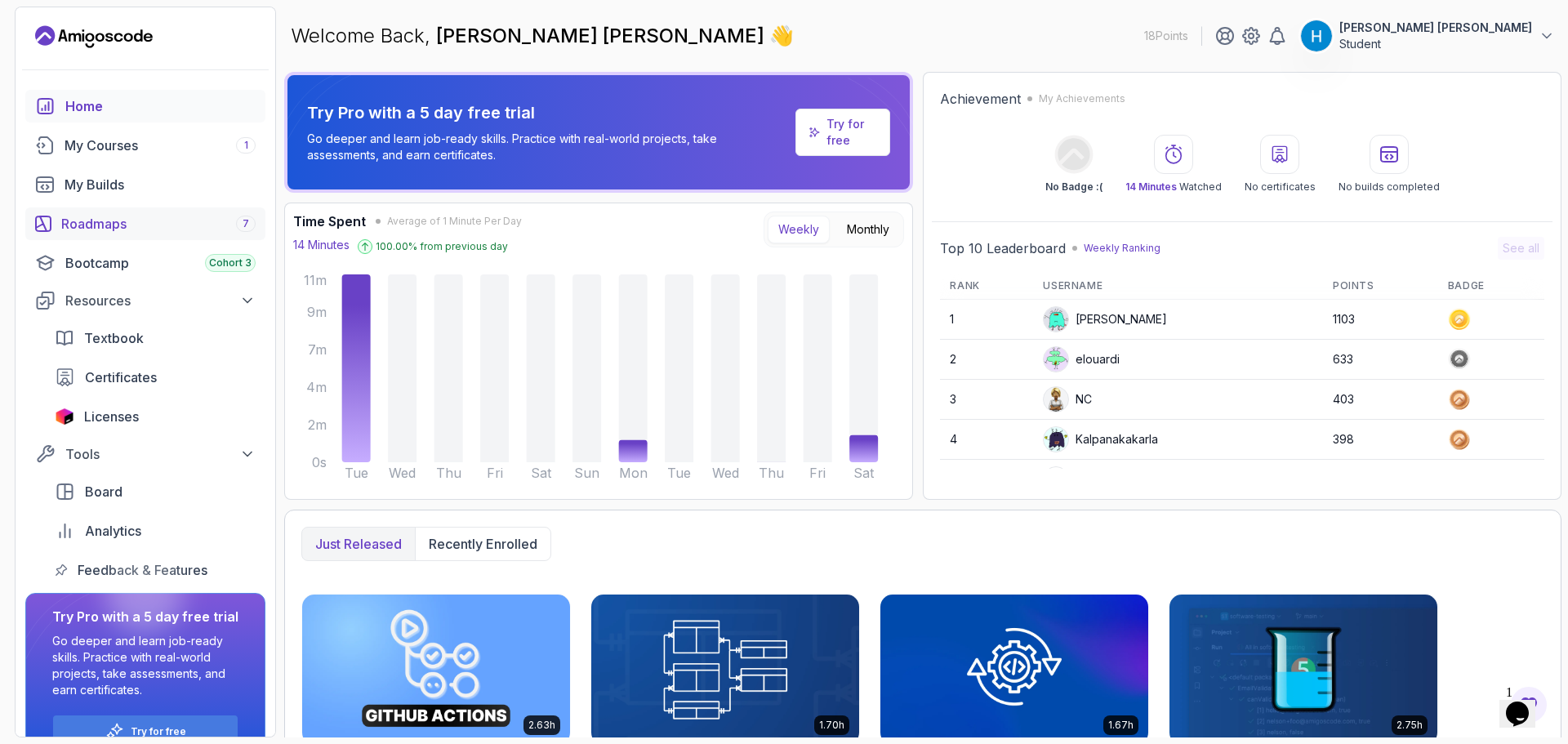
click at [197, 211] on link "Roadmaps 7" at bounding box center [146, 224] width 240 height 33
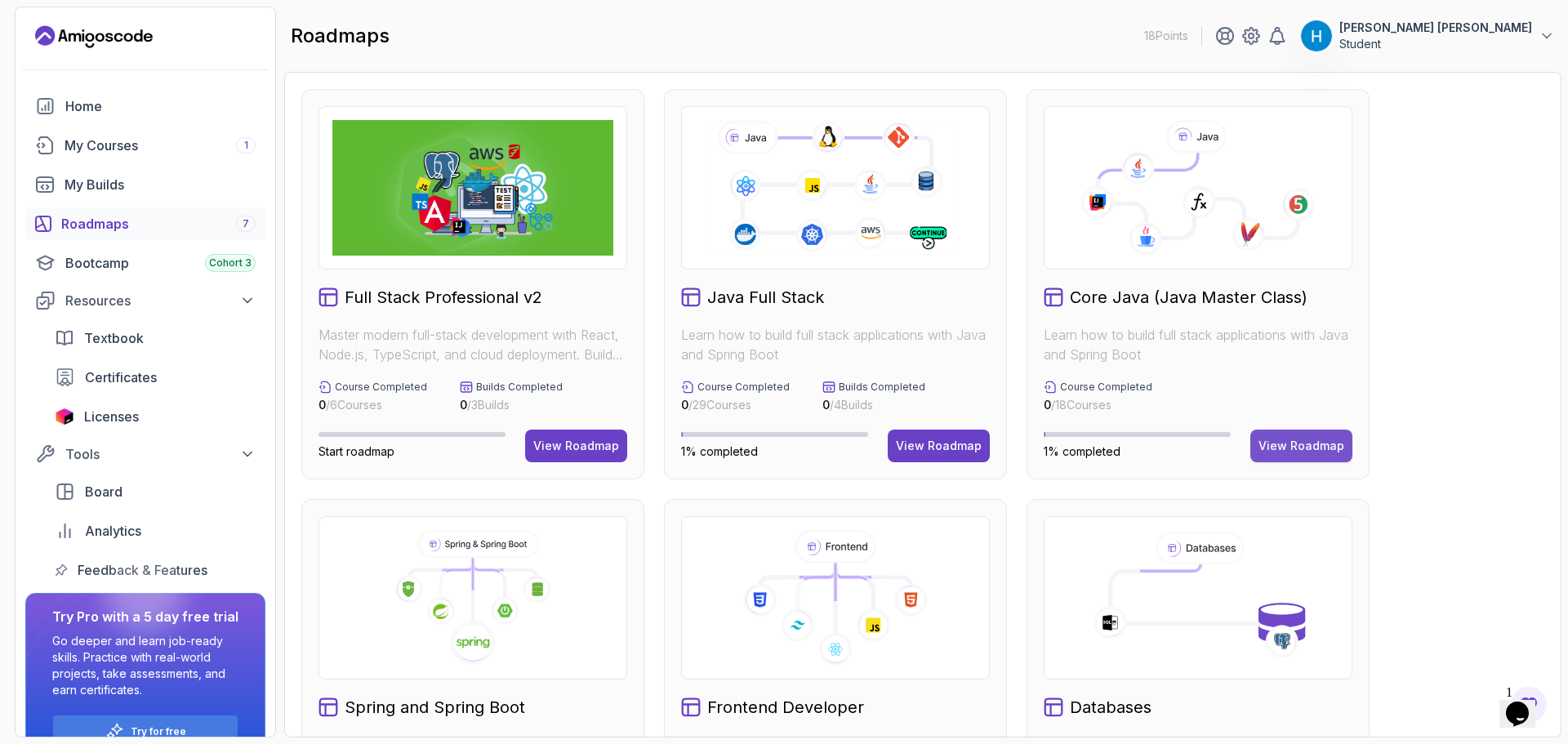
click at [1292, 438] on div "View Roadmap" at bounding box center [1301, 445] width 86 height 16
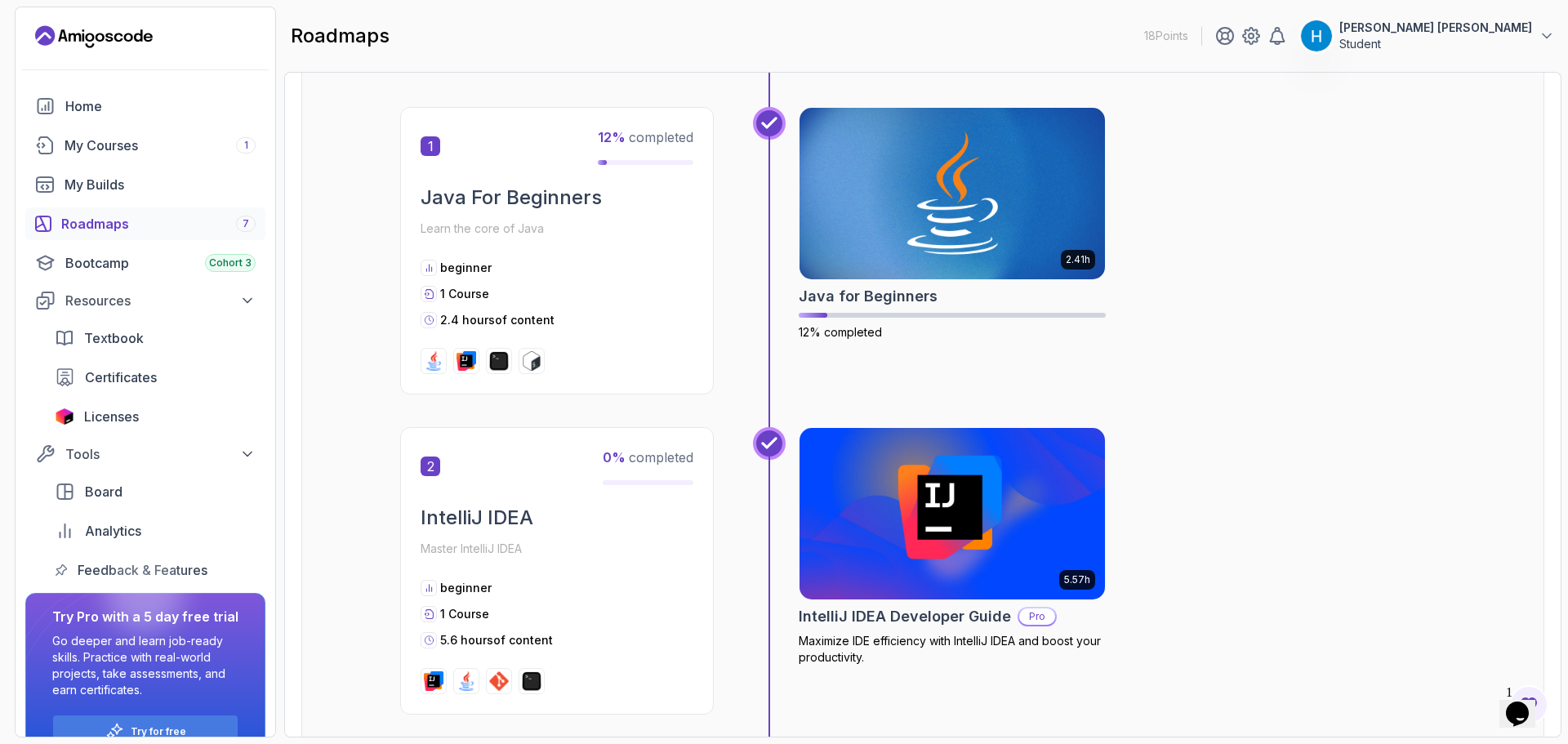
scroll to position [327, 0]
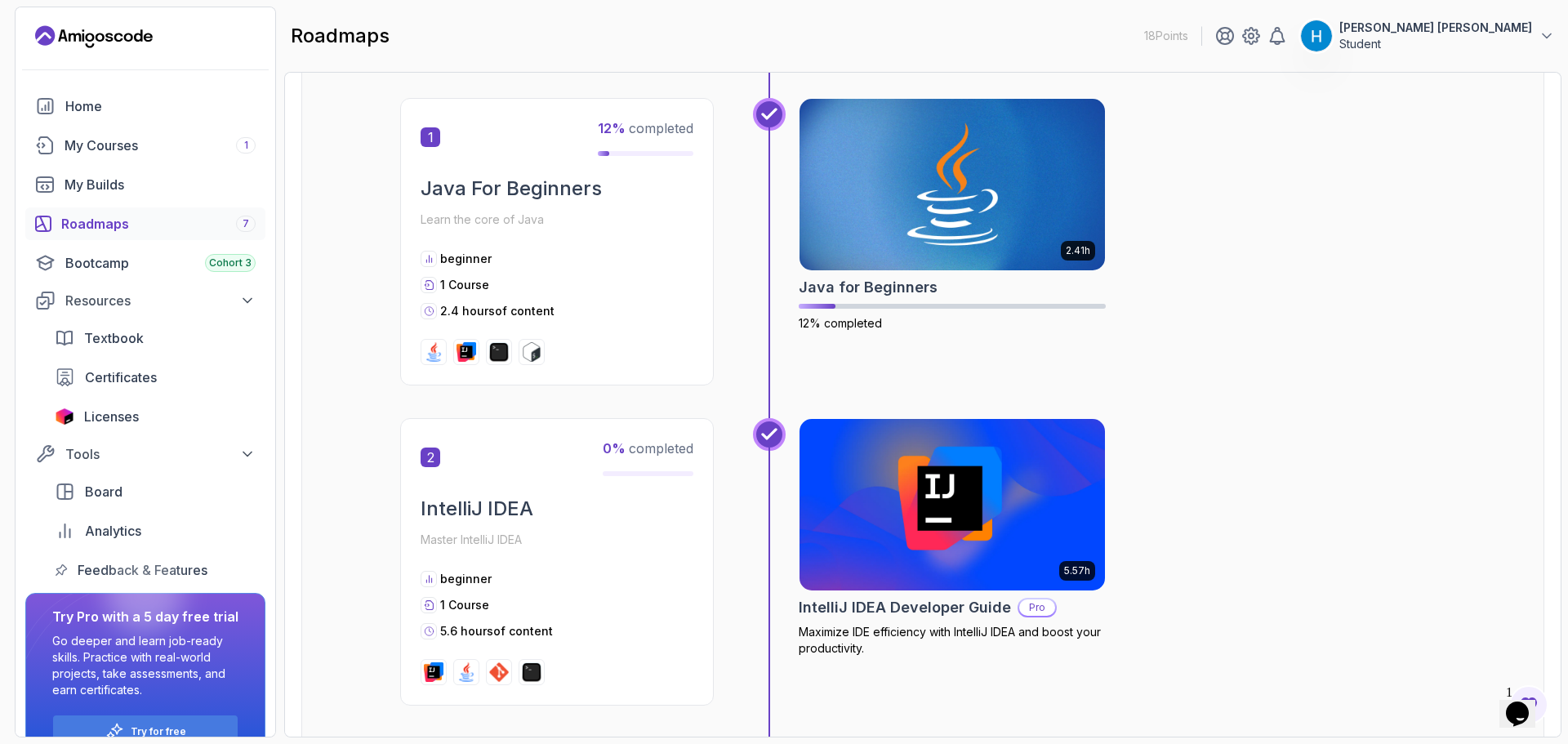
click at [560, 159] on div "1 12 % completed Java For Beginners Learn the core of Java beginner 1 Course 2.…" at bounding box center [556, 241] width 313 height 287
click at [669, 109] on div "1 12 % completed Java For Beginners Learn the core of Java beginner 1 Course 2.…" at bounding box center [556, 241] width 313 height 287
click at [851, 126] on img at bounding box center [953, 184] width 321 height 179
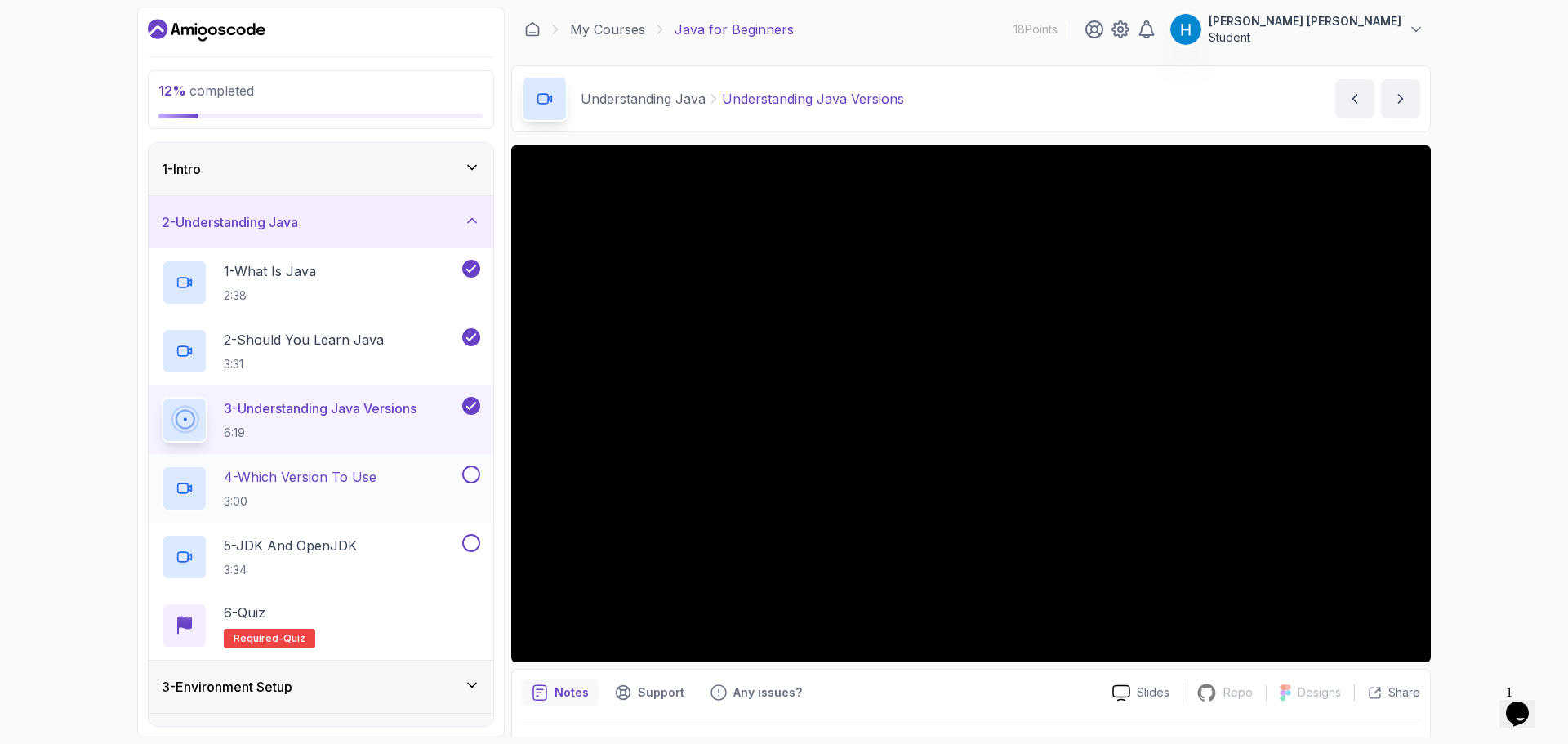
click at [414, 476] on div "4 - Which Version To Use 3:00" at bounding box center [310, 487] width 297 height 45
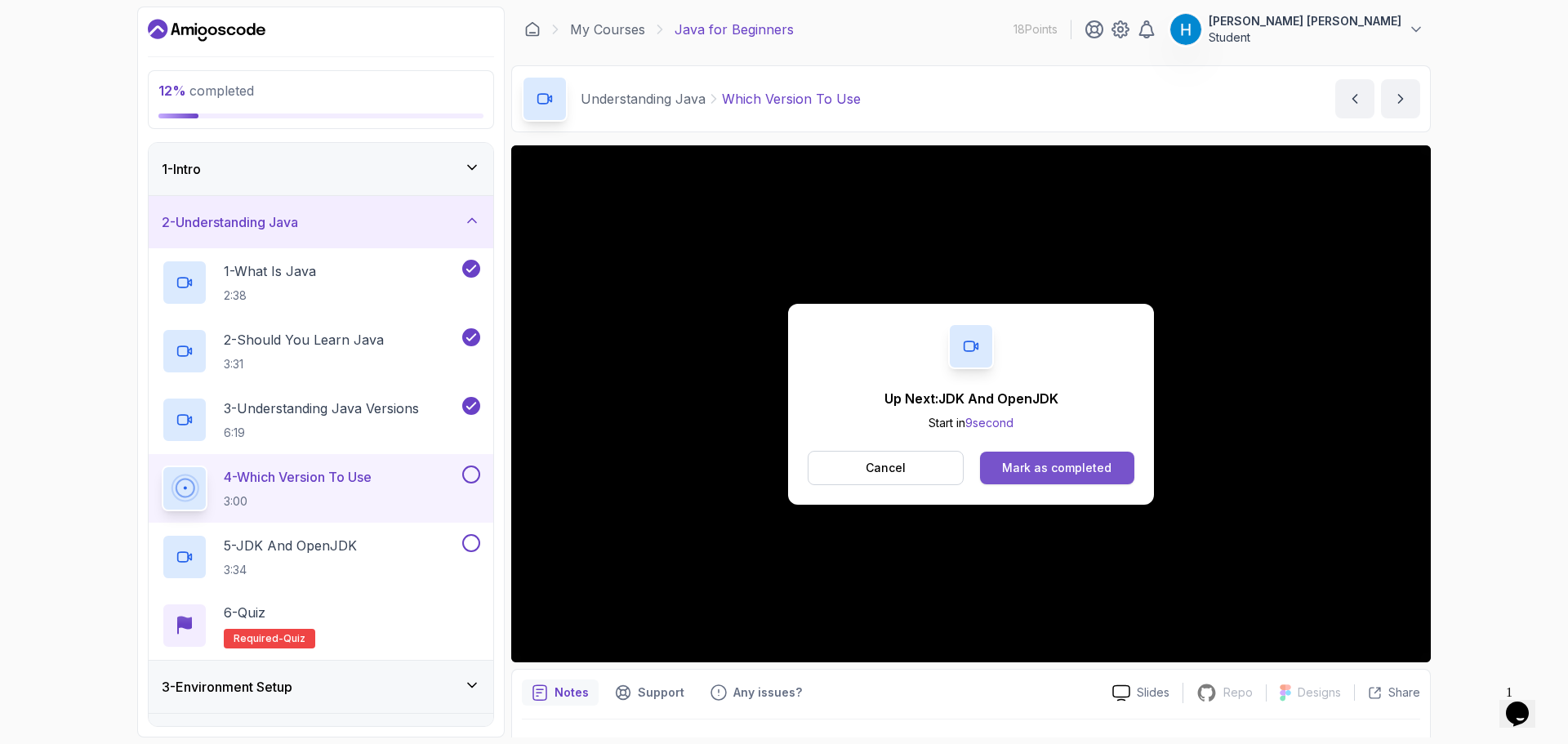
click at [1022, 466] on div "Mark as completed" at bounding box center [1057, 468] width 110 height 16
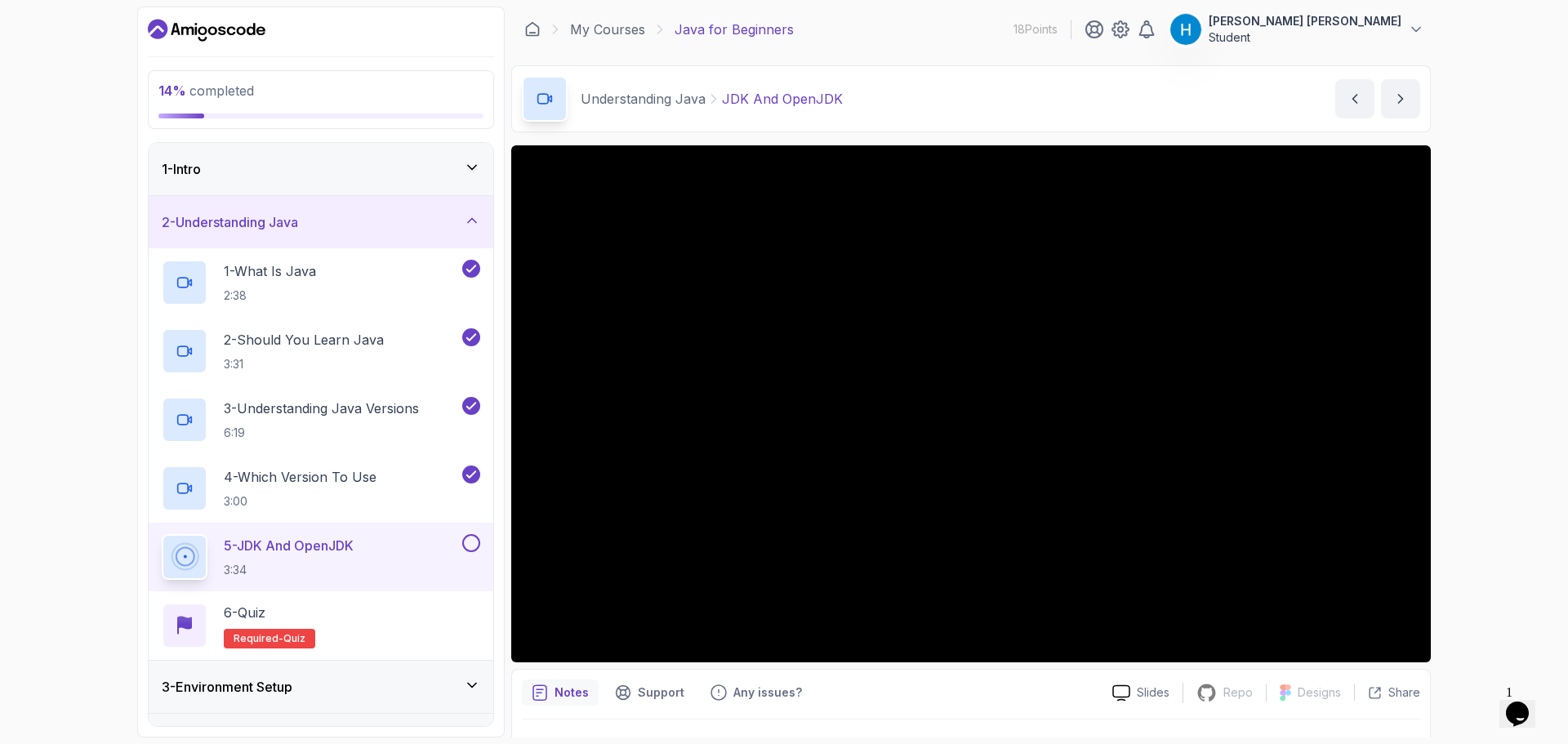
scroll to position [82, 0]
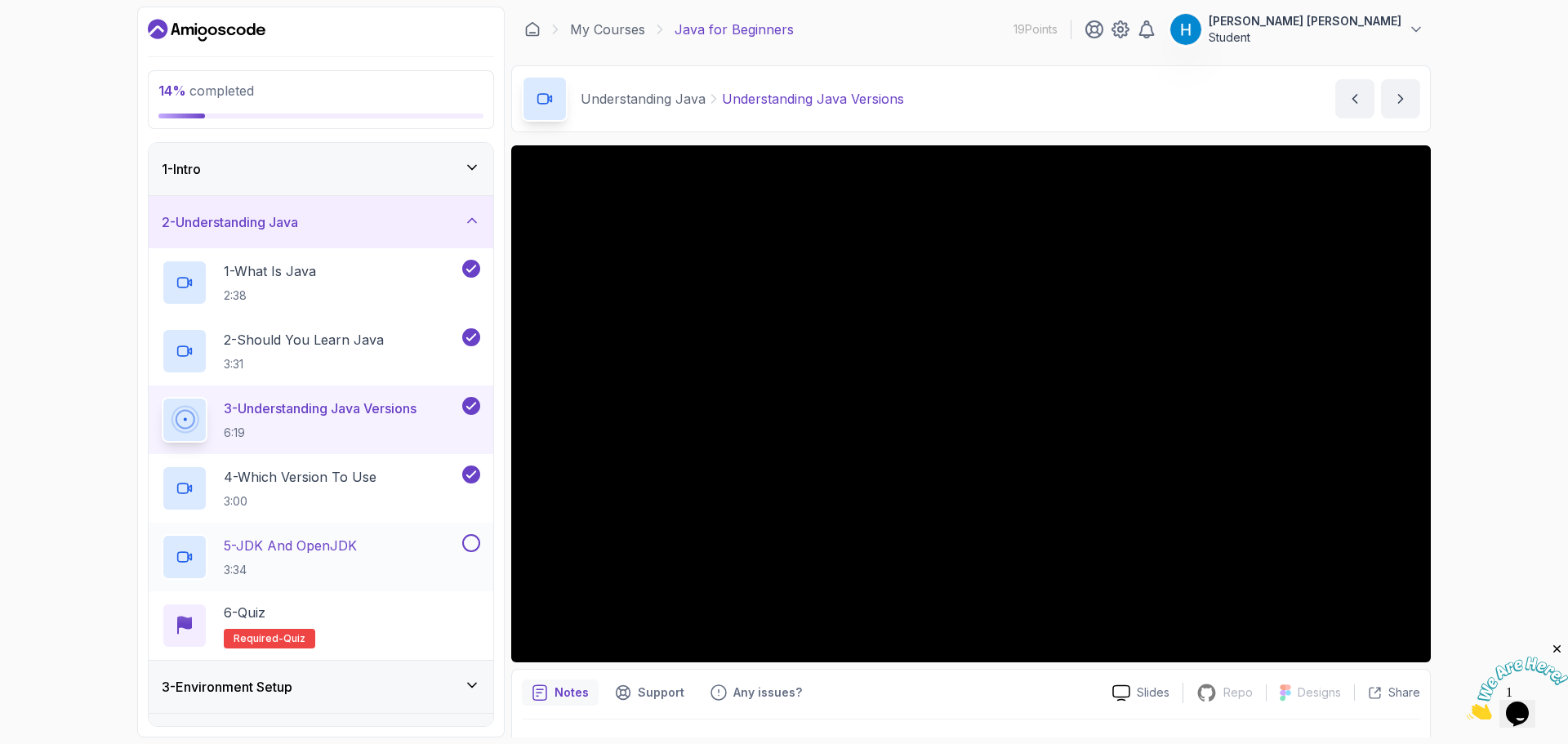
click at [289, 545] on p "5 - JDK And OpenJDK" at bounding box center [290, 545] width 133 height 20
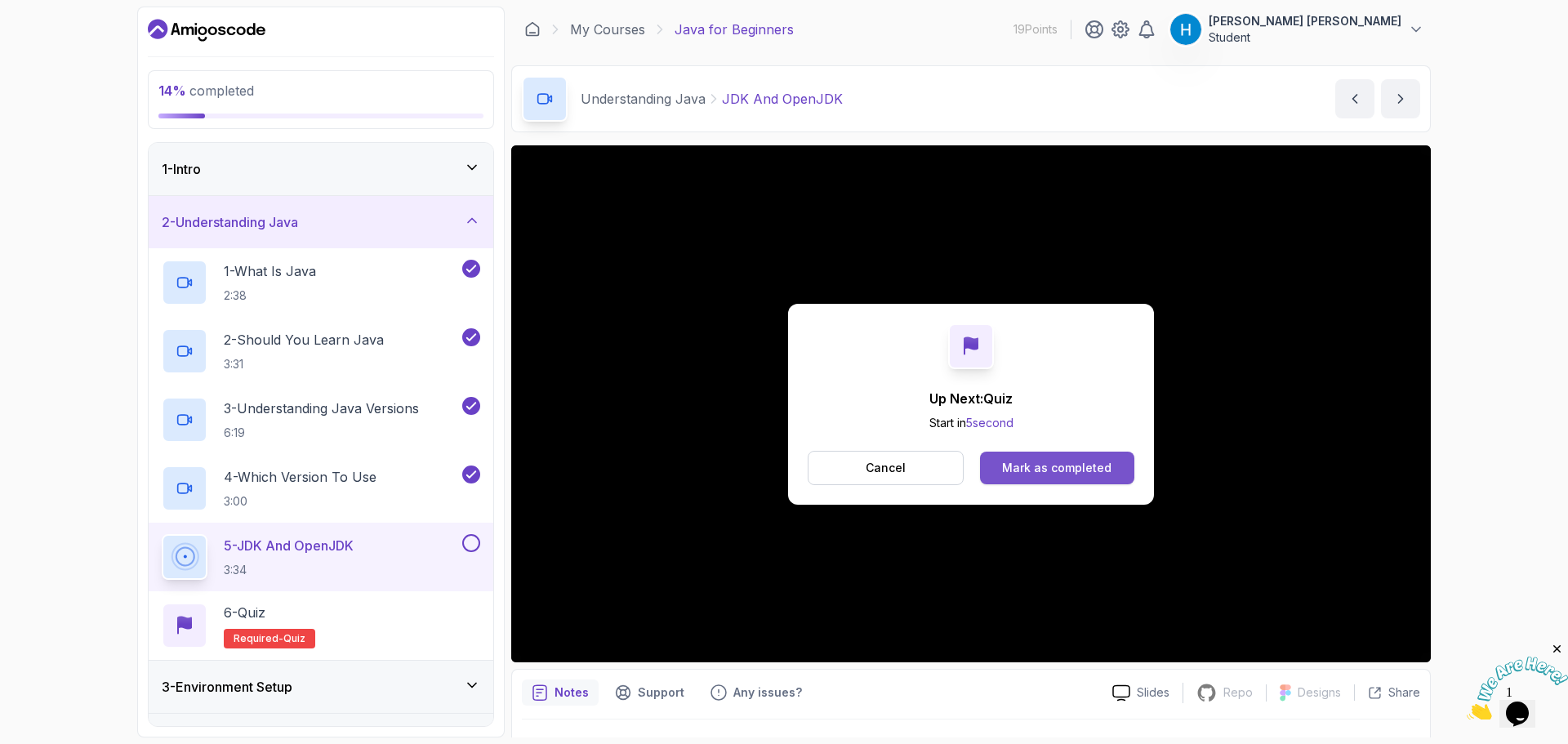
click at [1054, 475] on div "Mark as completed" at bounding box center [1057, 468] width 110 height 16
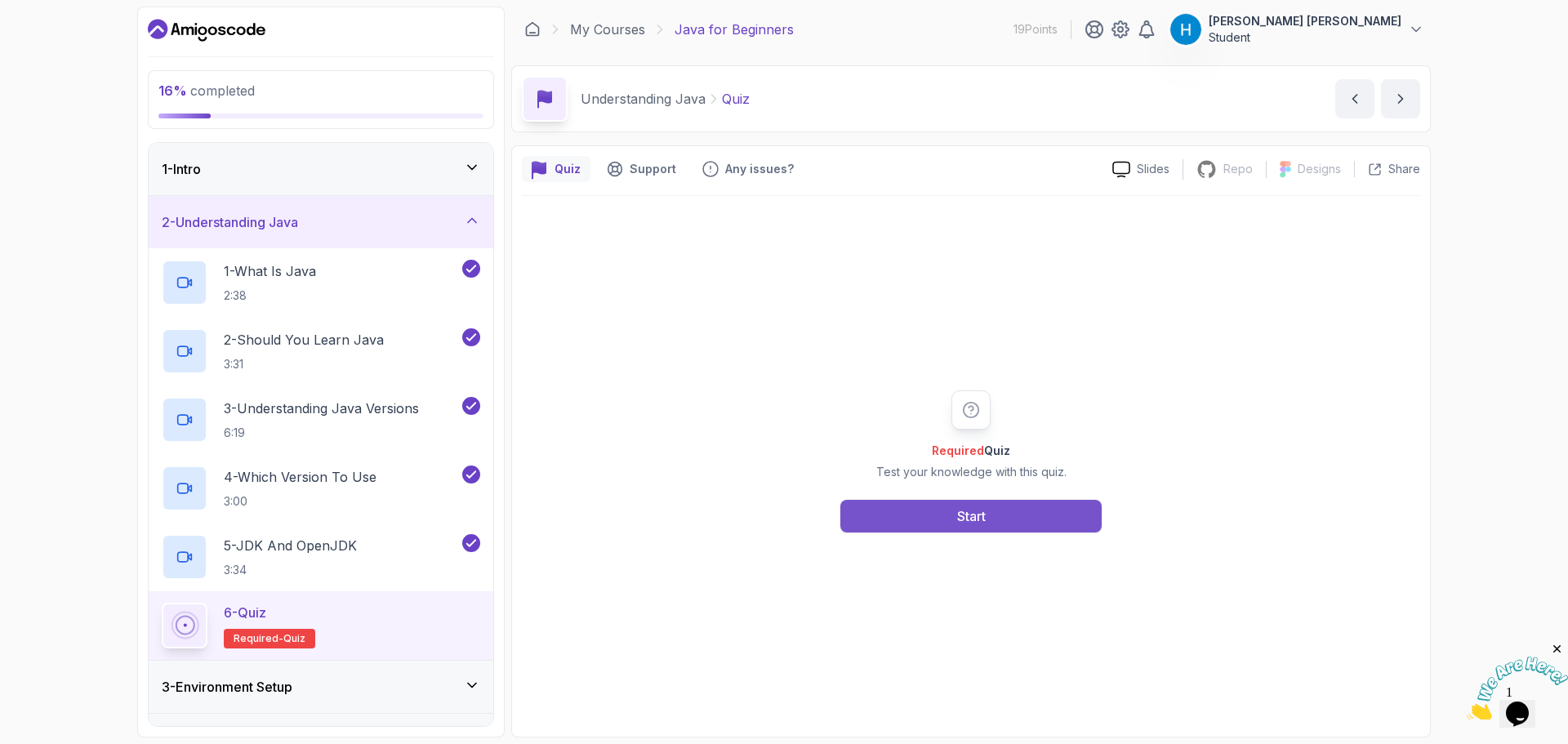
click at [1063, 520] on button "Start" at bounding box center [971, 516] width 262 height 33
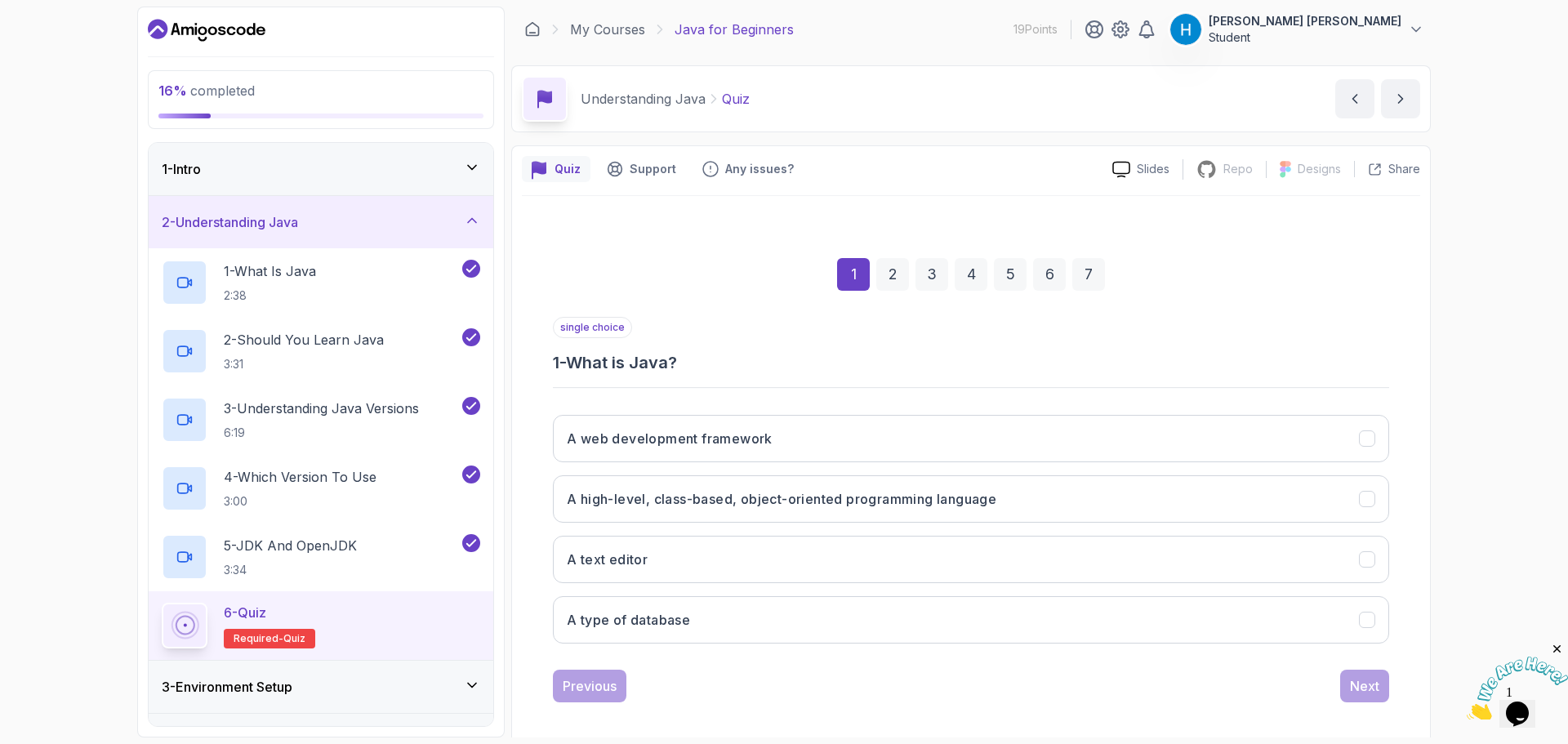
scroll to position [11, 0]
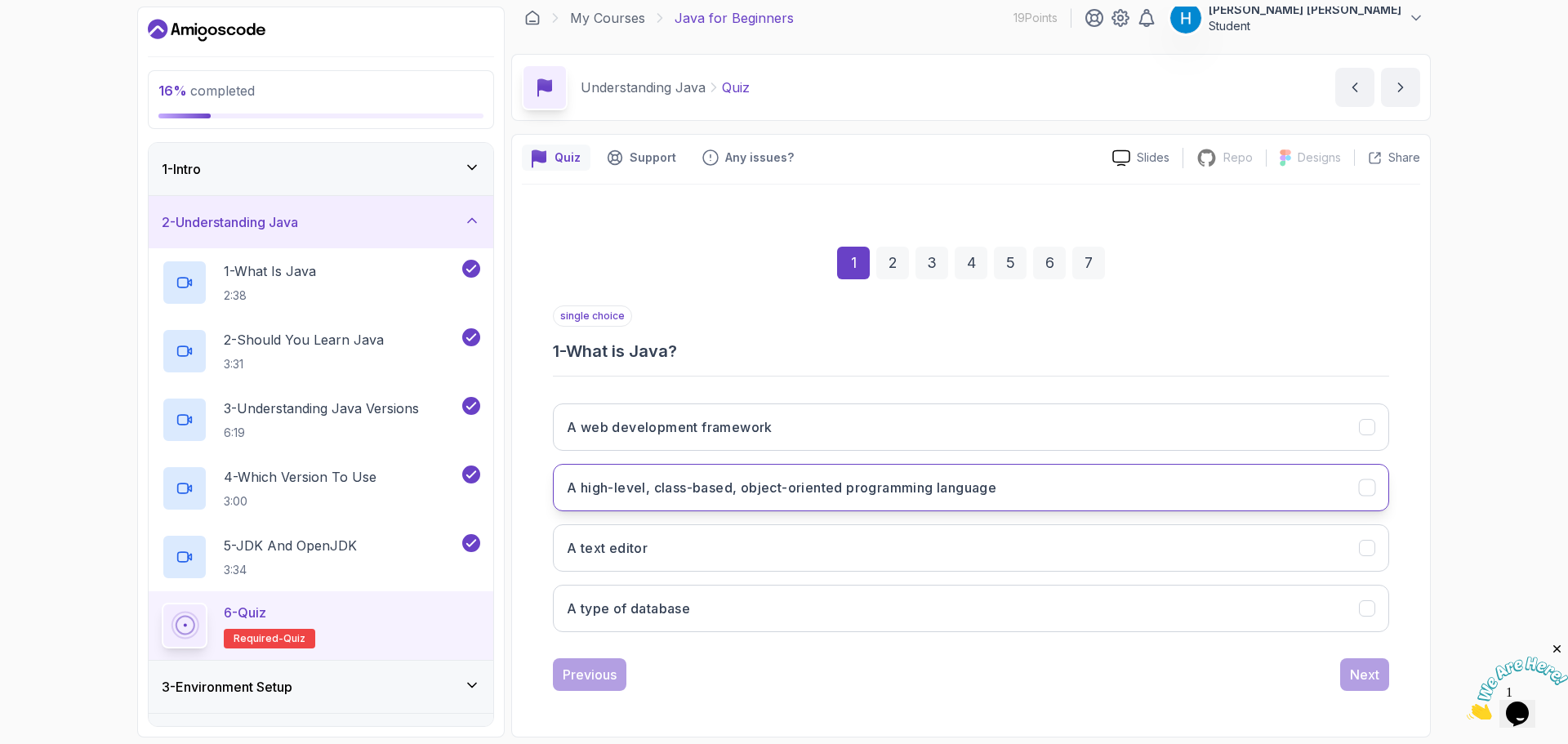
click at [736, 483] on h3 "A high-level, class-based, object-oriented programming language" at bounding box center [781, 487] width 430 height 20
click at [1384, 659] on button "Next" at bounding box center [1365, 674] width 49 height 33
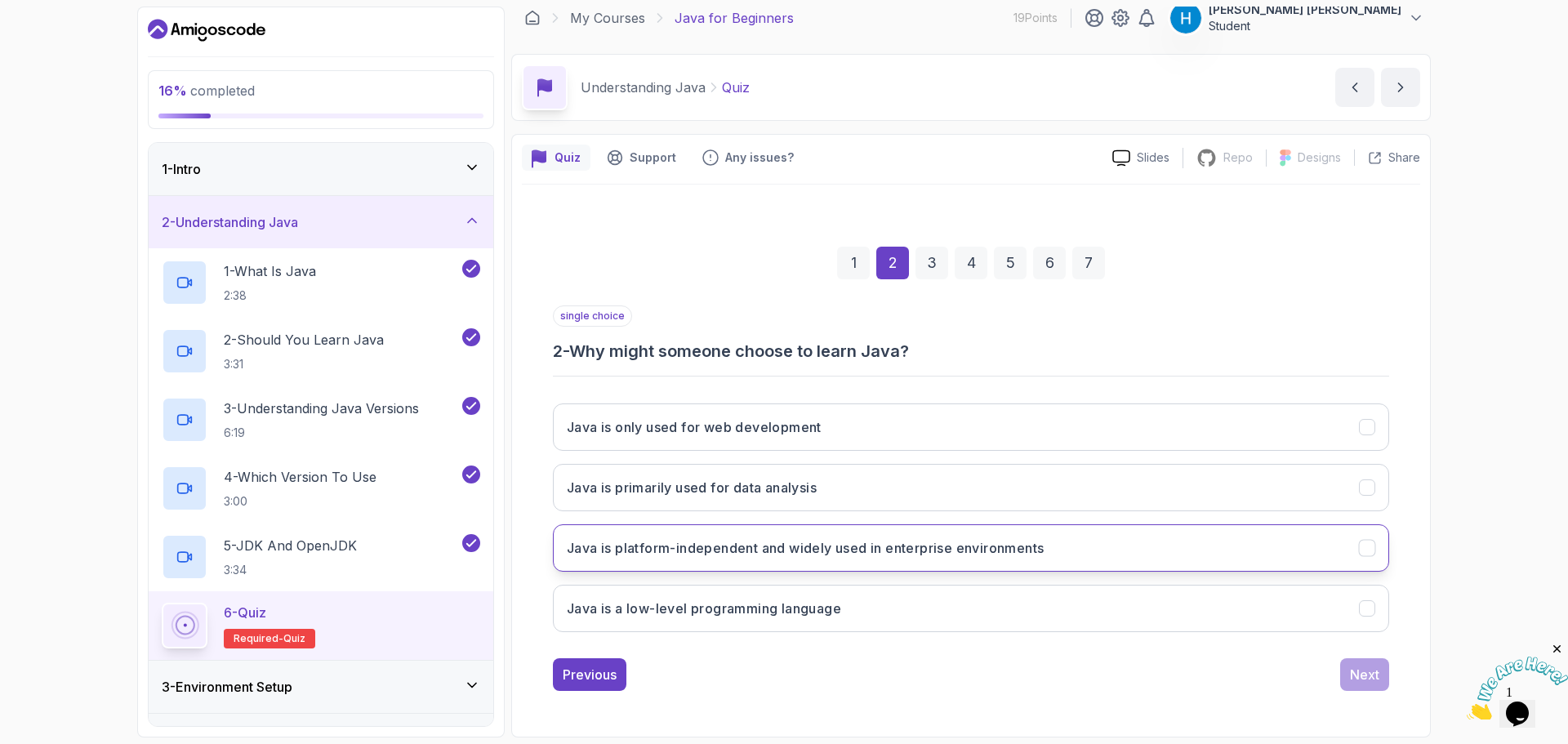
click at [824, 561] on button "Java is platform-independent and widely used in enterprise environments" at bounding box center [971, 547] width 836 height 47
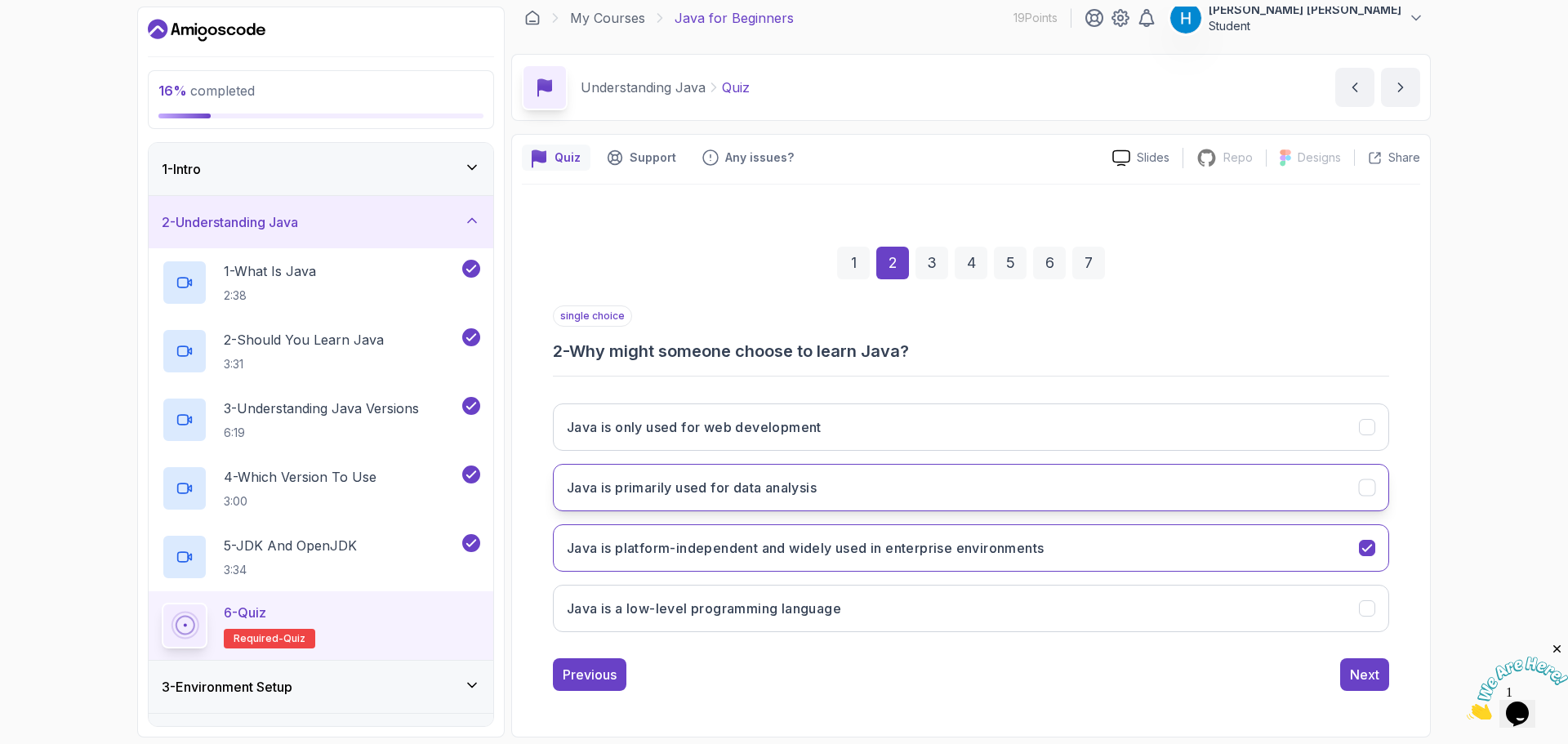
click at [681, 500] on button "Java is primarily used for data analysis" at bounding box center [971, 487] width 836 height 47
click at [701, 520] on div "Java is only used for web development Java is primarily used for data analysis …" at bounding box center [971, 517] width 836 height 255
click at [723, 541] on h3 "Java is platform-independent and widely used in enterprise environments" at bounding box center [805, 547] width 477 height 20
click at [1366, 680] on div "Next" at bounding box center [1365, 674] width 29 height 20
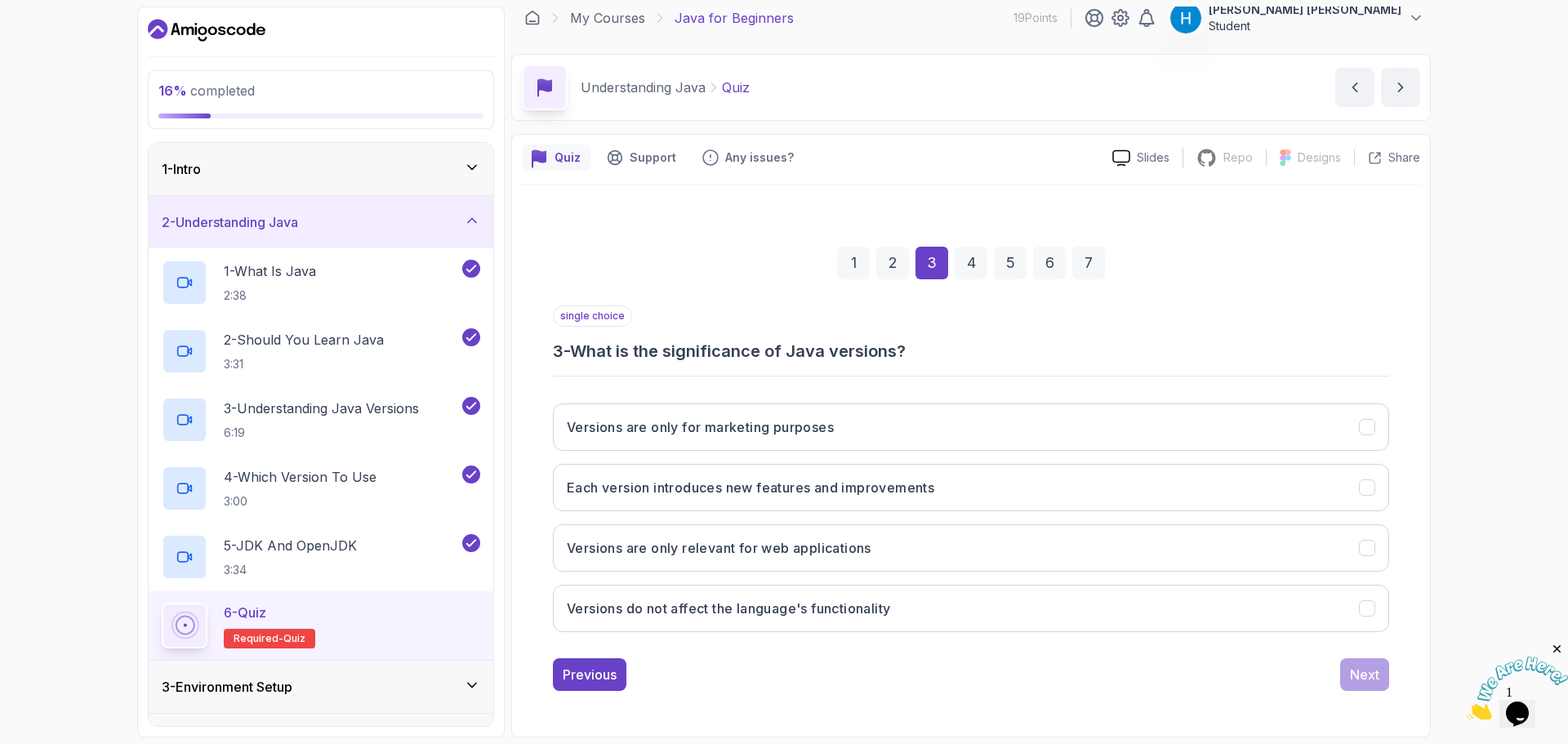
click at [676, 346] on h3 "3 - What is the significance of Java versions?" at bounding box center [971, 351] width 836 height 23
click at [702, 344] on h3 "3 - What is the significance of Java versions?" at bounding box center [971, 351] width 836 height 23
click at [772, 499] on button "Each version introduces new features and improvements" at bounding box center [971, 487] width 836 height 47
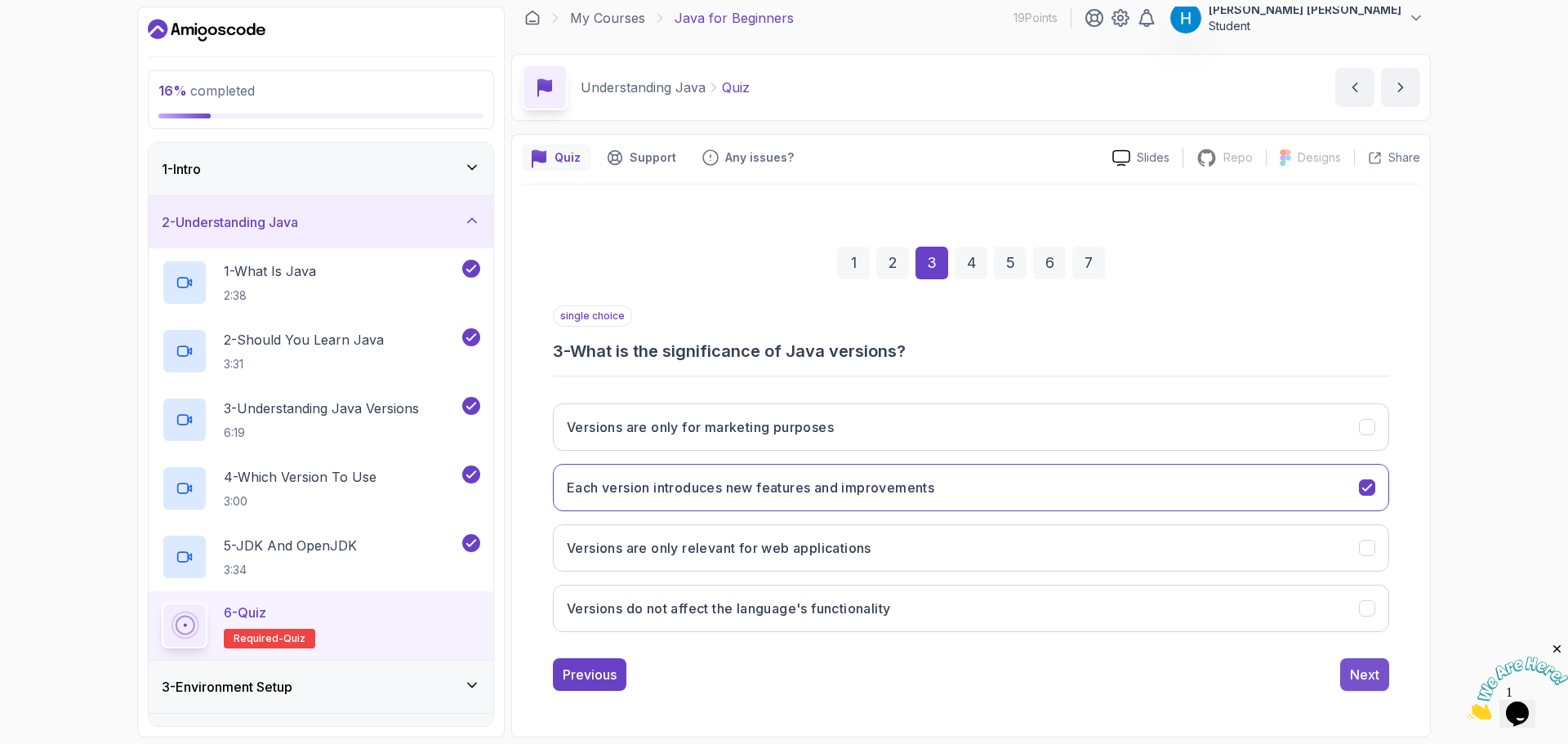
click at [1342, 676] on button "Next" at bounding box center [1365, 674] width 49 height 33
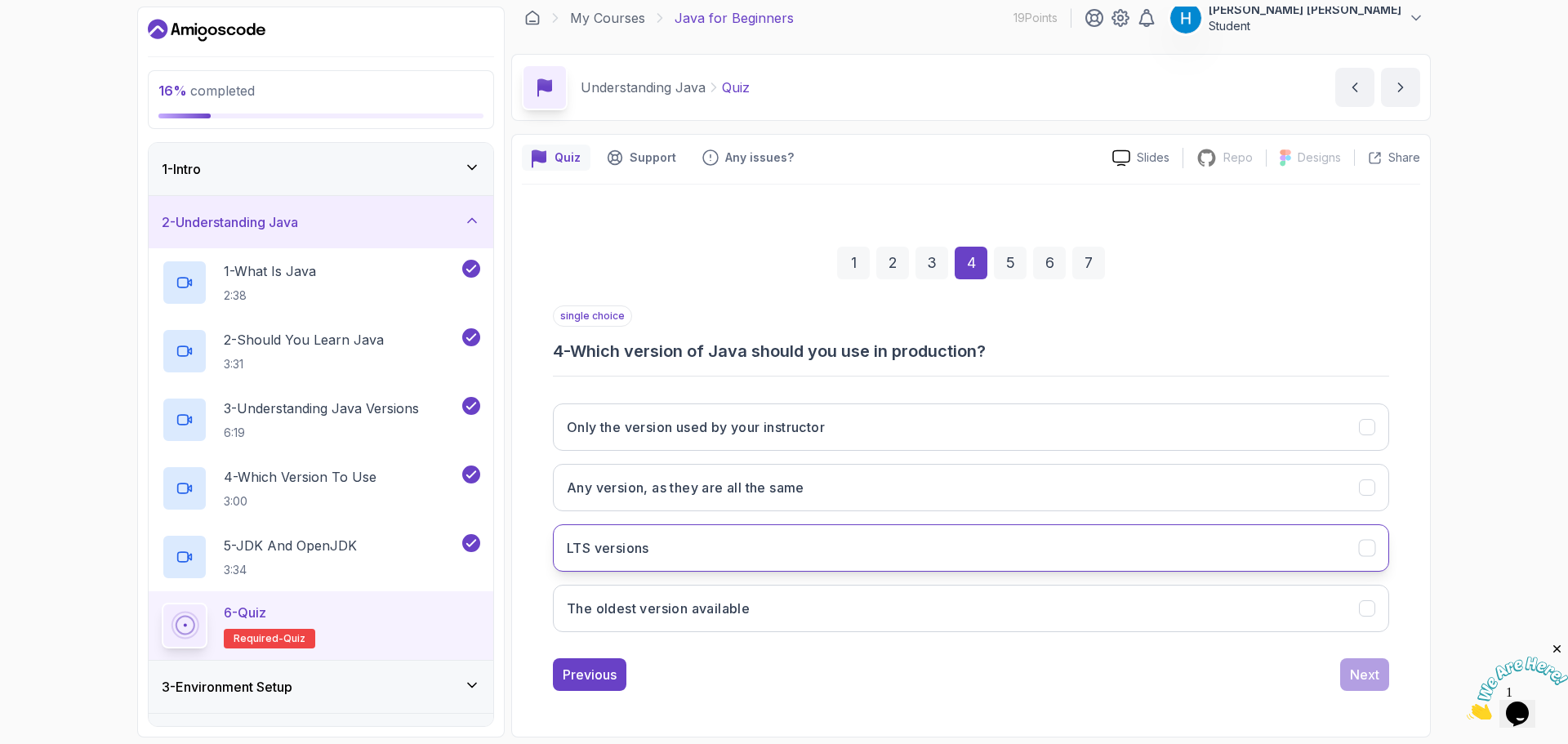
click at [824, 547] on button "LTS versions" at bounding box center [971, 547] width 836 height 47
click at [1345, 684] on button "Next" at bounding box center [1365, 674] width 49 height 33
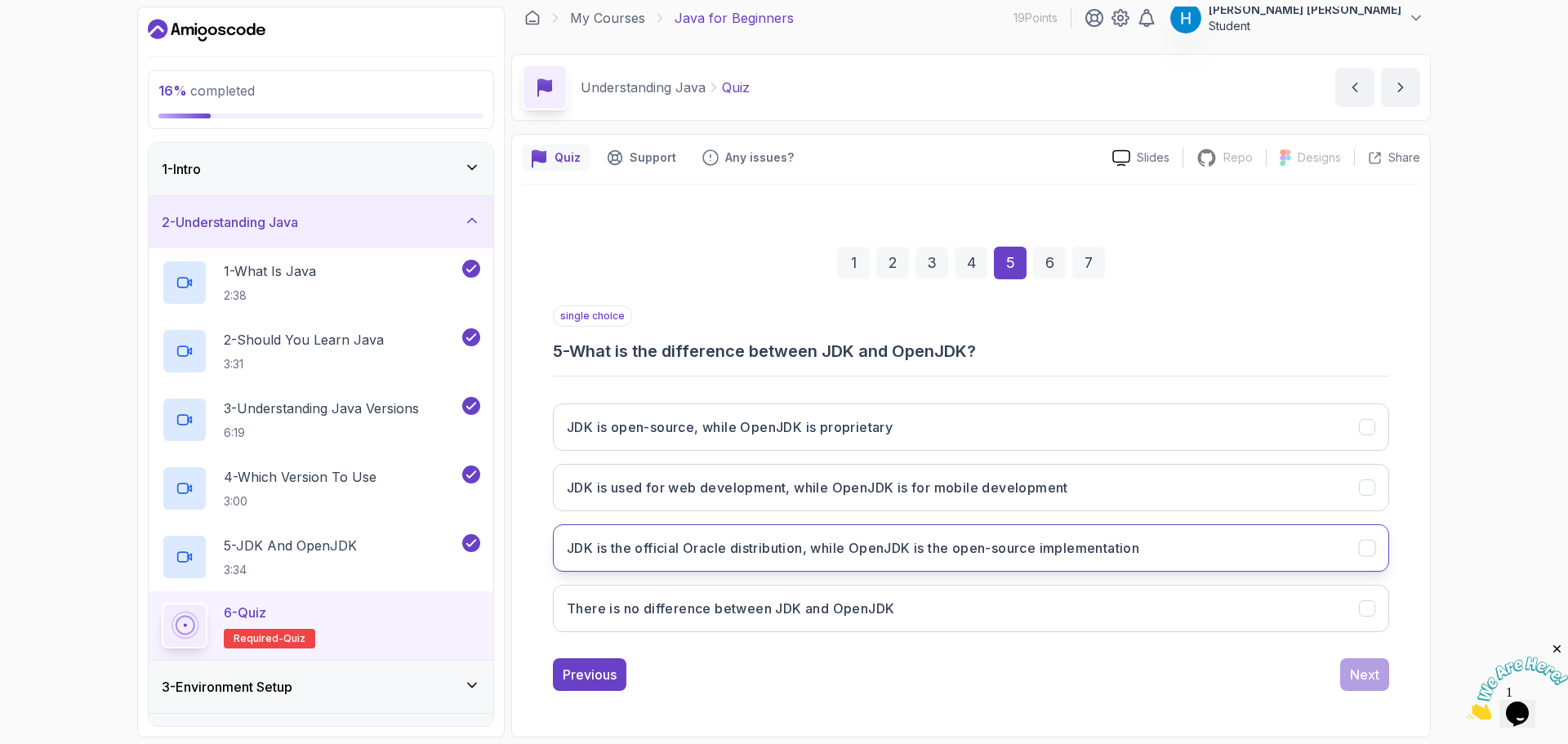
click at [935, 552] on h3 "JDK is the official Oracle distribution, while OpenJDK is the open-source imple…" at bounding box center [852, 547] width 572 height 20
click at [1379, 670] on button "Next" at bounding box center [1365, 674] width 49 height 33
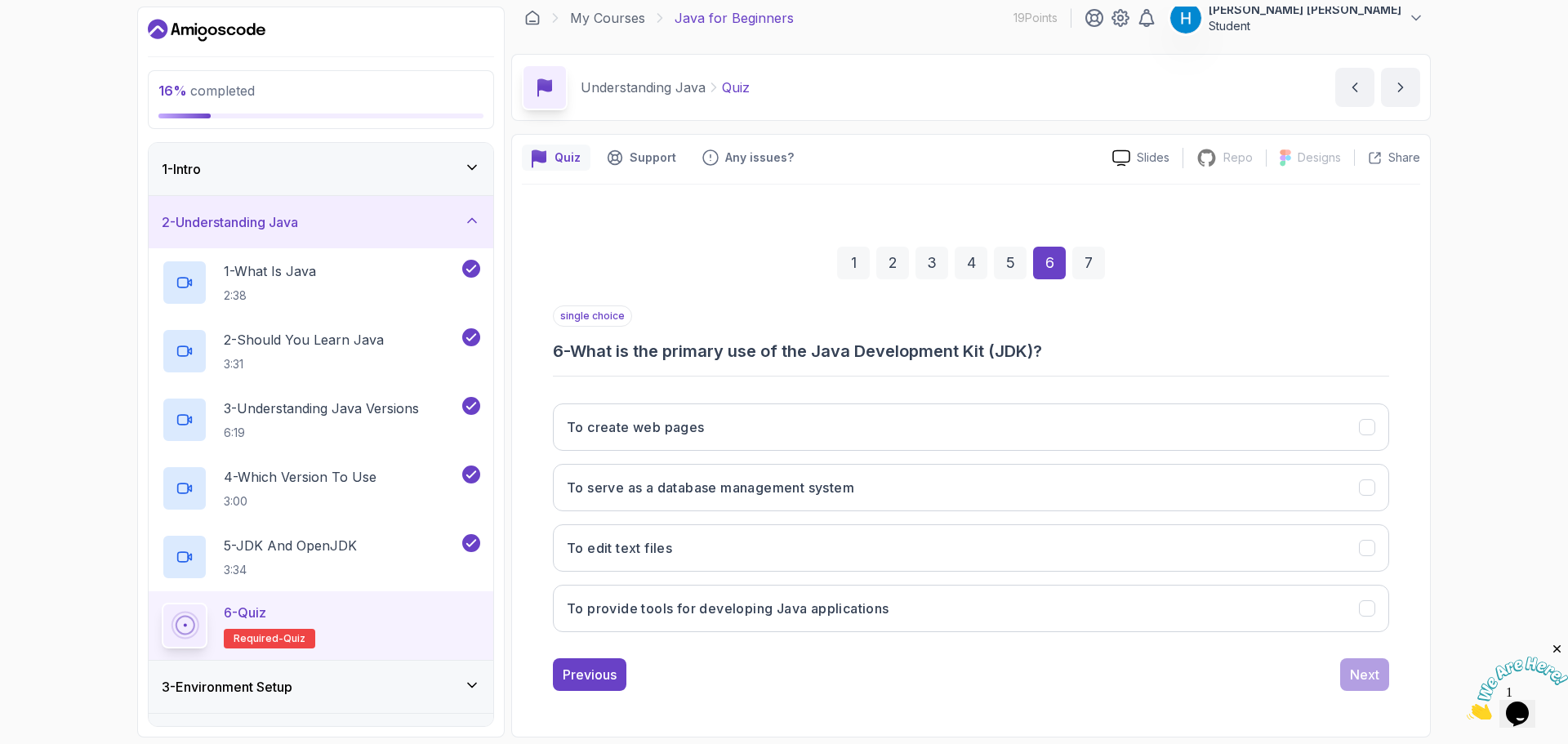
click at [710, 354] on h3 "6 - What is the primary use of the Java Development Kit (JDK)?" at bounding box center [971, 351] width 836 height 23
click at [717, 354] on h3 "6 - What is the primary use of the Java Development Kit (JDK)?" at bounding box center [971, 351] width 836 height 23
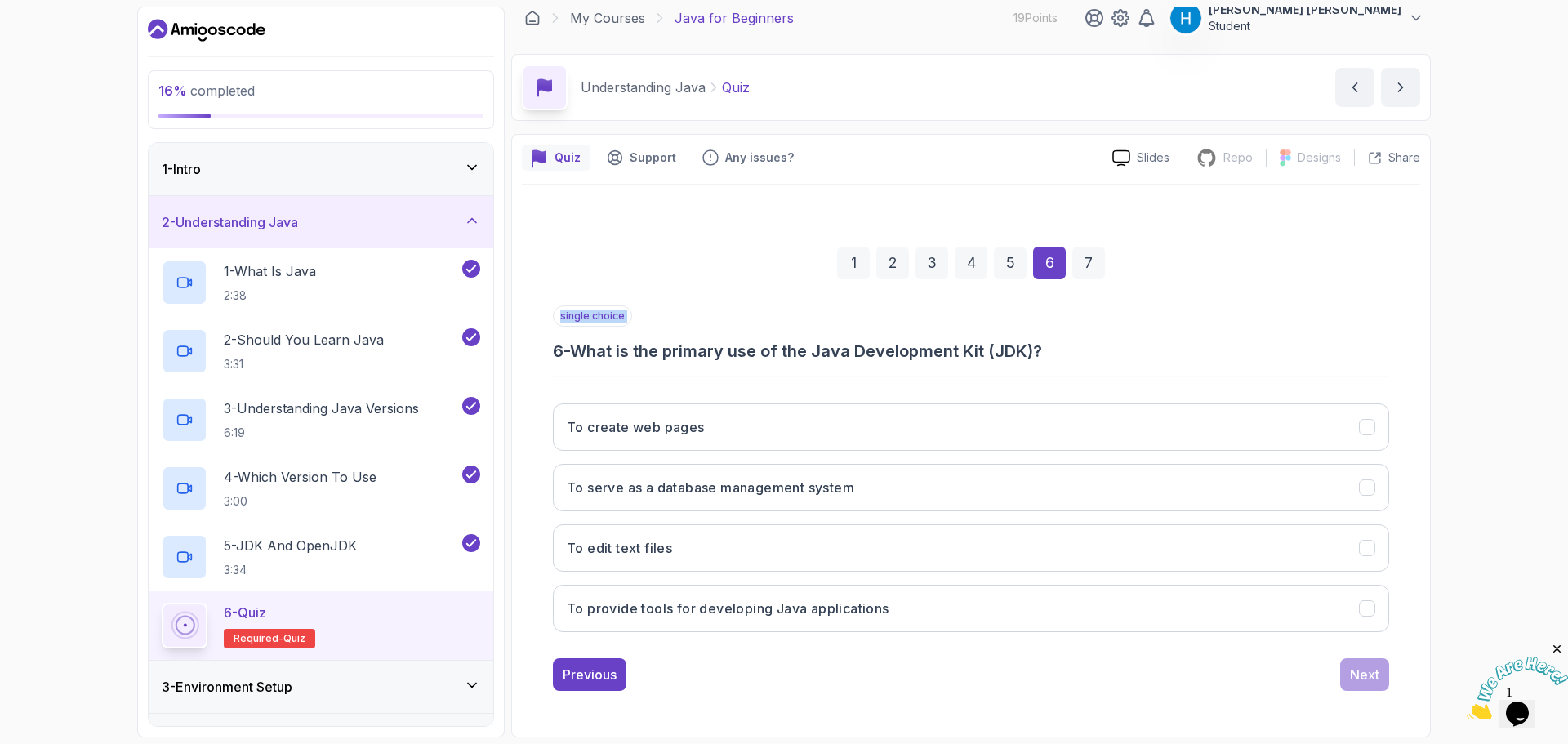
click at [717, 354] on h3 "6 - What is the primary use of the Java Development Kit (JDK)?" at bounding box center [971, 351] width 836 height 23
click at [727, 352] on h3 "6 - What is the primary use of the Java Development Kit (JDK)?" at bounding box center [971, 351] width 836 height 23
click at [722, 630] on button "To provide tools for developing Java applications" at bounding box center [971, 608] width 836 height 47
click at [1355, 676] on div "Next" at bounding box center [1365, 674] width 29 height 20
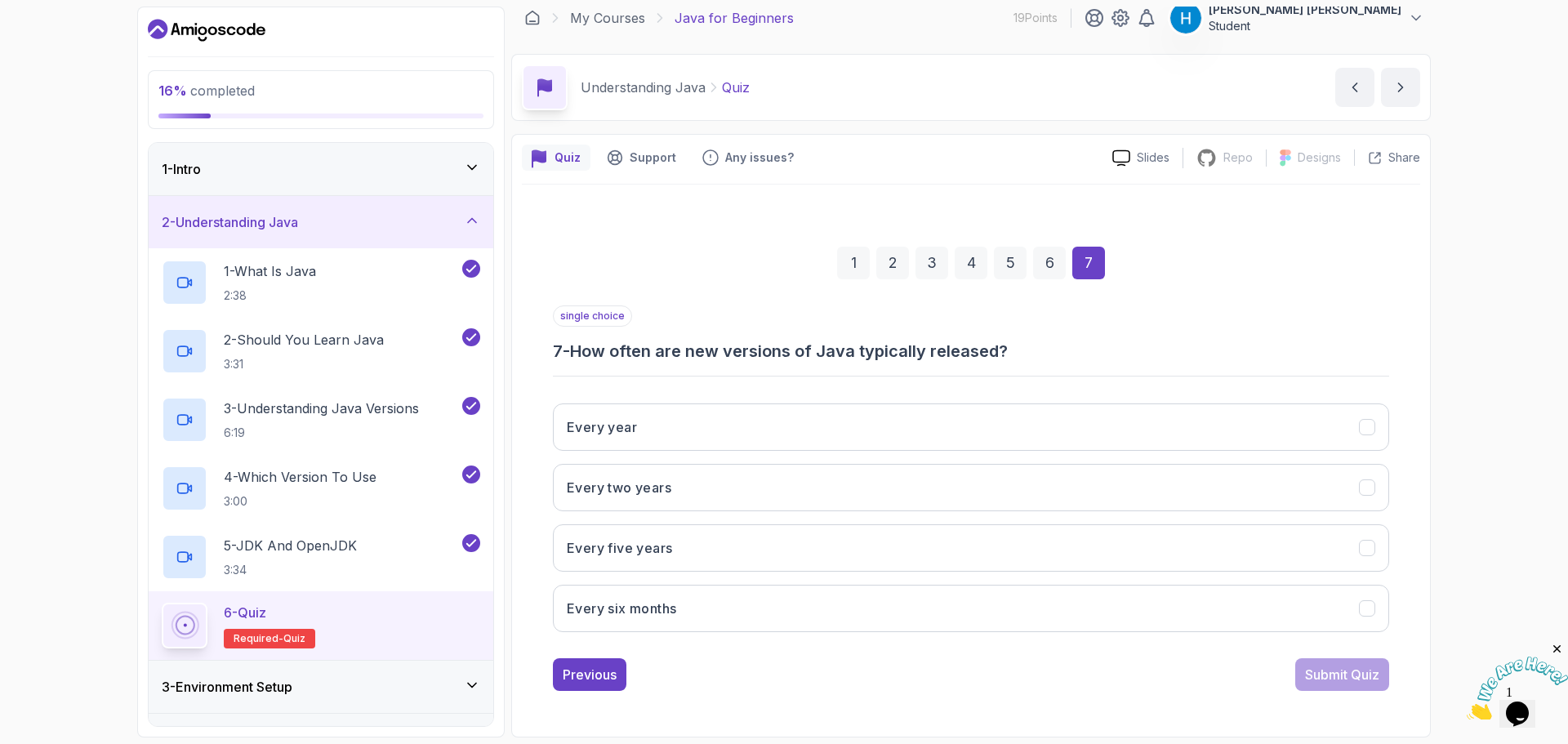
click at [632, 351] on h3 "7 - How often are new versions of Java typically released?" at bounding box center [971, 351] width 836 height 23
click at [644, 351] on h3 "7 - How often are new versions of Java typically released?" at bounding box center [971, 351] width 836 height 23
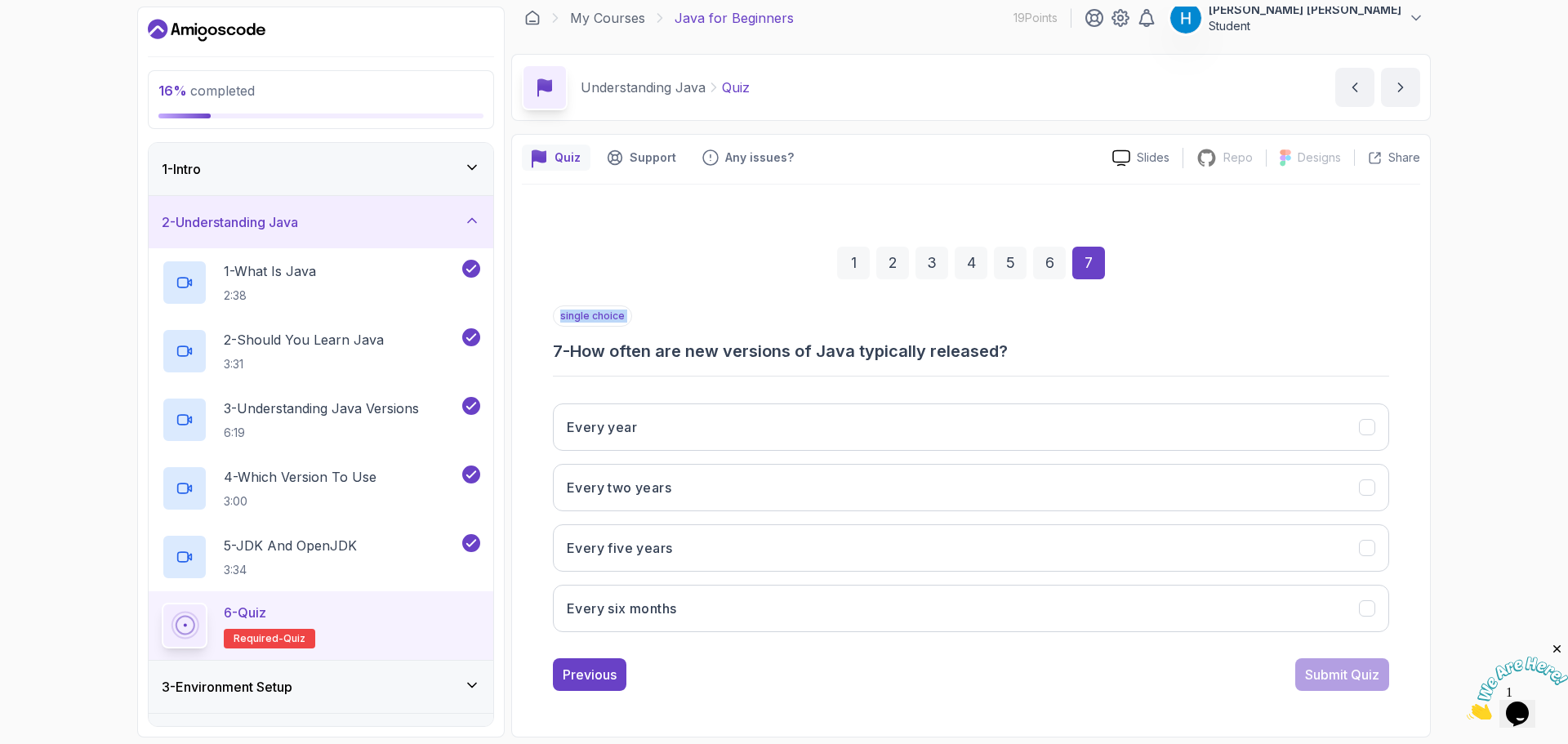
click at [644, 351] on h3 "7 - How often are new versions of Java typically released?" at bounding box center [971, 351] width 836 height 23
click at [655, 348] on h3 "7 - How often are new versions of Java typically released?" at bounding box center [971, 351] width 836 height 23
click at [683, 620] on button "Every six months" at bounding box center [971, 608] width 836 height 47
click at [1311, 674] on div "Submit Quiz" at bounding box center [1342, 674] width 75 height 20
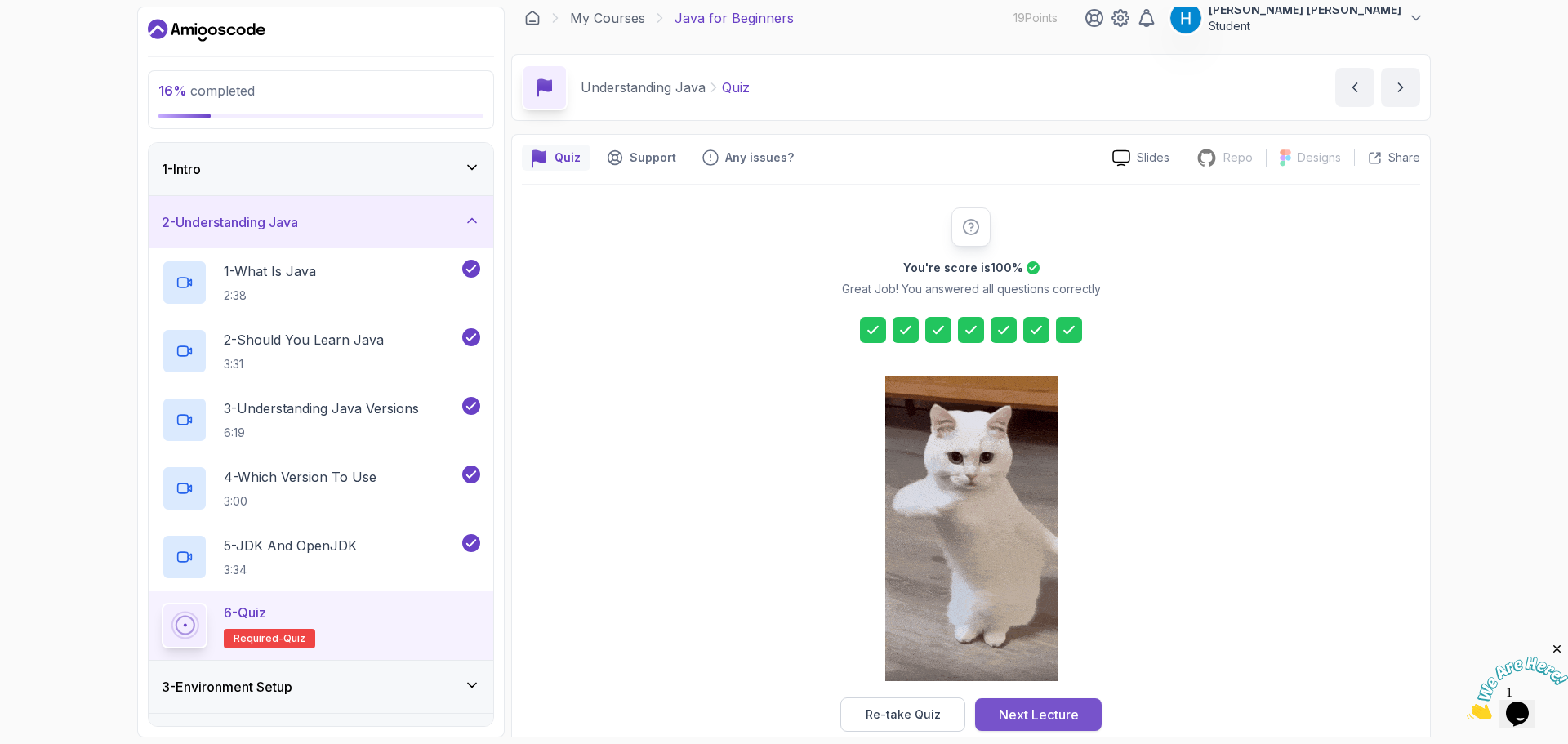
click at [1075, 709] on div "Next Lecture" at bounding box center [1038, 714] width 80 height 20
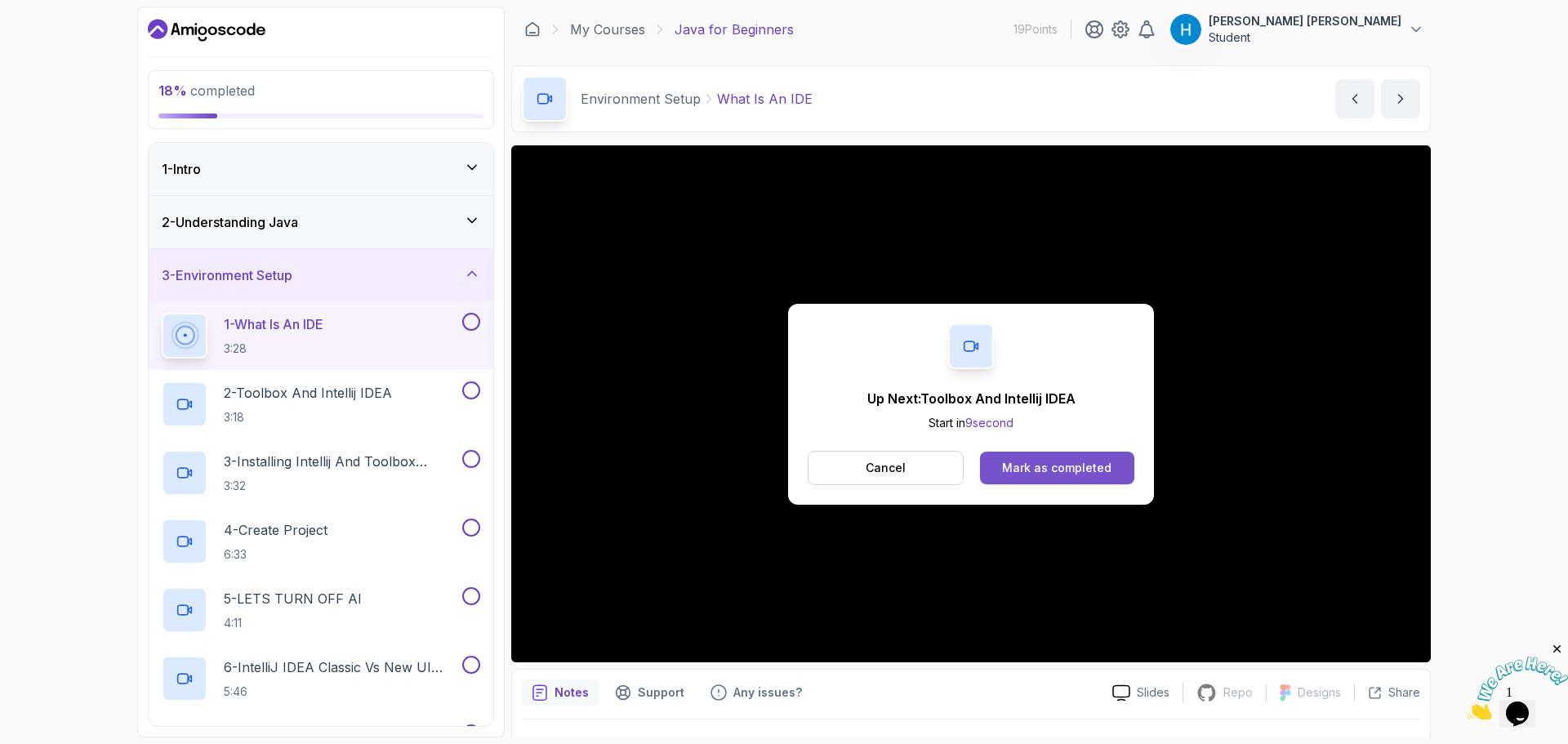
click at [1065, 456] on button "Mark as completed" at bounding box center [1057, 468] width 154 height 33
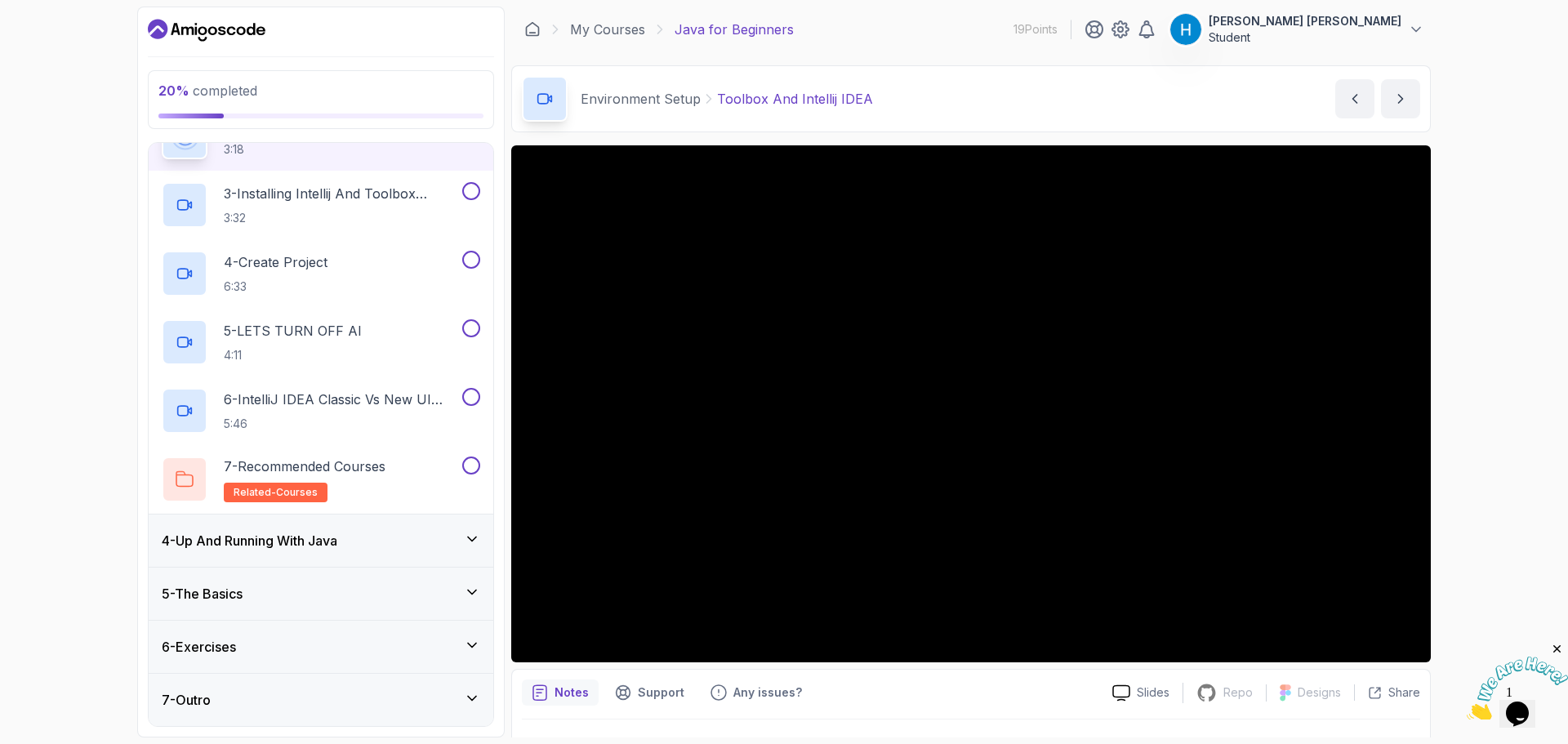
scroll to position [130, 0]
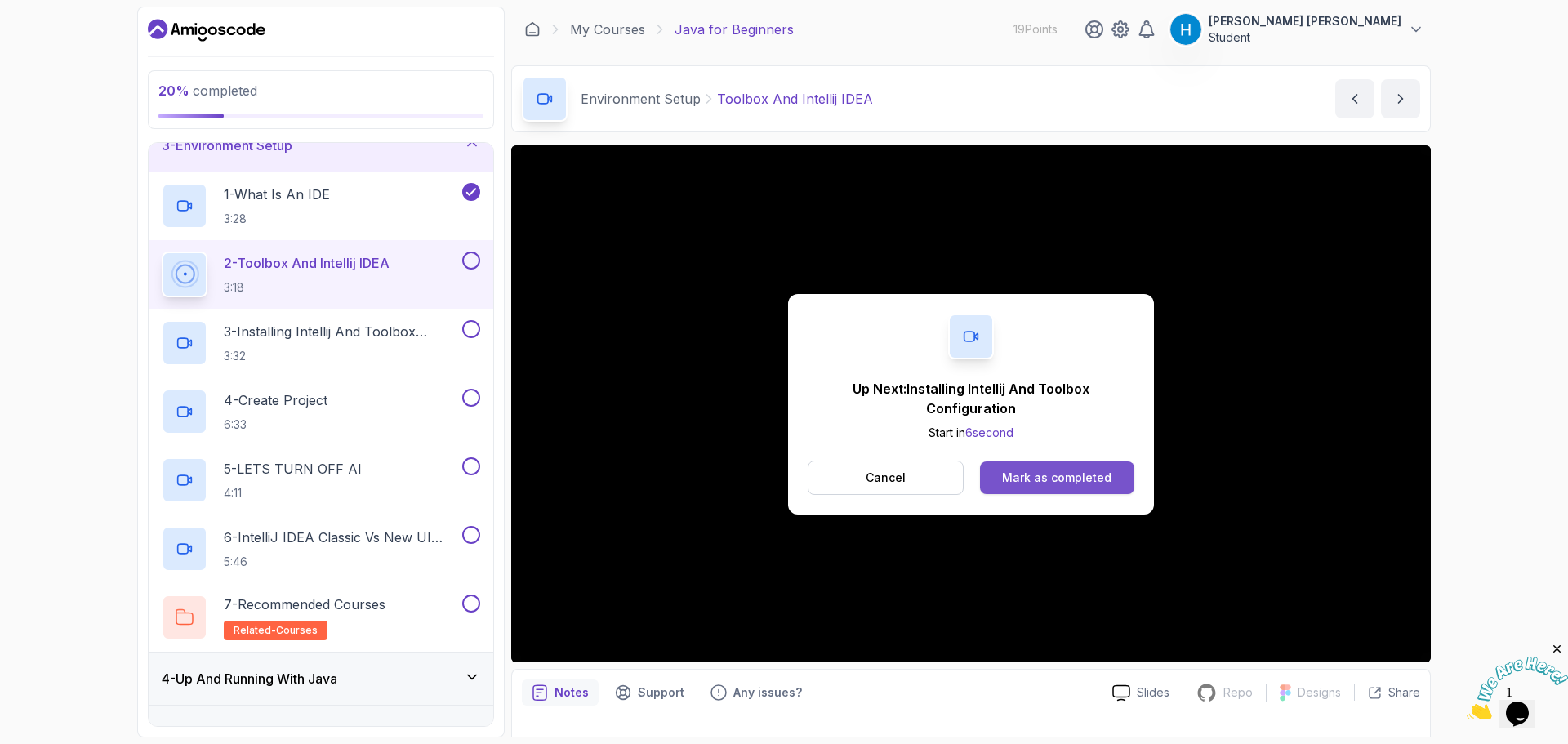
click at [1070, 477] on div "Mark as completed" at bounding box center [1057, 477] width 110 height 16
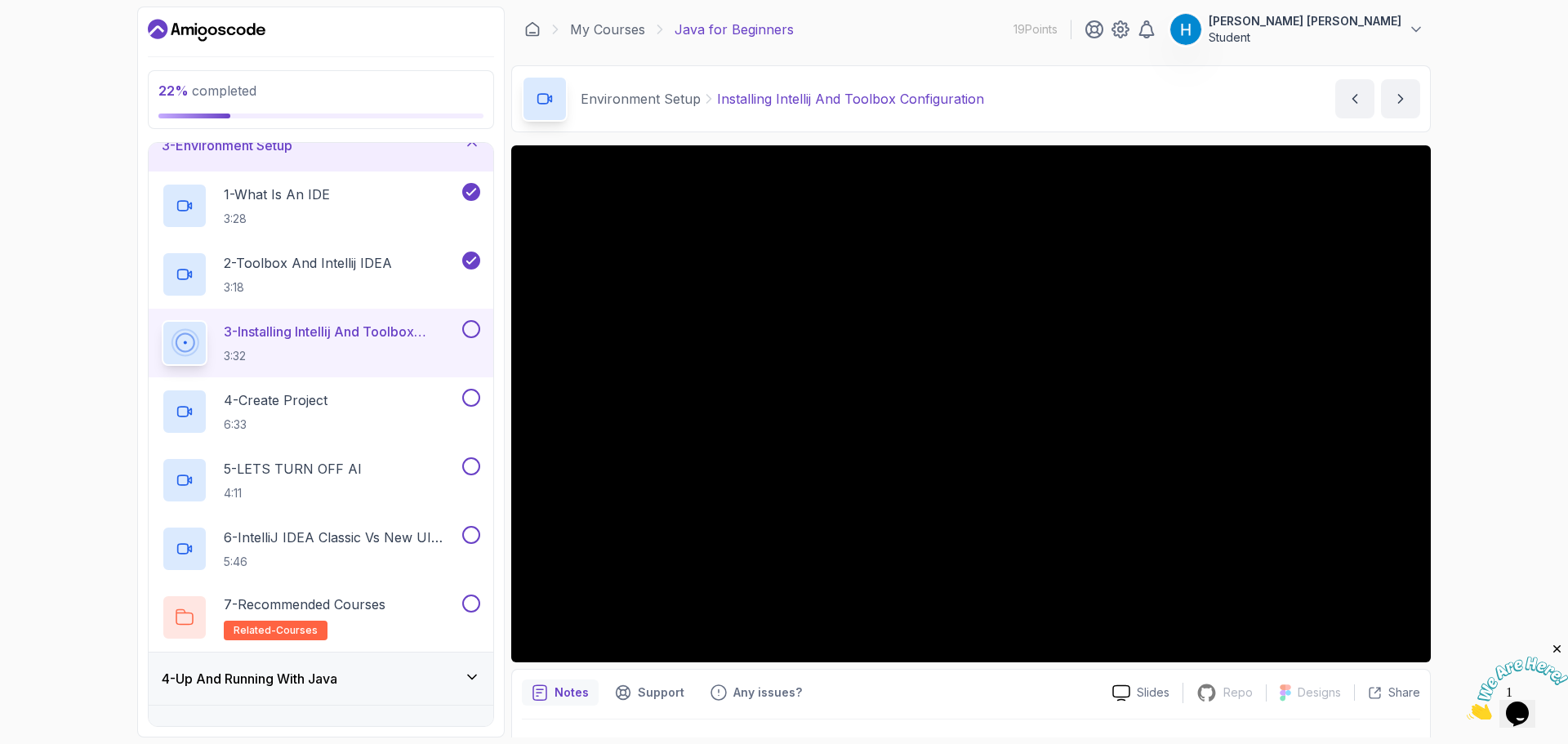
click at [460, 13] on div "22 % completed 1 - Intro 2 - Understanding Java 3 - Environment Setup 1 - What …" at bounding box center [321, 372] width 367 height 731
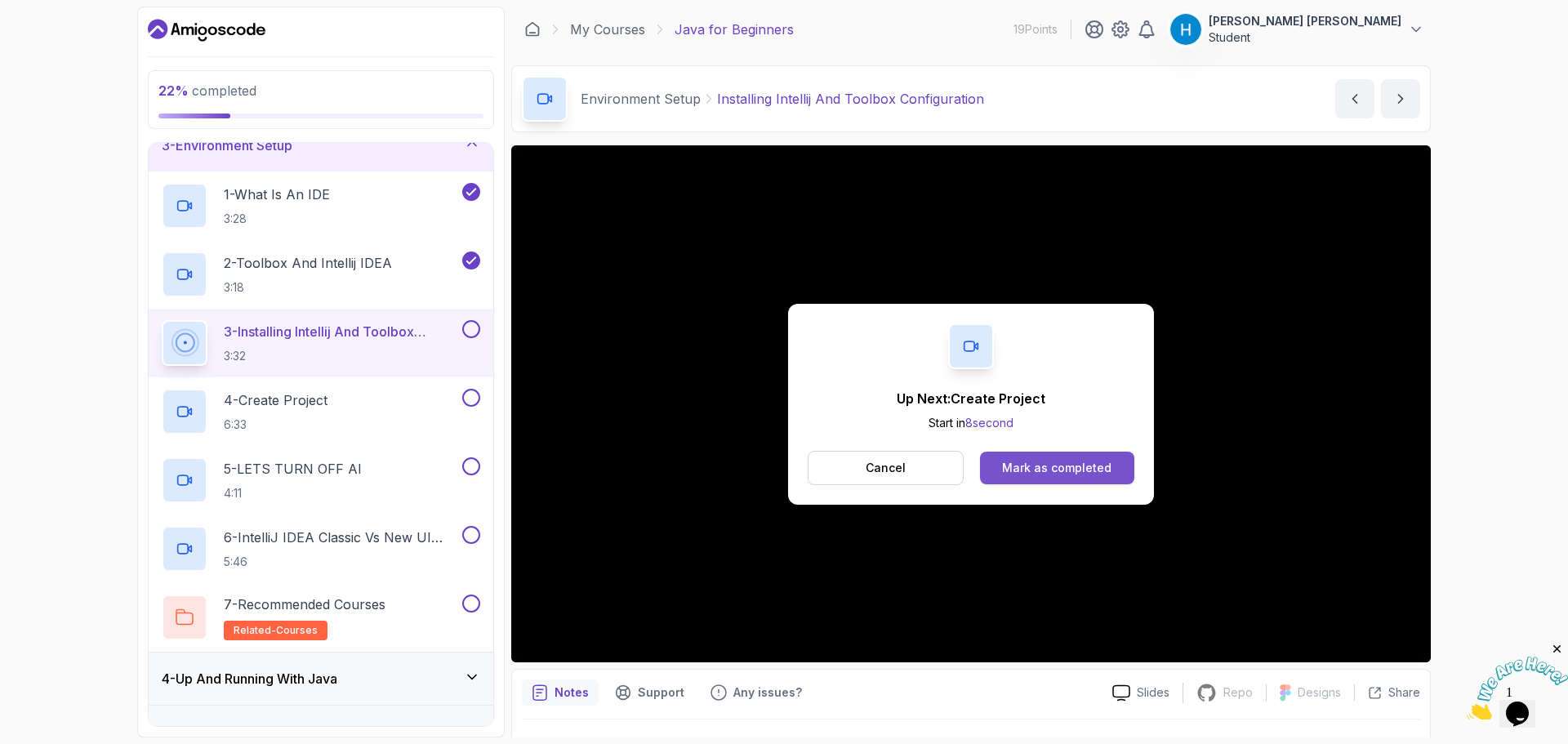
click at [1067, 473] on div "Mark as completed" at bounding box center [1057, 468] width 110 height 16
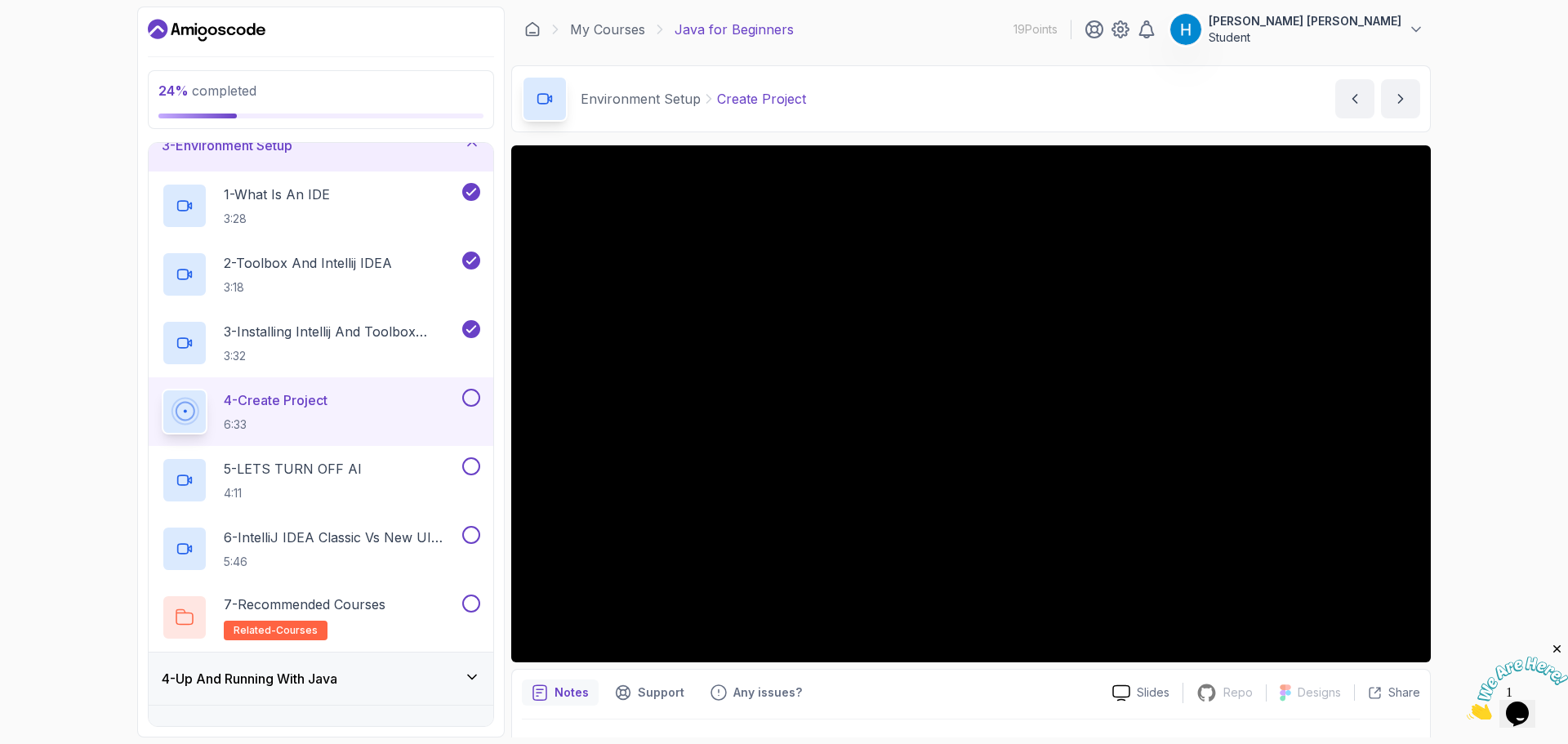
click at [946, 701] on div "Notes Support Any issues?" at bounding box center [810, 693] width 578 height 26
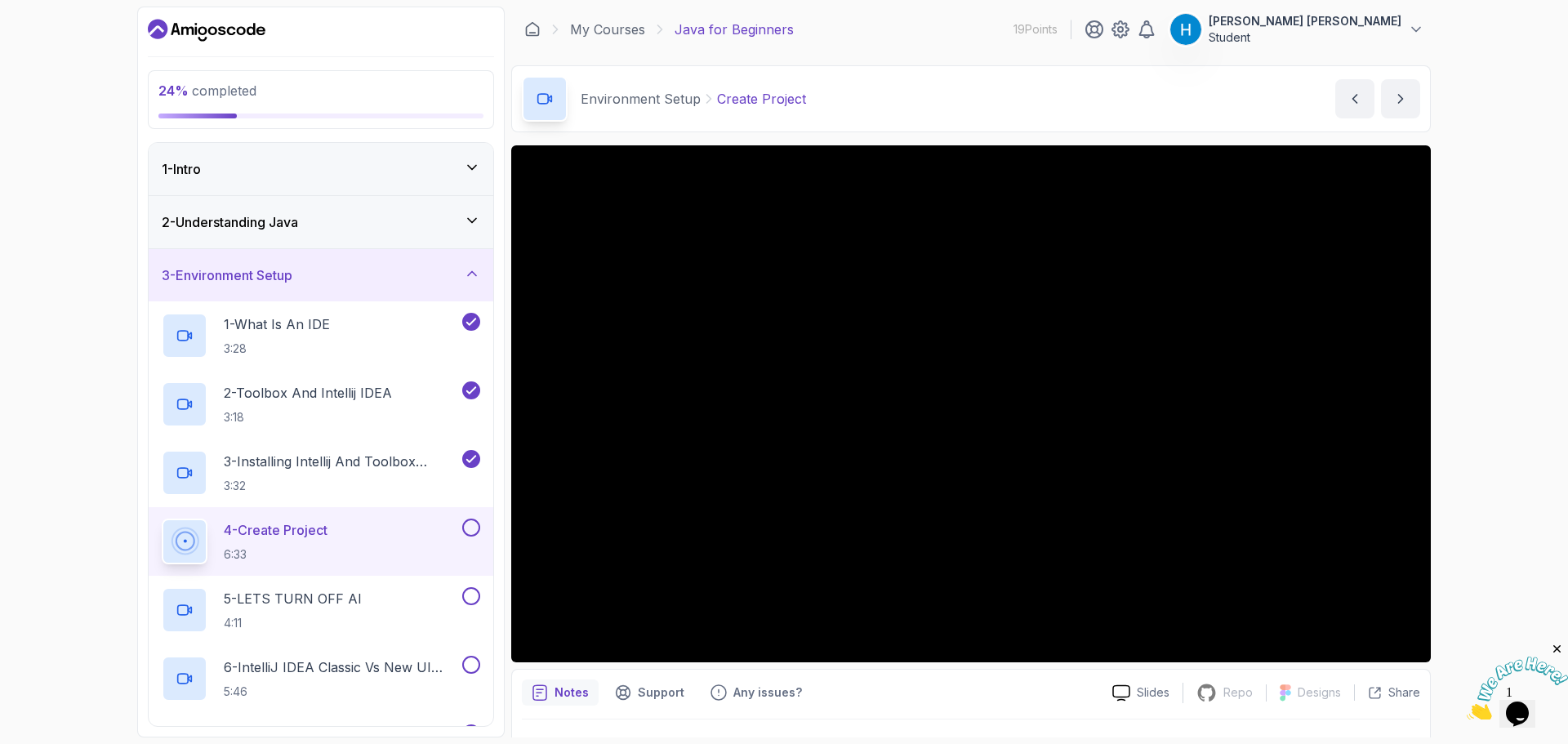
click at [37, 354] on div "24 % completed 1 - Intro 2 - Understanding Java 3 - Environment Setup 1 - What …" at bounding box center [784, 372] width 1568 height 744
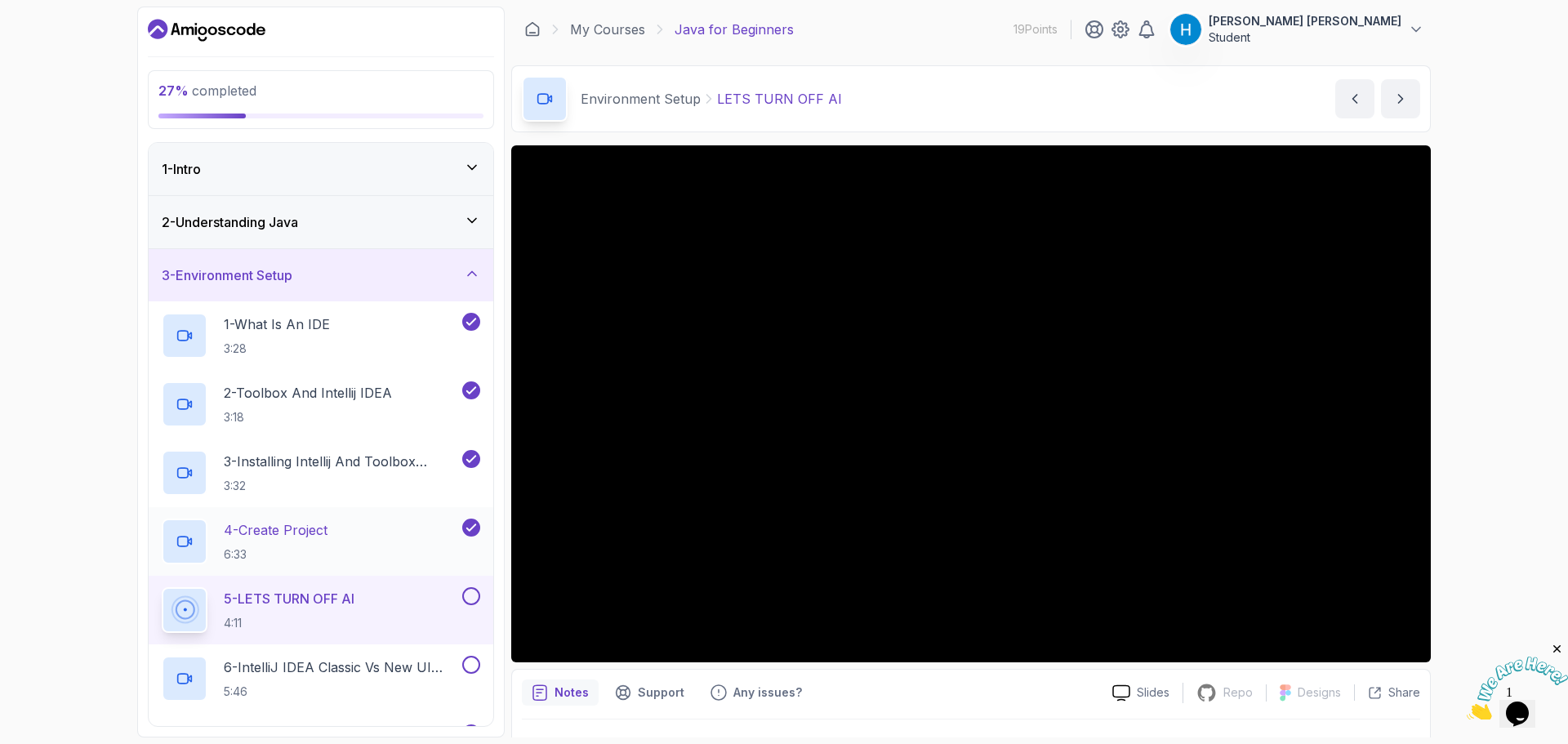
click at [359, 530] on div "4 - Create Project 6:33" at bounding box center [310, 541] width 297 height 45
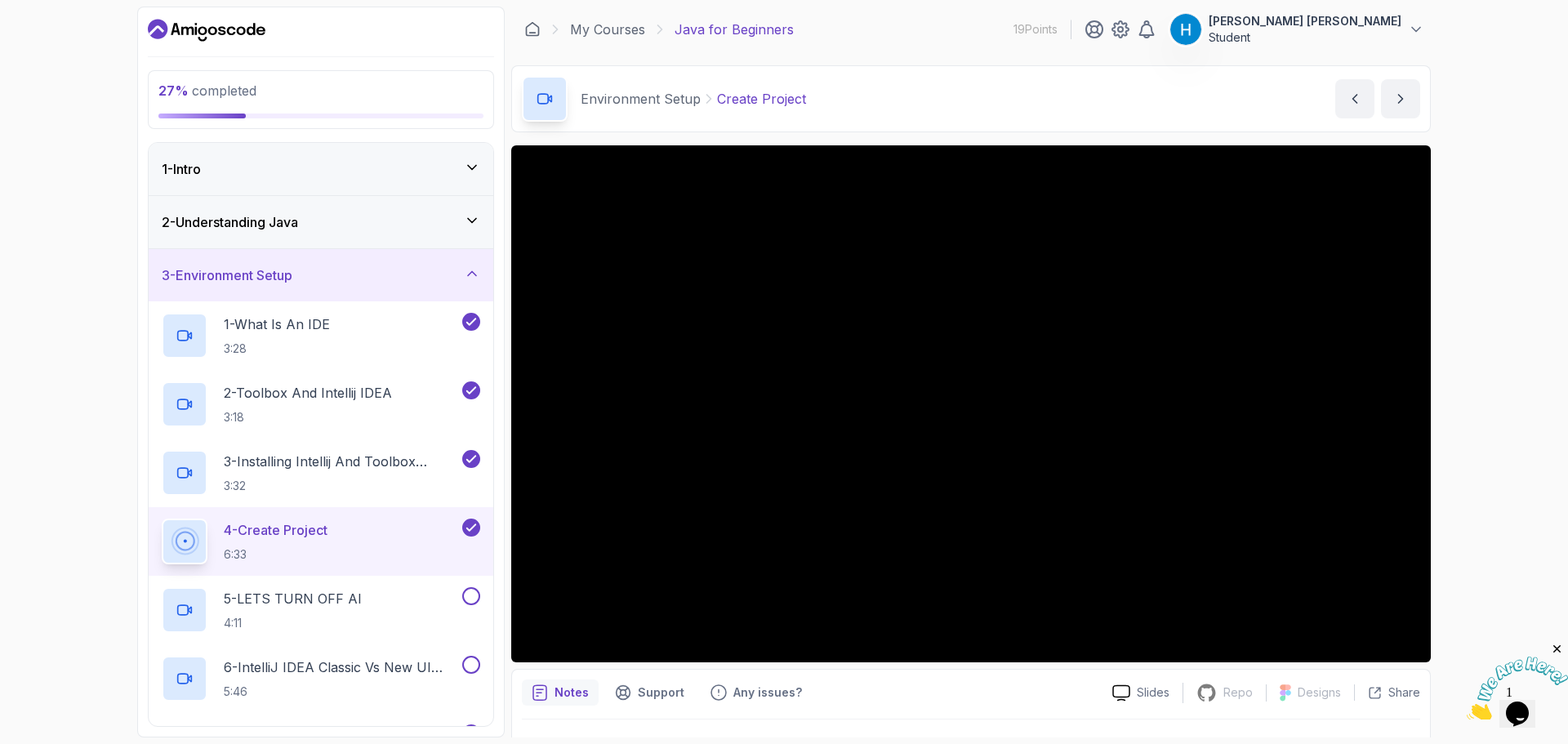
click at [1432, 370] on section "27 % completed 1 - Intro 2 - Understanding Java 3 - Environment Setup 1 - What …" at bounding box center [784, 372] width 1307 height 744
click at [1075, 78] on div "Environment Setup Create Project Create Project by nelson" at bounding box center [972, 99] width 920 height 67
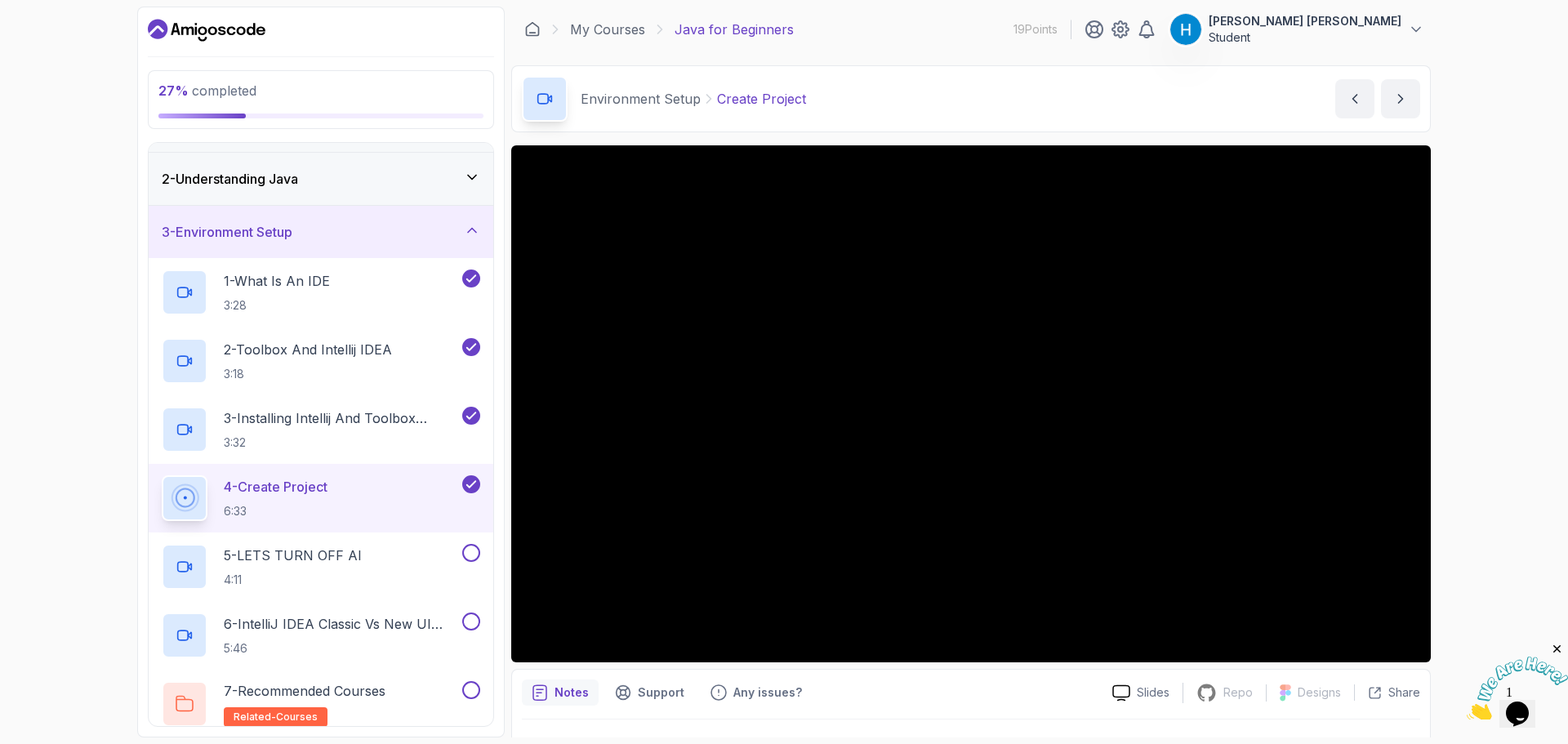
scroll to position [163, 0]
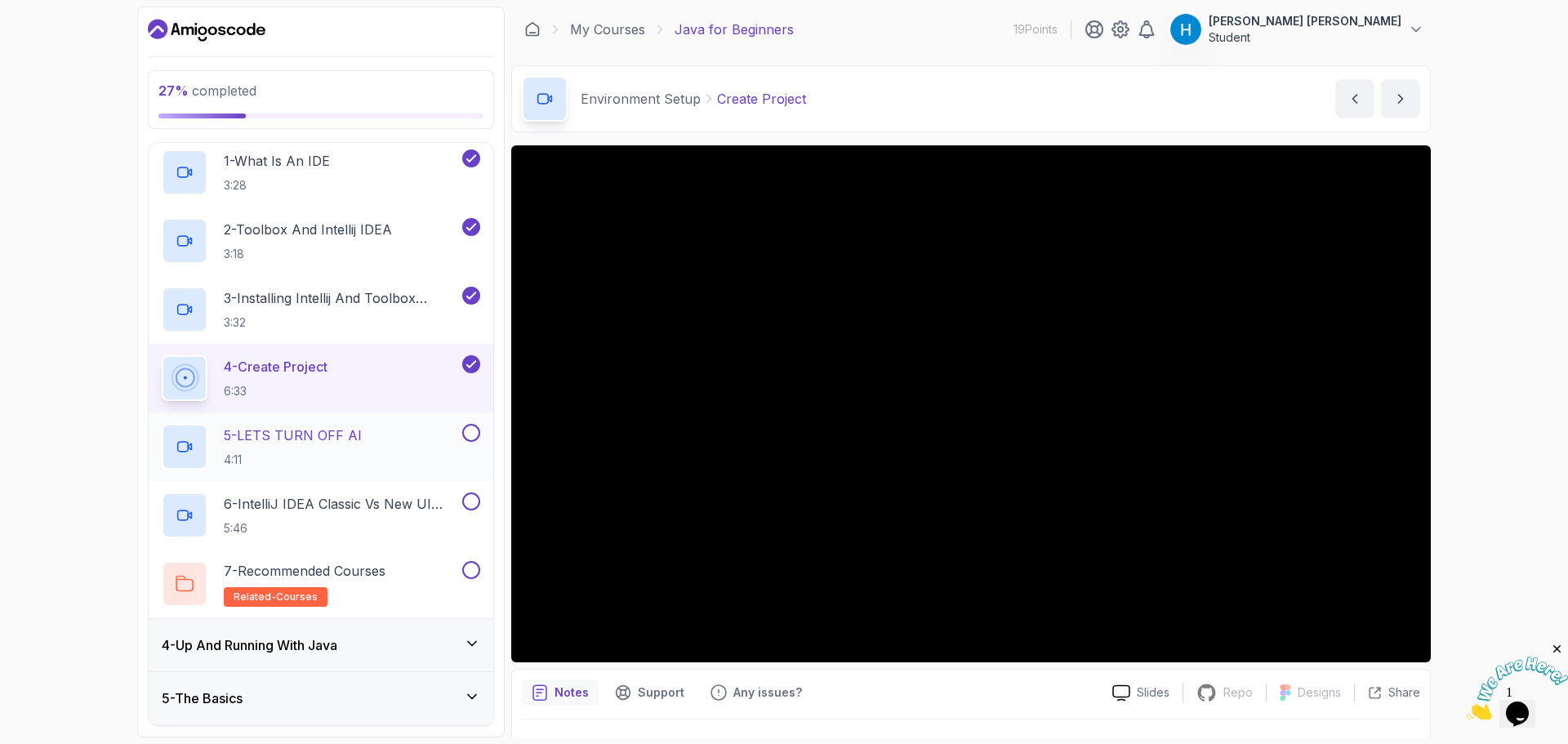
click at [401, 466] on div "5 - LETS TURN OFF AI 4:11" at bounding box center [310, 446] width 297 height 45
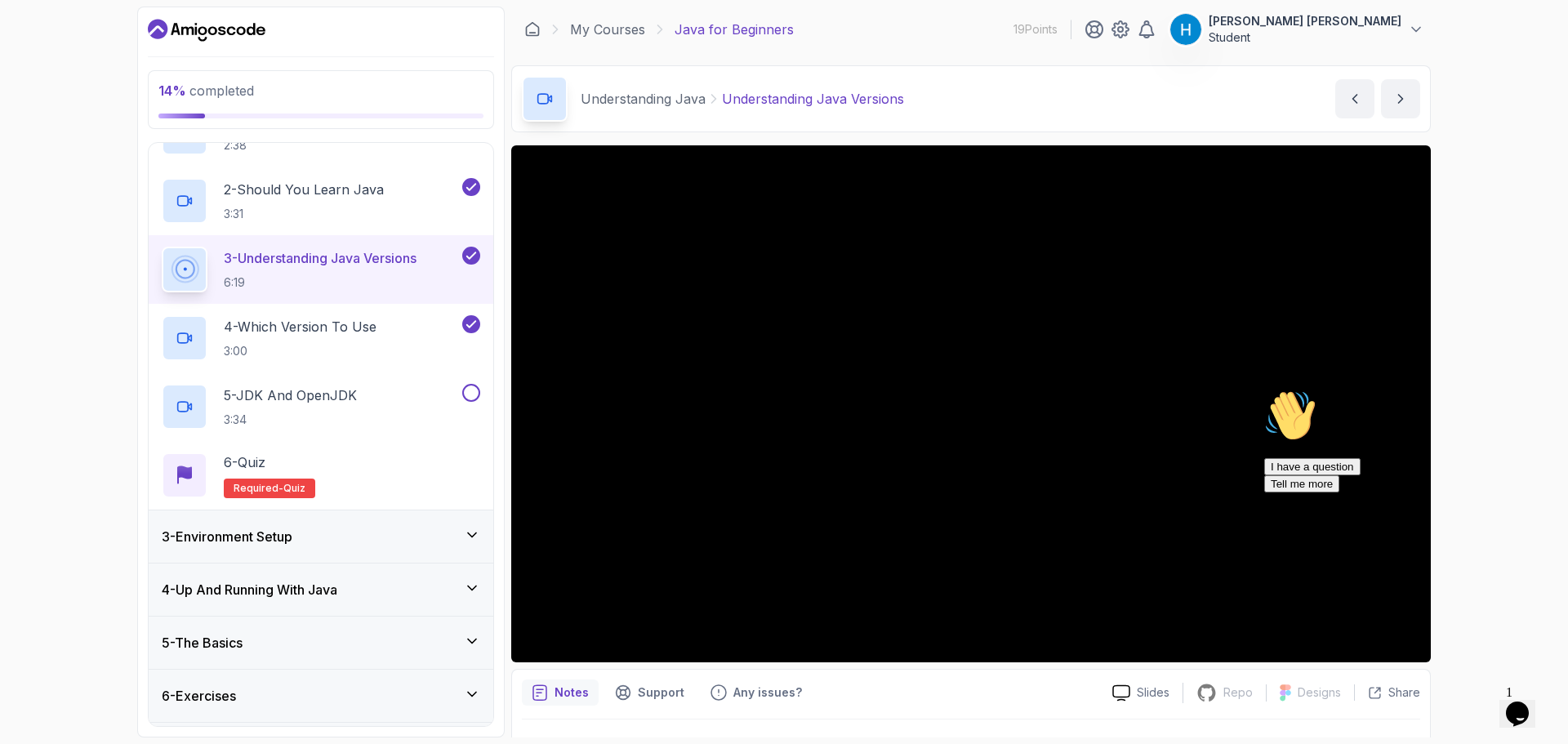
scroll to position [163, 0]
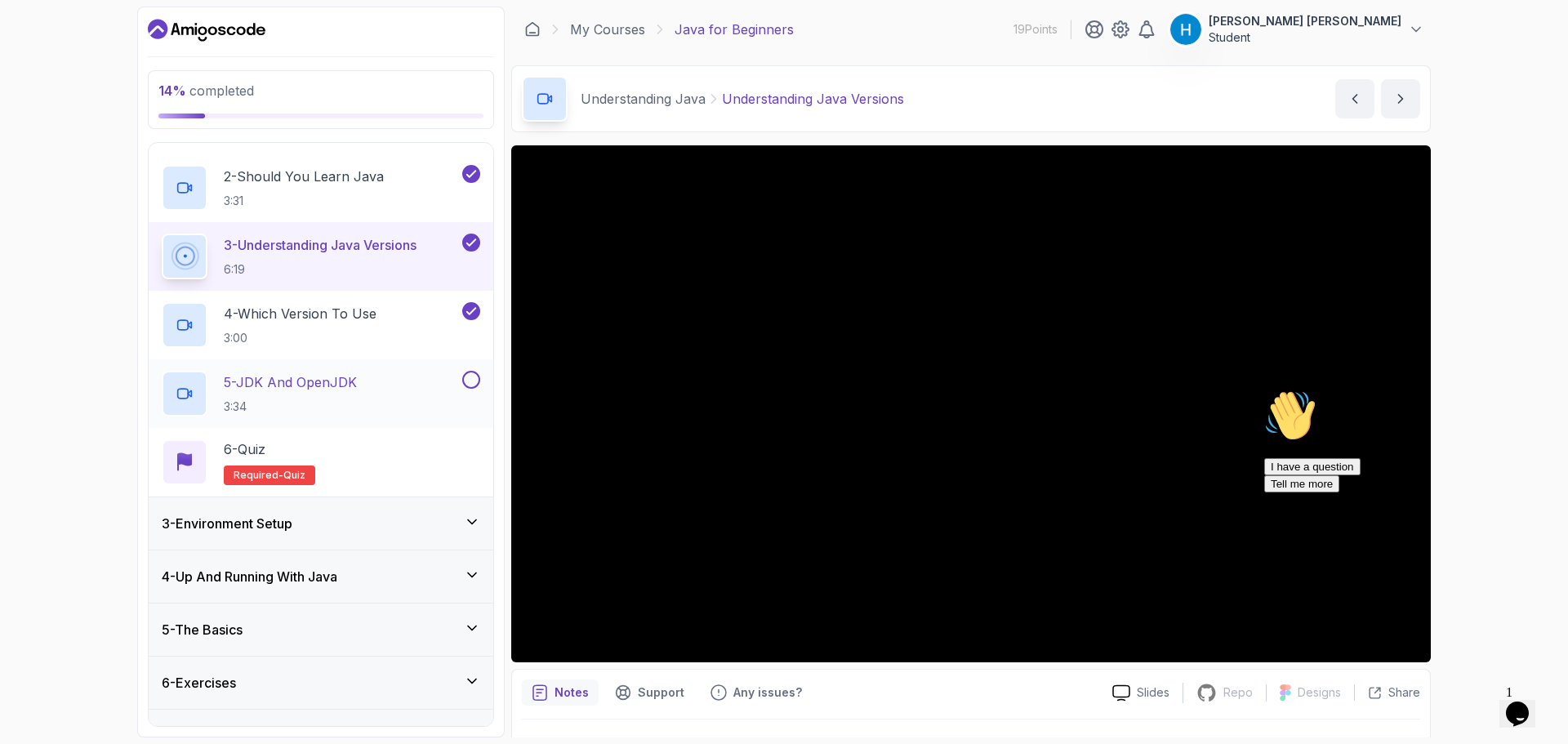
click at [461, 384] on div at bounding box center [469, 379] width 21 height 18
